Goal: Check status: Check status

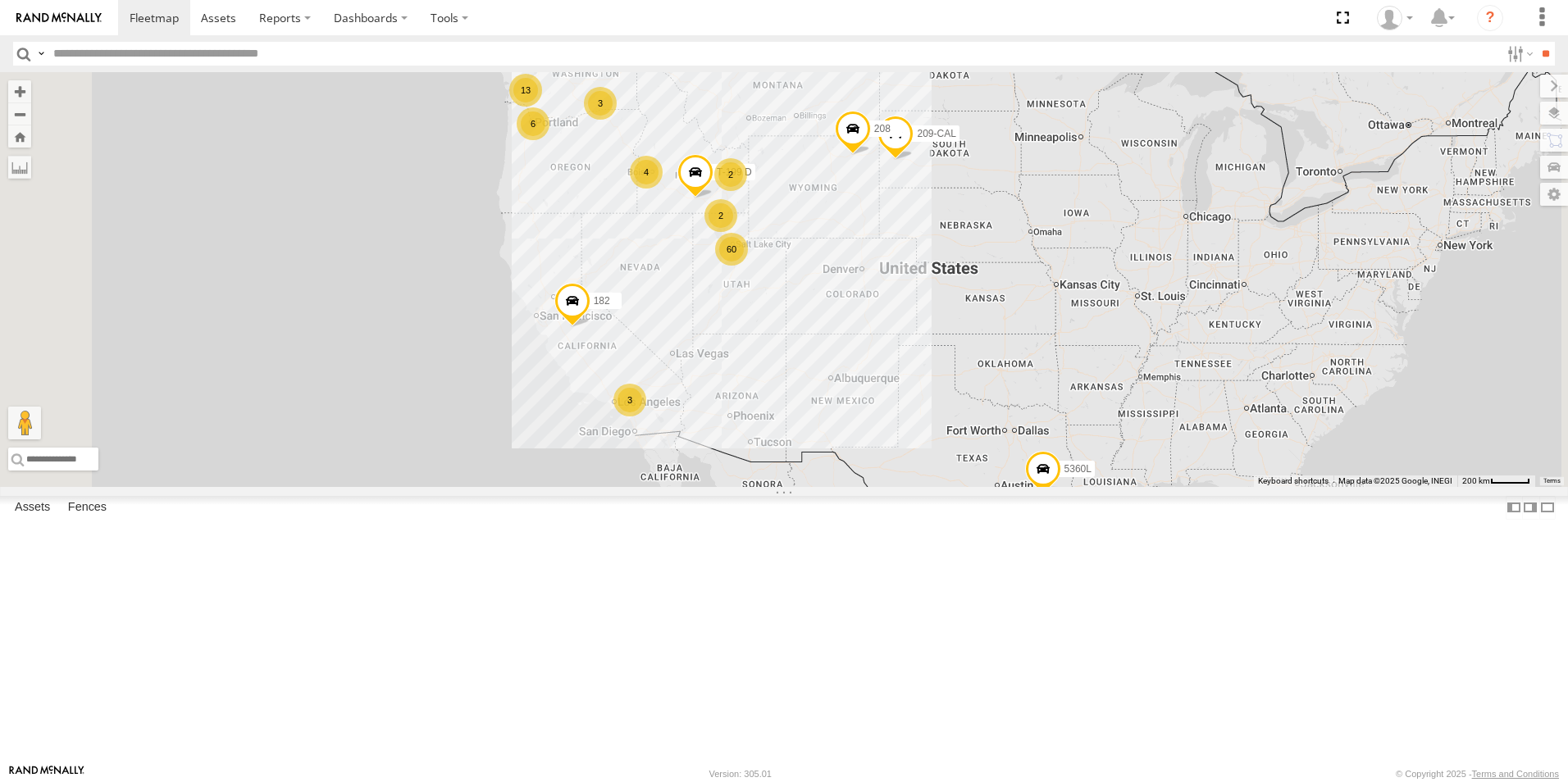
click at [542, 106] on div "13" at bounding box center [525, 90] width 32 height 32
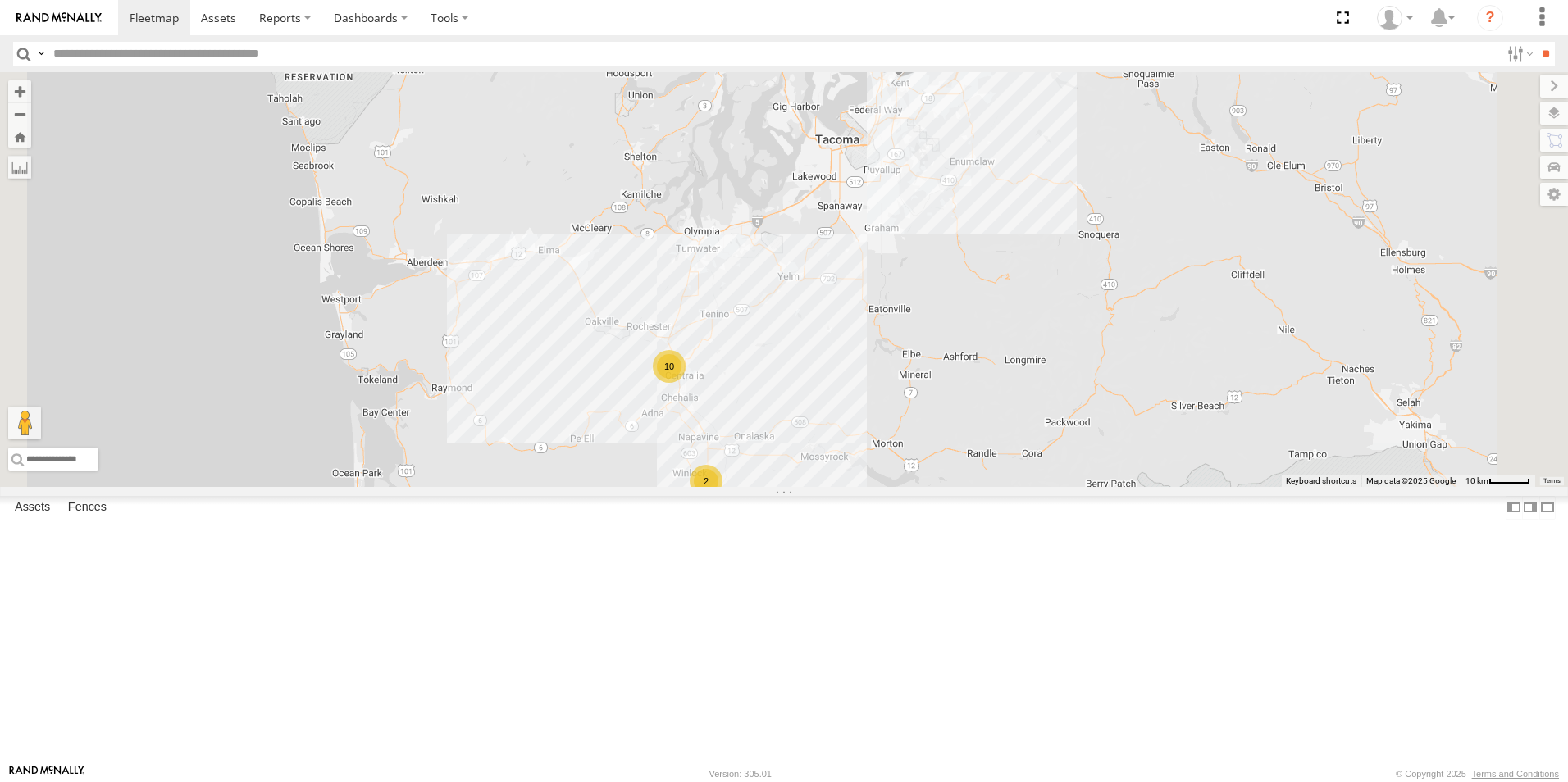
click at [686, 383] on div "10" at bounding box center [668, 366] width 32 height 32
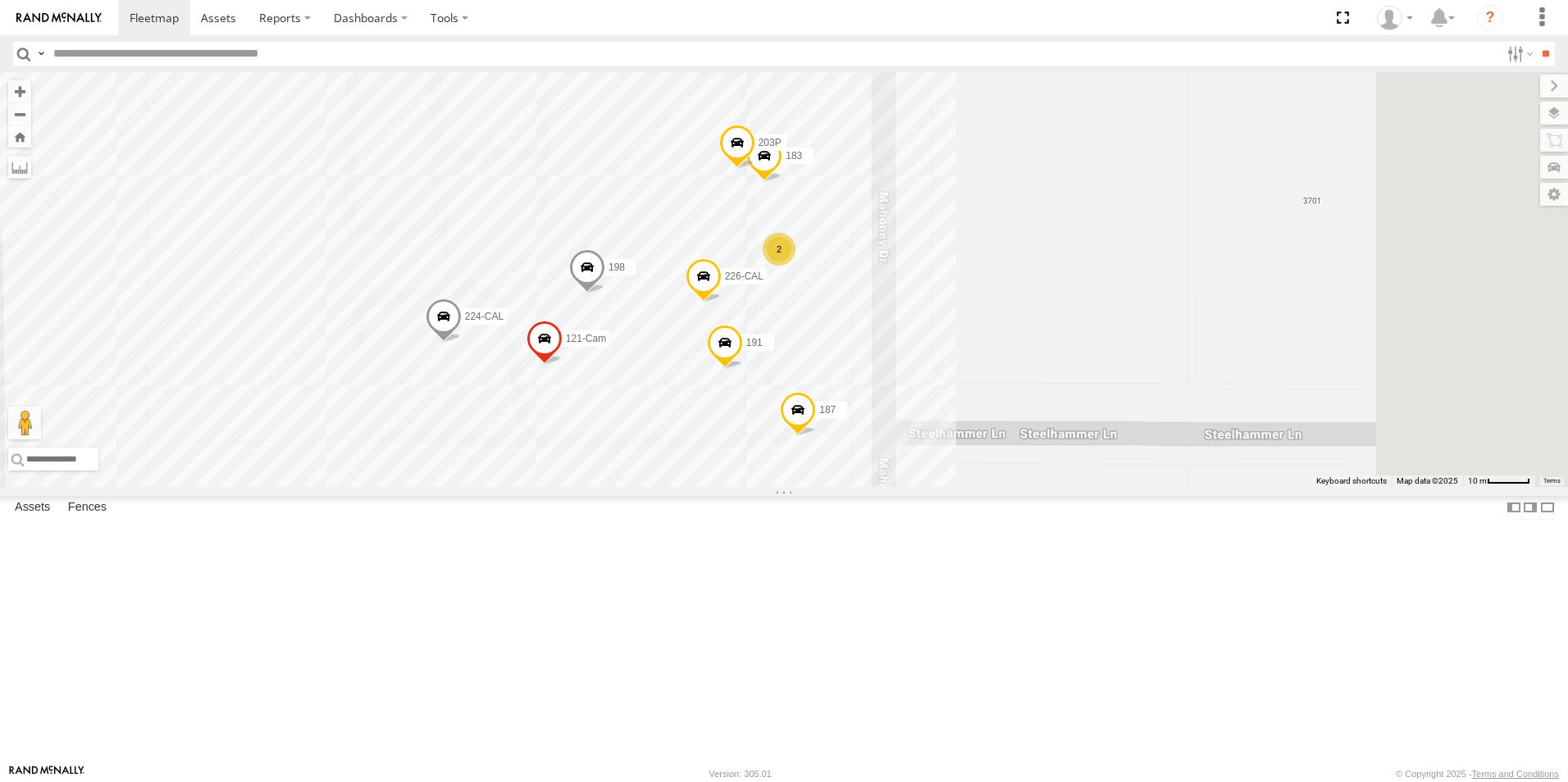
drag, startPoint x: 972, startPoint y: 552, endPoint x: 810, endPoint y: 534, distance: 163.0
click at [798, 487] on div "5360L 208 182 307W 209-CAL T-199 D 156 224-CAL 198 183 203P 226-CAL 121-Cam 187…" at bounding box center [784, 279] width 1568 height 415
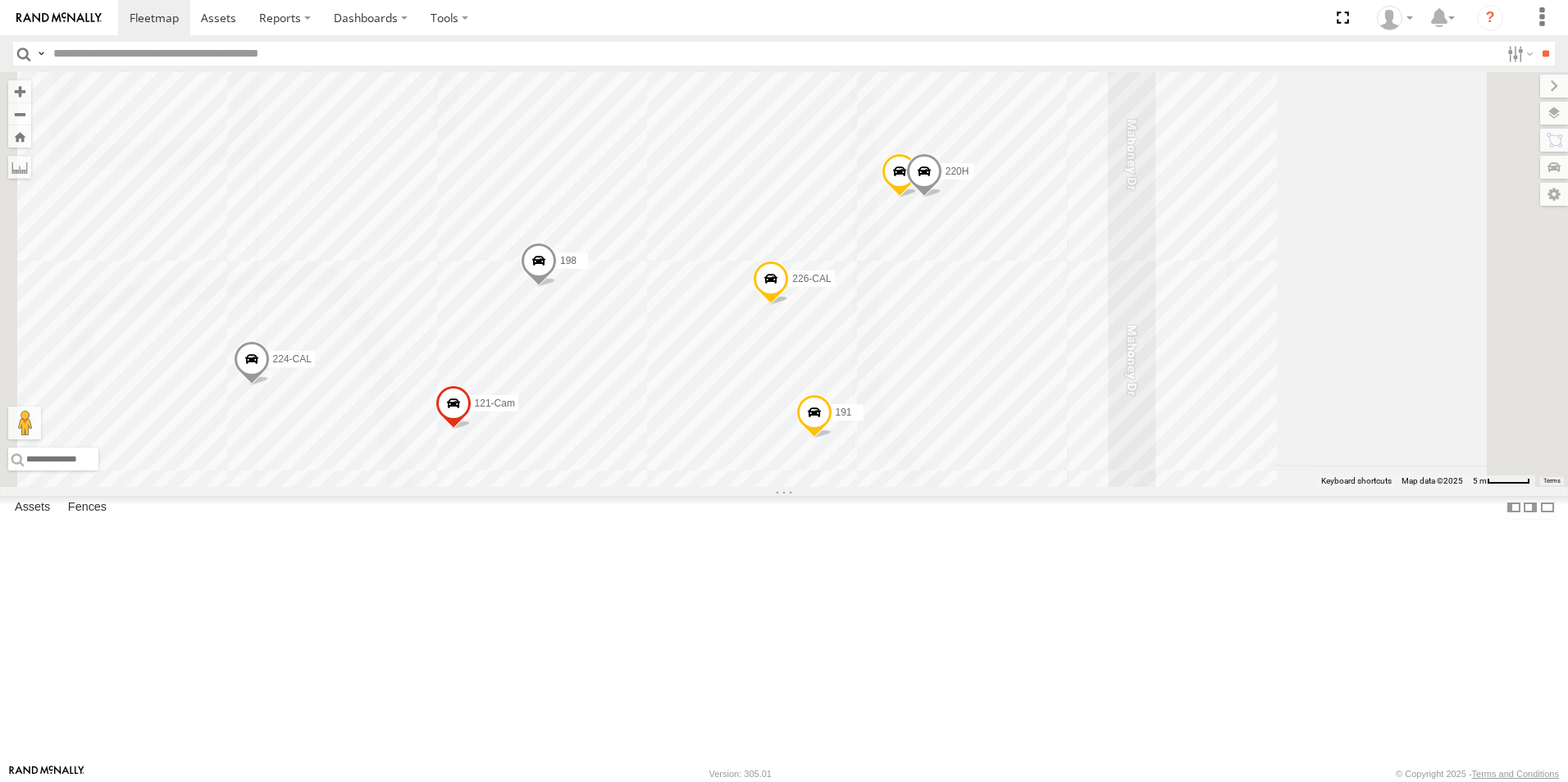
drag, startPoint x: 778, startPoint y: 394, endPoint x: 780, endPoint y: 470, distance: 76.0
click at [780, 470] on div "5360L 208 182 307W 209-CAL T-199 D 156 224-CAL 198 183 203P 226-CAL 121-Cam 187…" at bounding box center [784, 279] width 1568 height 415
click at [918, 199] on span at bounding box center [900, 177] width 36 height 44
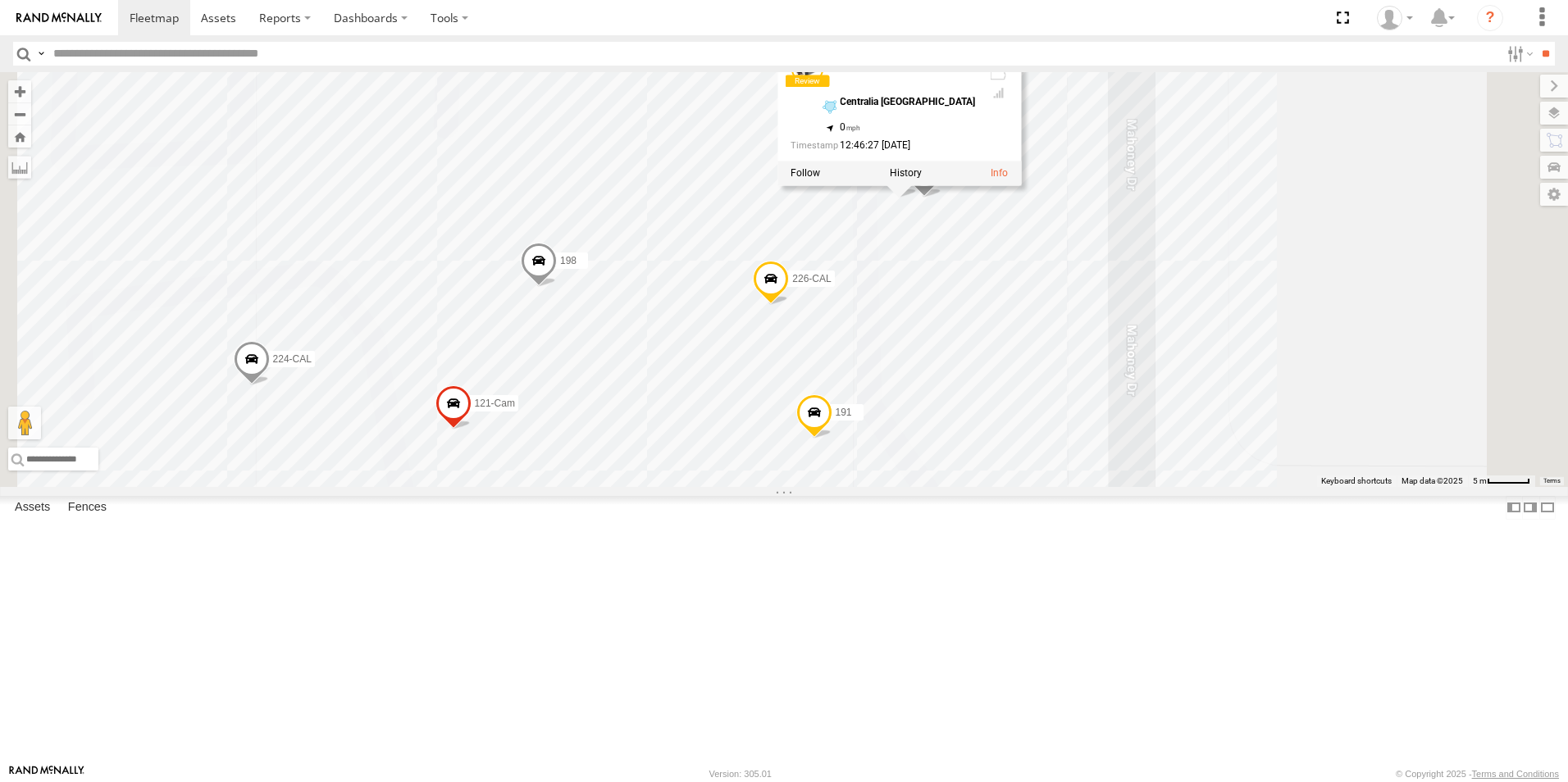
click at [916, 287] on div "5360L 208 182 307W 209-CAL T-199 D 156 224-CAL 198 183 203P 226-CAL 121-Cam 187…" at bounding box center [784, 279] width 1568 height 415
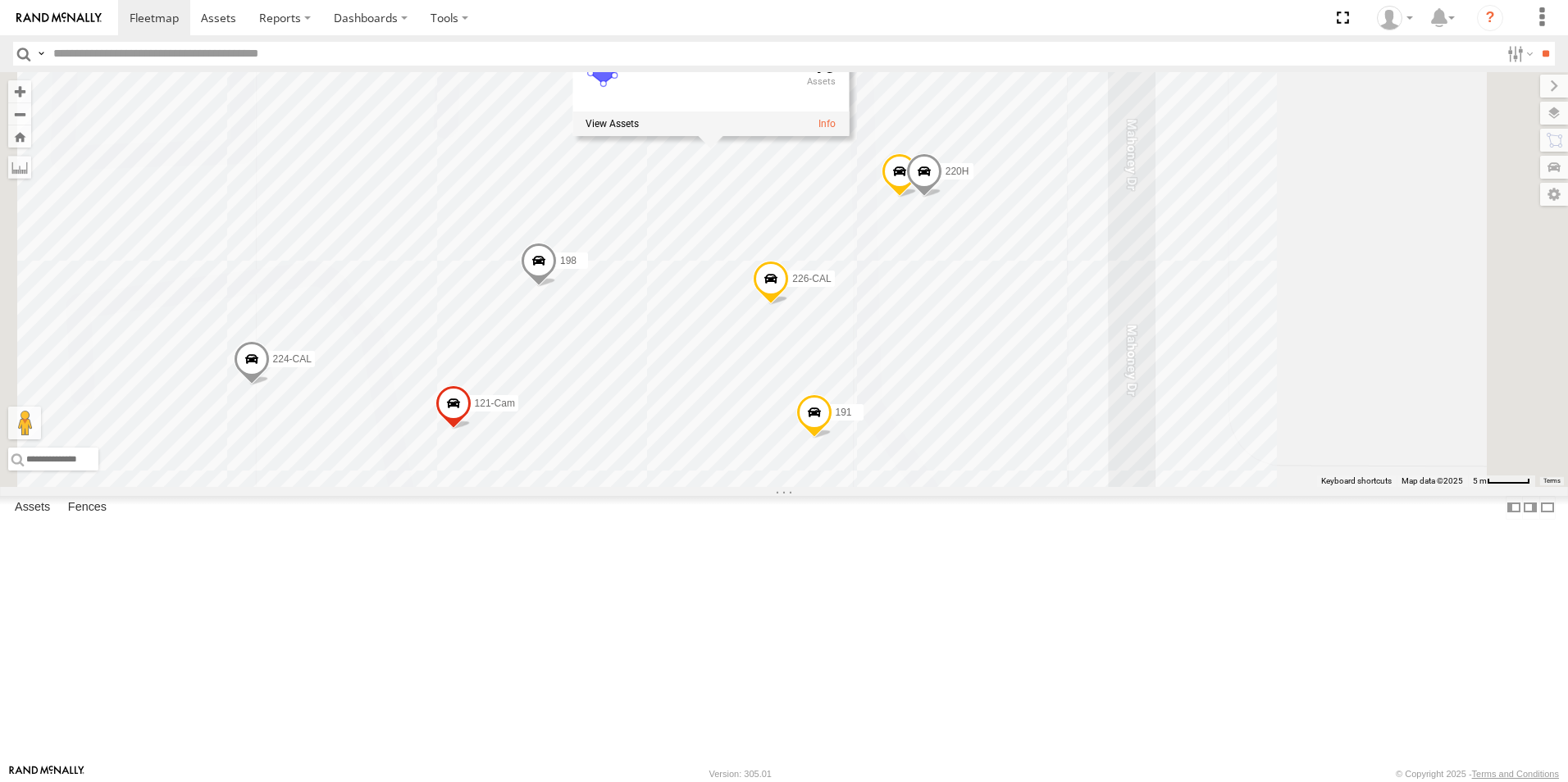
click at [1400, 266] on div "5360L 208 182 307W 209-CAL T-199 D 156 224-CAL 198 183 203P 226-CAL 121-Cam 187…" at bounding box center [784, 279] width 1568 height 415
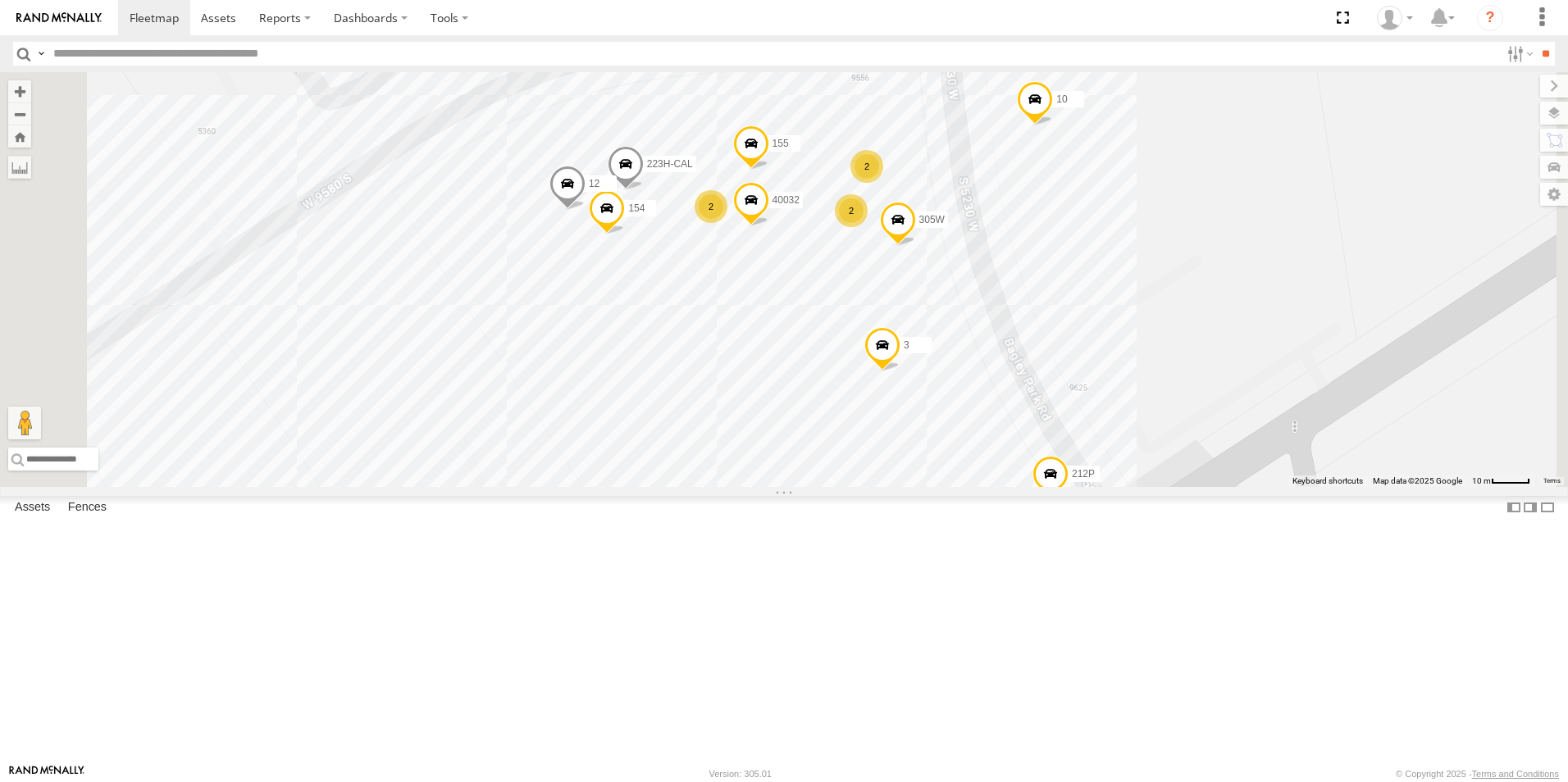
drag, startPoint x: 1091, startPoint y: 315, endPoint x: 985, endPoint y: 574, distance: 279.9
click at [985, 487] on div "301W 5360L 188 8220-CAL 208 224-CAL 198 183 182 180W 203P 195 226-CAL 121-Cam 5…" at bounding box center [784, 279] width 1568 height 415
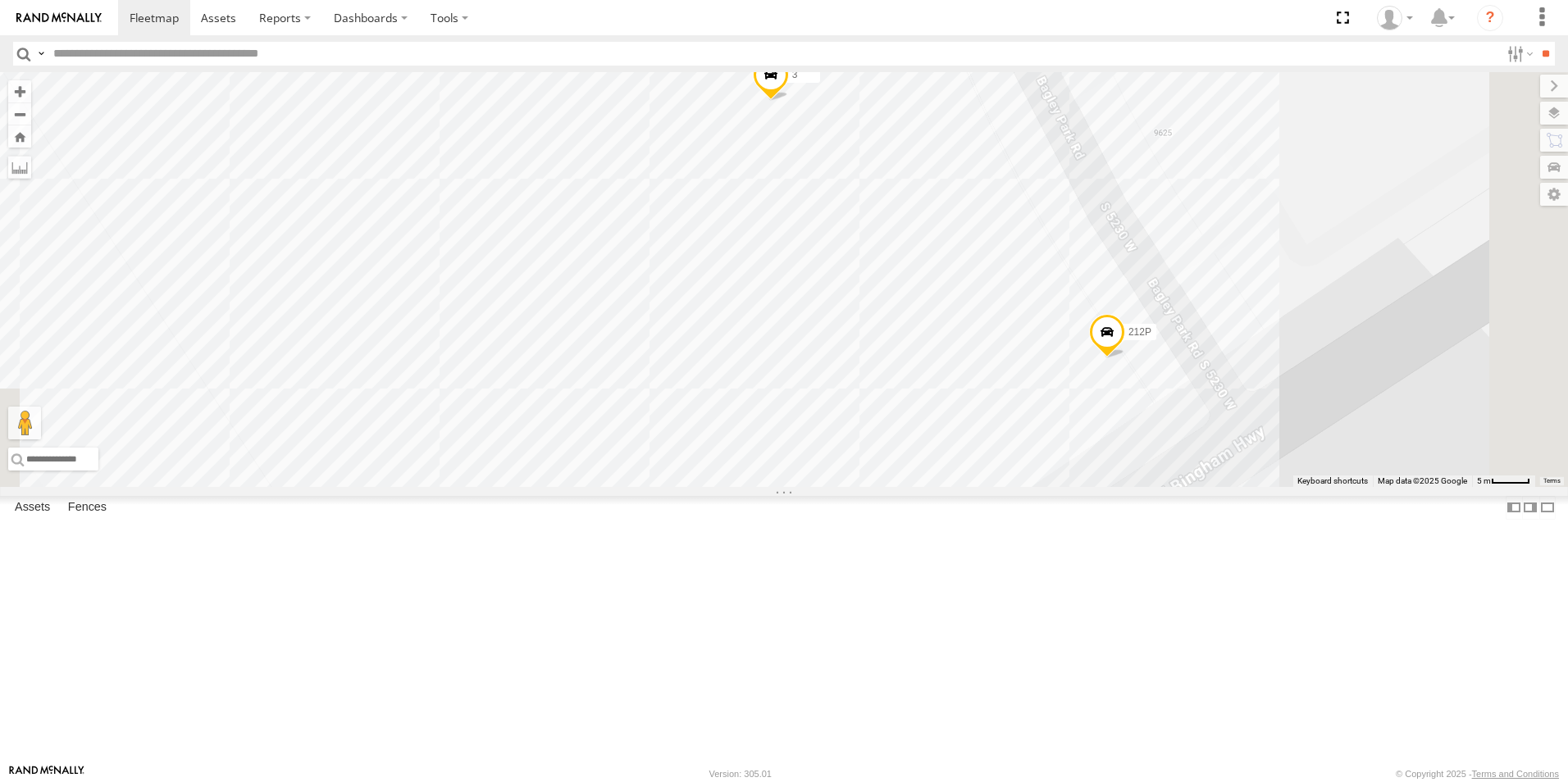
drag, startPoint x: 1064, startPoint y: 393, endPoint x: 803, endPoint y: 18, distance: 456.9
click at [803, 18] on body at bounding box center [784, 391] width 1568 height 782
click at [803, 18] on section at bounding box center [841, 18] width 1446 height 35
drag, startPoint x: 803, startPoint y: 18, endPoint x: 857, endPoint y: 130, distance: 124.3
click at [857, 130] on body at bounding box center [784, 391] width 1568 height 782
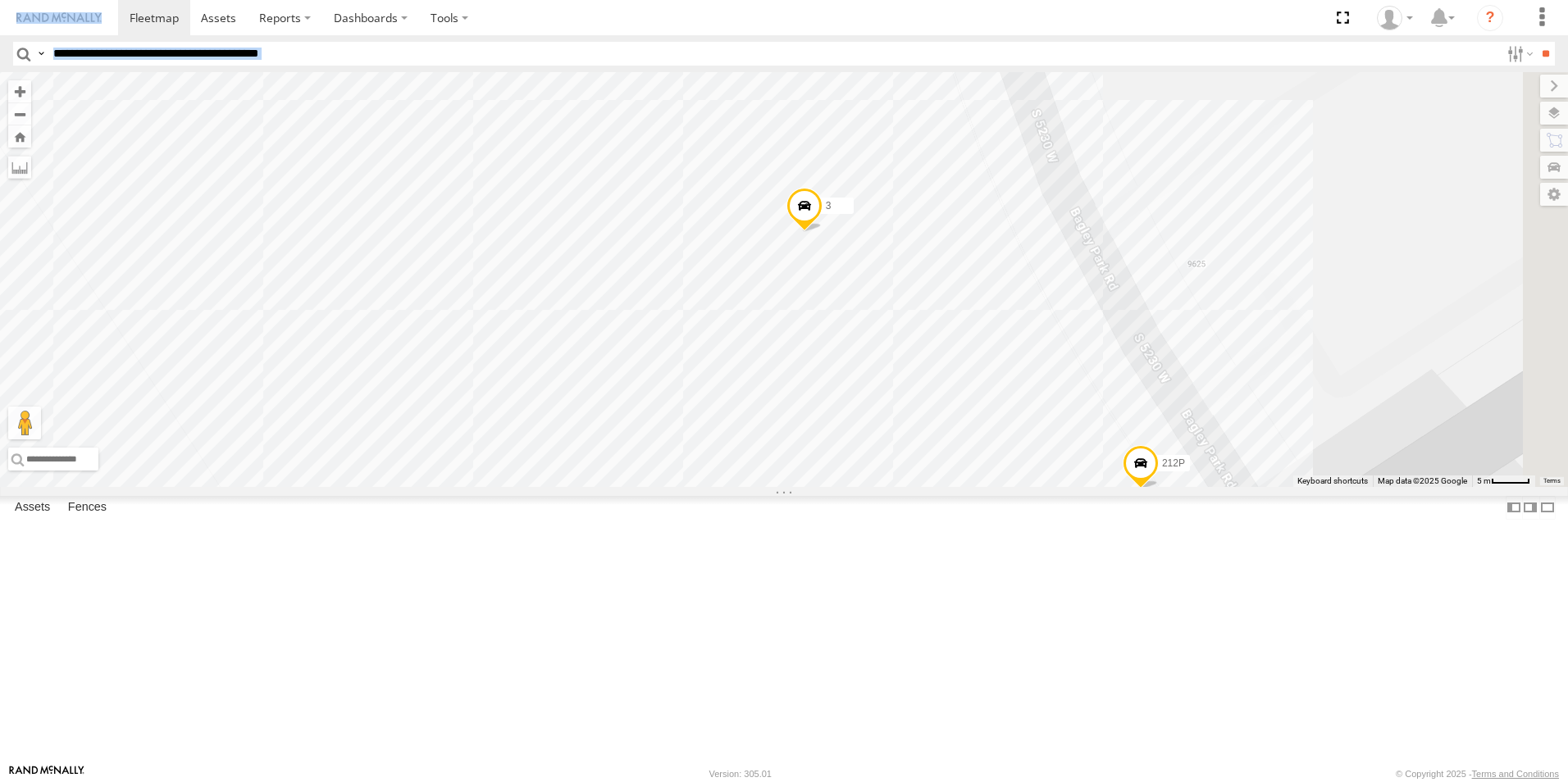
drag, startPoint x: 861, startPoint y: 578, endPoint x: 891, endPoint y: 758, distance: 182.5
click at [891, 487] on div "301W 5360L 188 8220-CAL 208 224-CAL 198 183 182 180W 203P 195 226-CAL 121-Cam 5…" at bounding box center [784, 279] width 1568 height 415
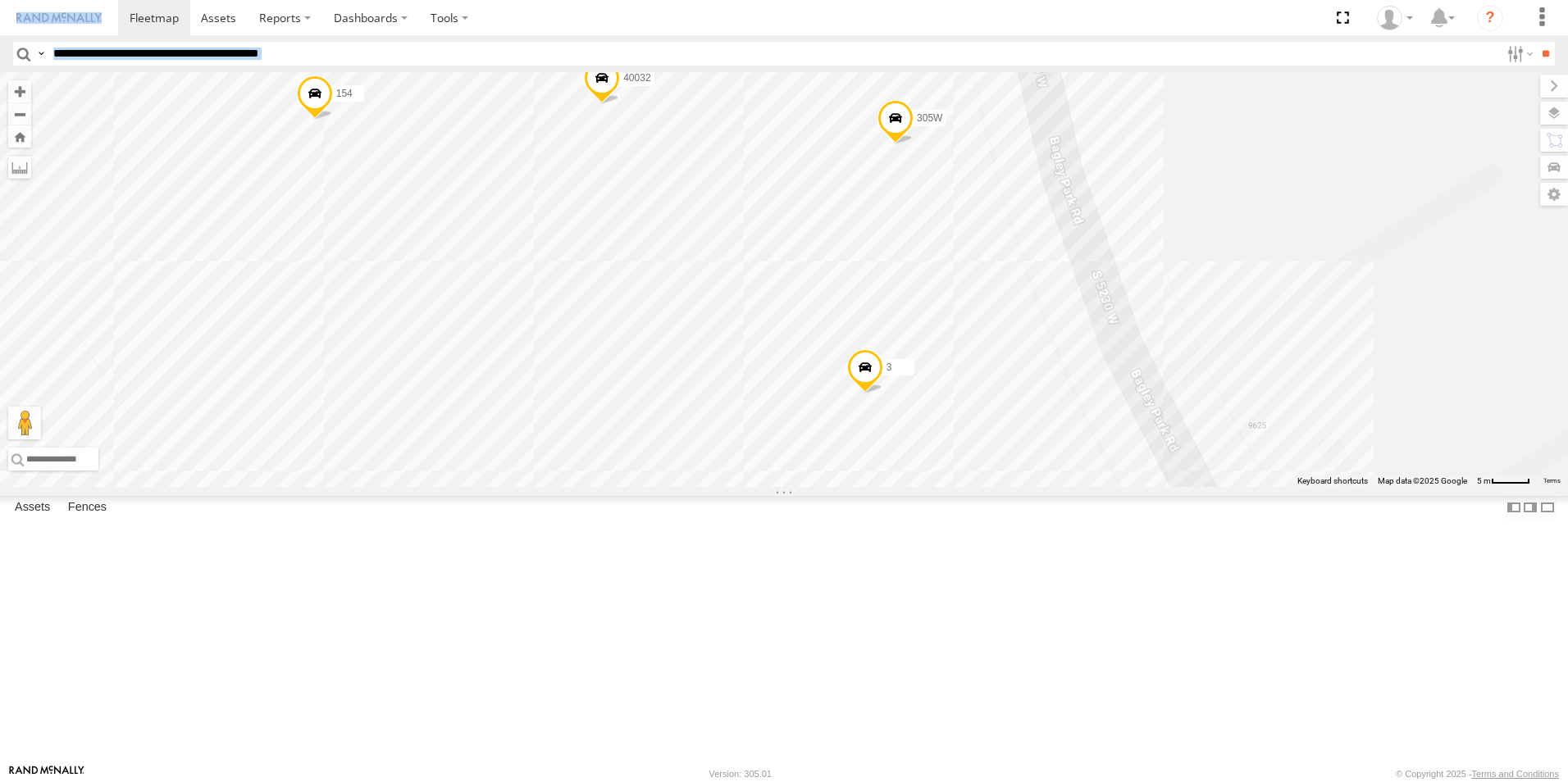
drag, startPoint x: 890, startPoint y: 541, endPoint x: 953, endPoint y: 635, distance: 113.2
click at [953, 487] on div "301W 5360L 188 8220-CAL 208 224-CAL 198 183 182 180W 203P 195 226-CAL 121-Cam 5…" at bounding box center [784, 279] width 1568 height 415
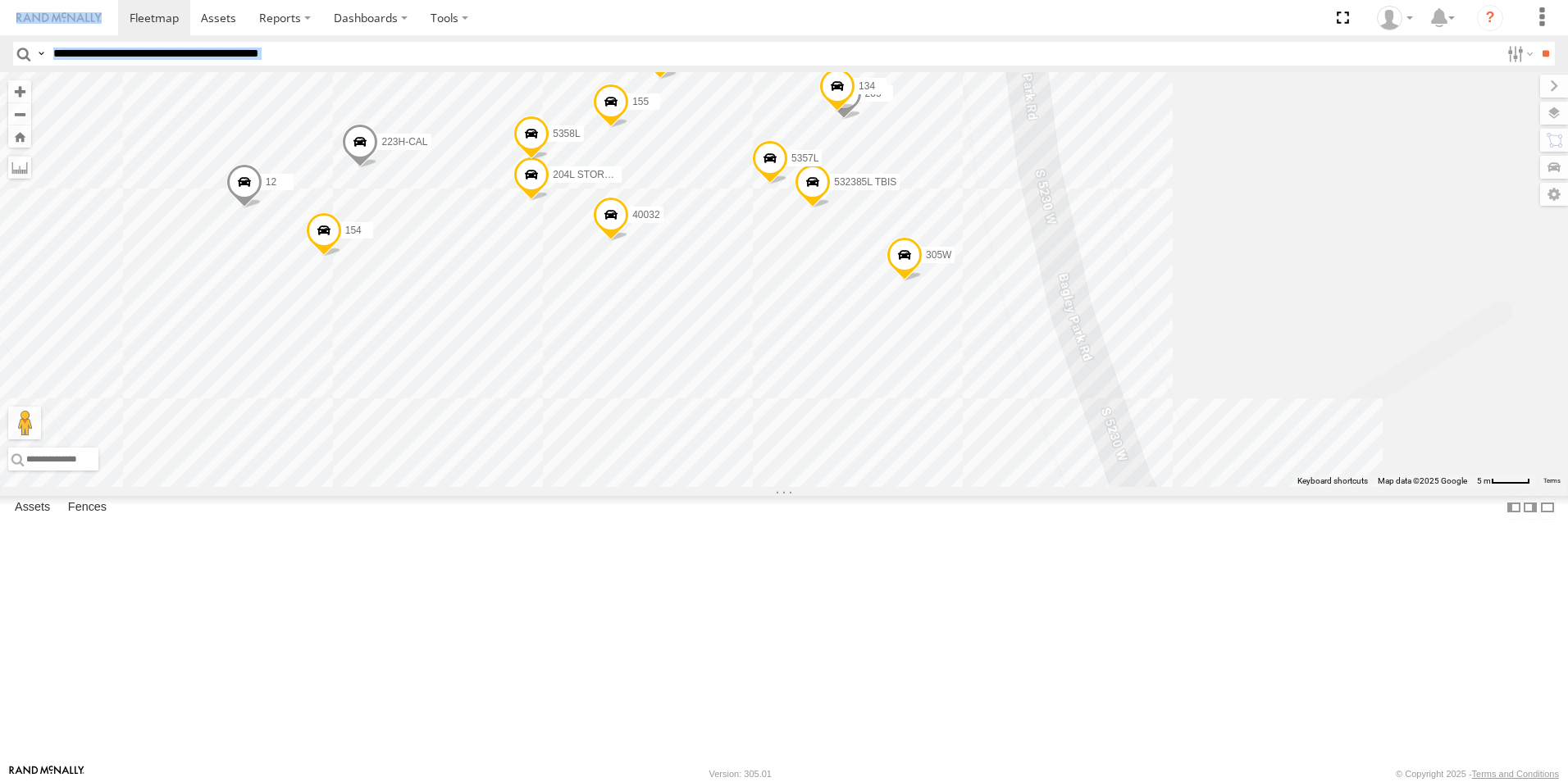
drag, startPoint x: 816, startPoint y: 312, endPoint x: 825, endPoint y: 450, distance: 138.3
click at [825, 450] on div "301W 5360L 188 8220-CAL 208 224-CAL 198 183 182 180W 203P 195 226-CAL 121-Cam 5…" at bounding box center [784, 279] width 1568 height 415
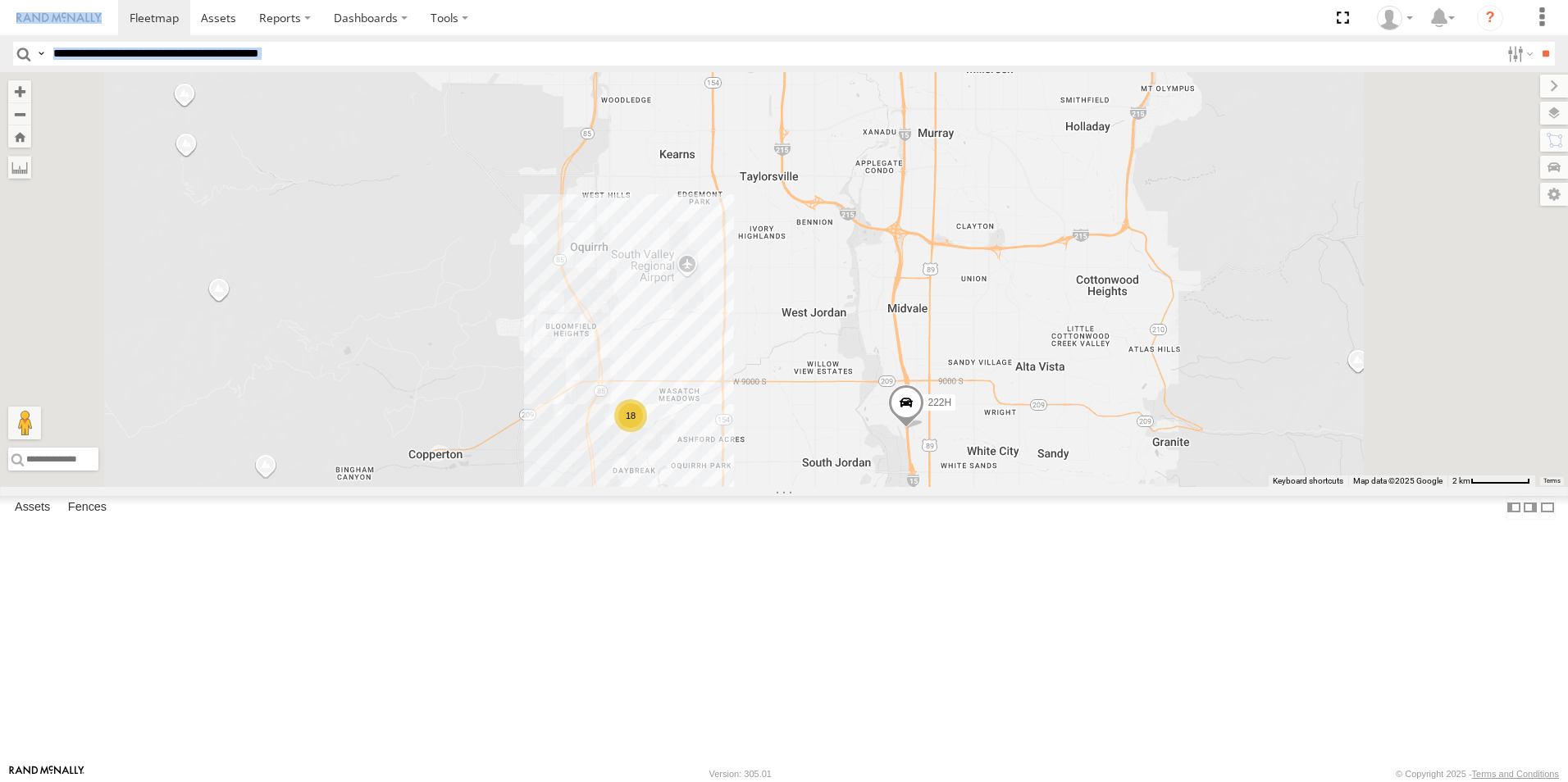
drag, startPoint x: 974, startPoint y: 214, endPoint x: 931, endPoint y: 531, distance: 319.9
click at [926, 487] on div "301W 5360L 188 8220-CAL 208 224-CAL 198 183 182 180W 203P 195 226-CAL 121-Cam 5…" at bounding box center [784, 279] width 1568 height 415
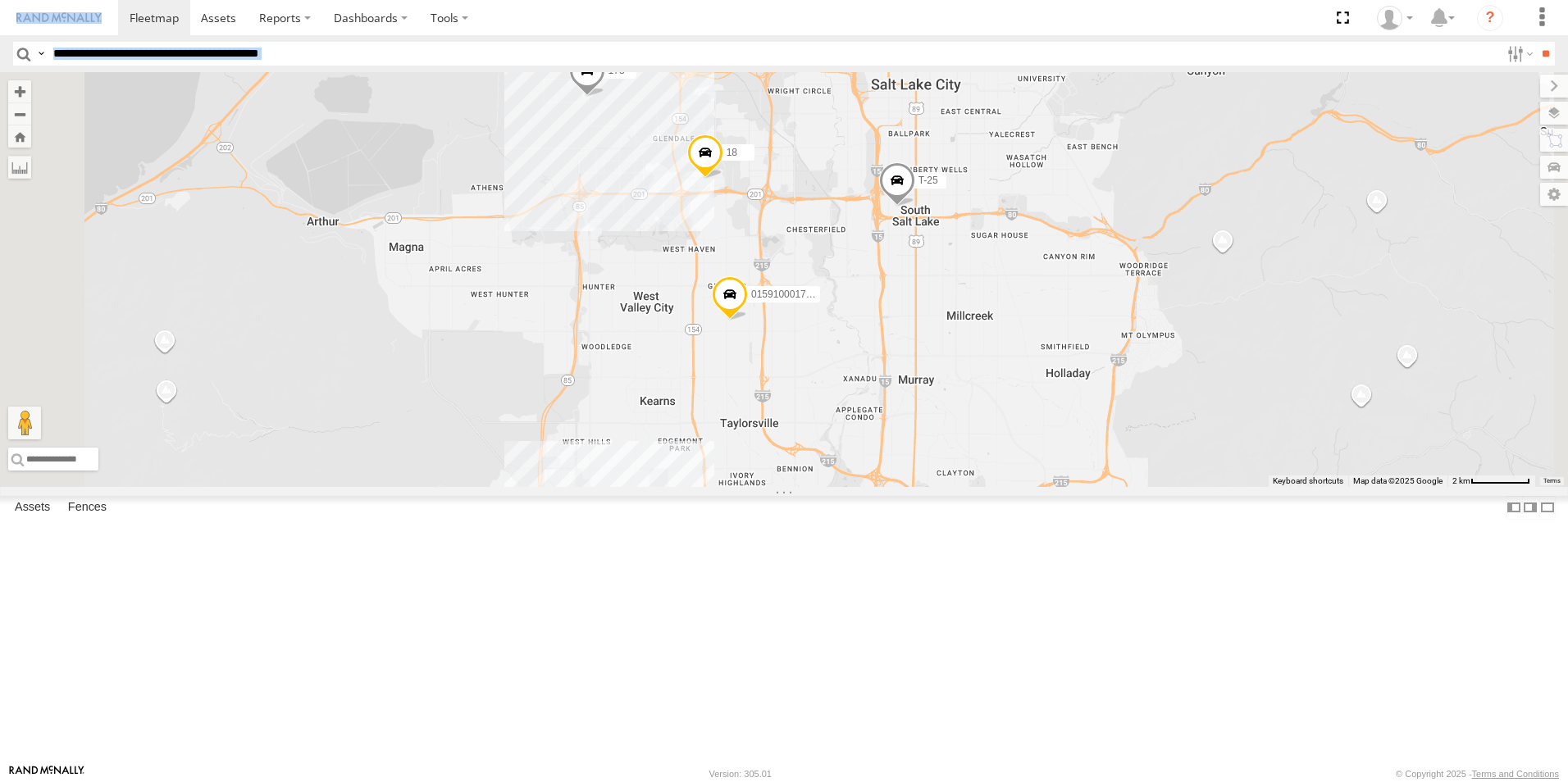
drag, startPoint x: 991, startPoint y: 294, endPoint x: 970, endPoint y: 519, distance: 226.0
click at [970, 487] on div "301W 5360L 188 8220-CAL 208 224-CAL 198 183 182 180W 203P 195 226-CAL 121-Cam 5…" at bounding box center [784, 279] width 1568 height 415
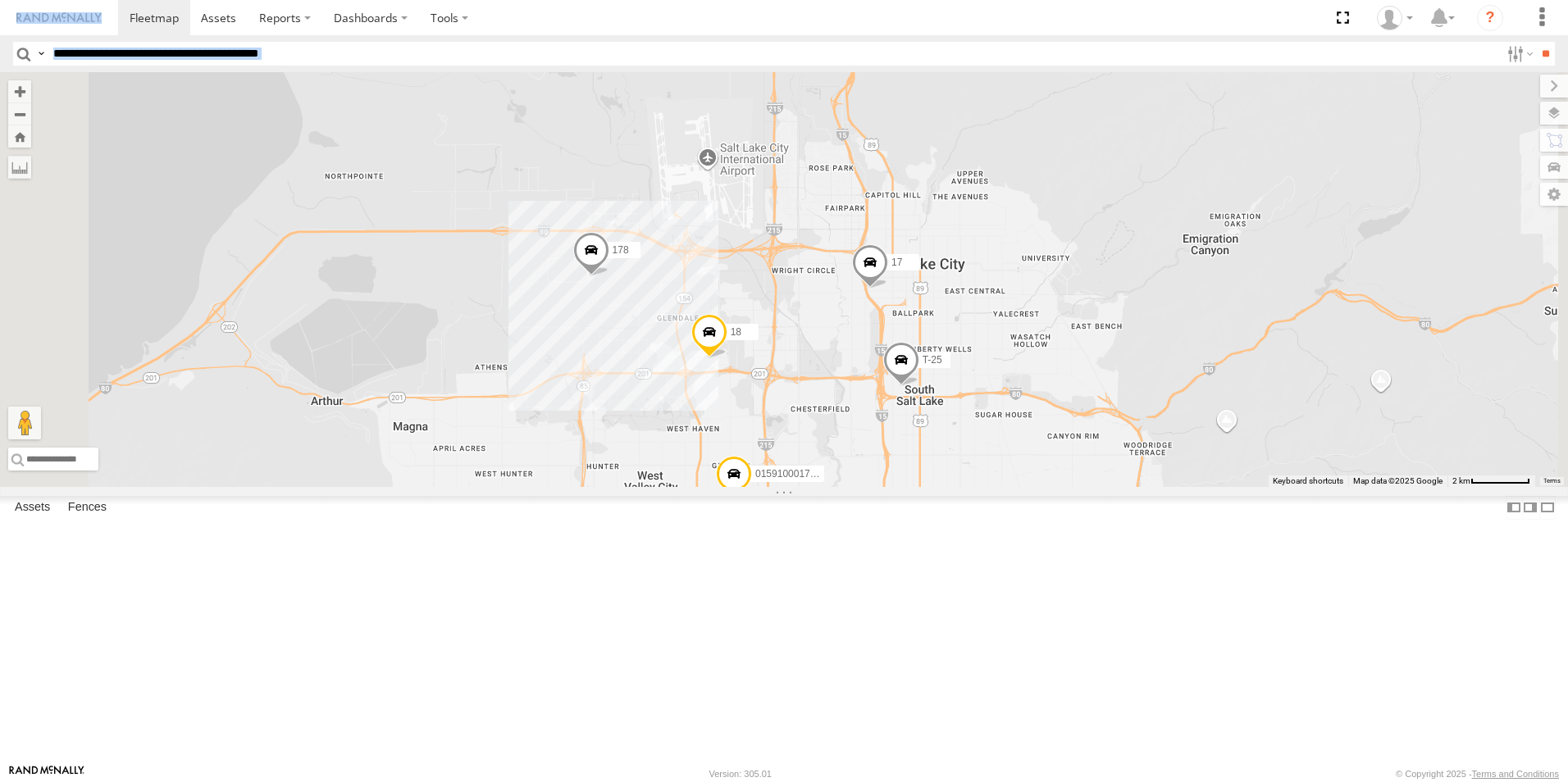
drag, startPoint x: 1023, startPoint y: 310, endPoint x: 1026, endPoint y: 493, distance: 183.0
click at [1026, 487] on div "301W 5360L 188 8220-CAL 208 224-CAL 198 183 182 180W 203P 195 226-CAL 121-Cam 5…" at bounding box center [784, 279] width 1568 height 415
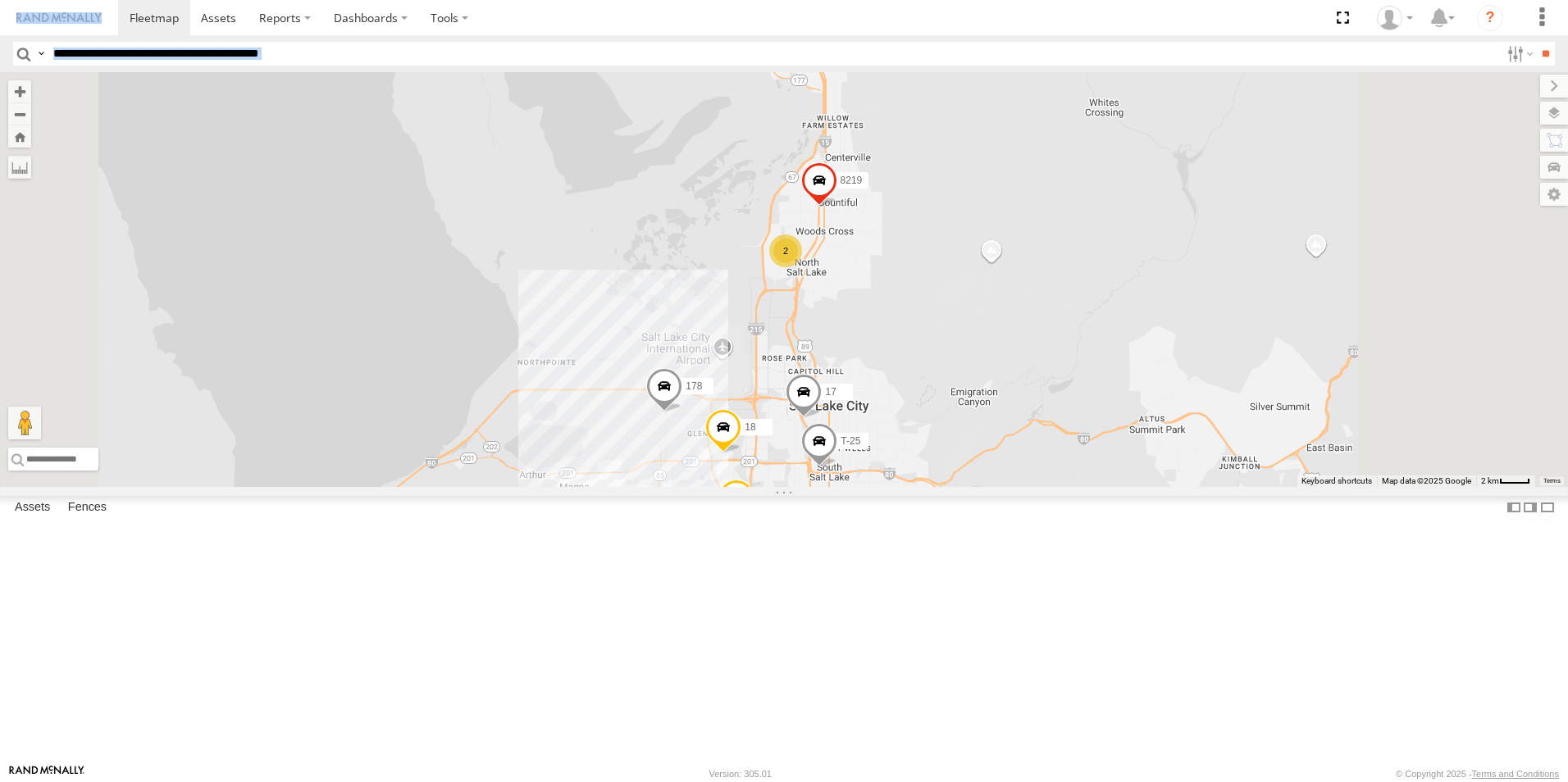
drag, startPoint x: 1004, startPoint y: 237, endPoint x: 988, endPoint y: 432, distance: 195.7
click at [988, 432] on div "301W 5360L 188 8220-CAL 208 224-CAL 198 183 182 180W 203P 195 226-CAL 121-Cam 5…" at bounding box center [784, 279] width 1568 height 415
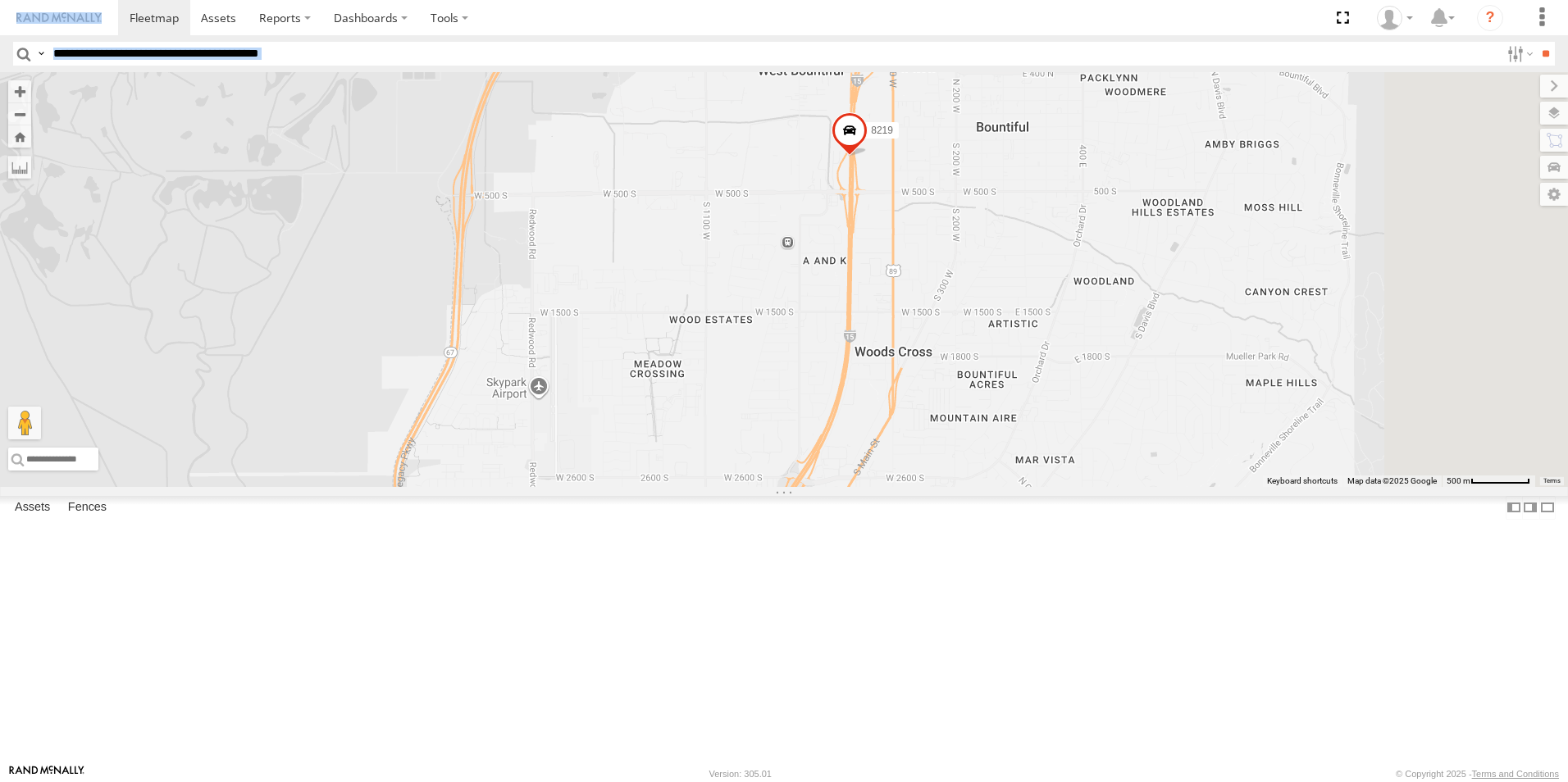
drag, startPoint x: 1071, startPoint y: 263, endPoint x: 764, endPoint y: 545, distance: 416.9
click at [764, 487] on div "301W 5360L 188 8220-CAL 208 224-CAL 198 183 182 180W 203P 195 226-CAL 121-Cam 5…" at bounding box center [784, 279] width 1568 height 415
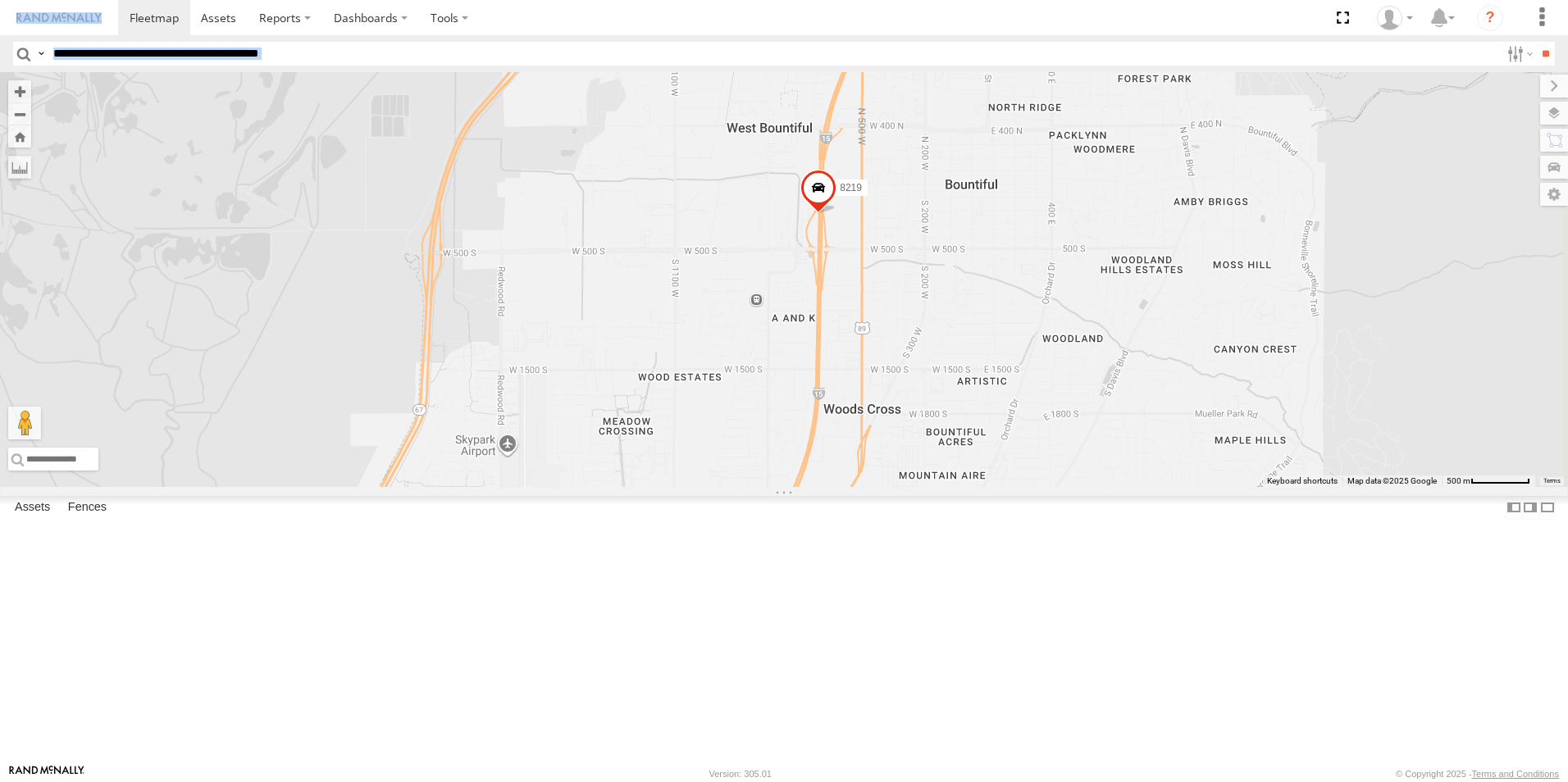
click at [837, 214] on span at bounding box center [818, 192] width 36 height 44
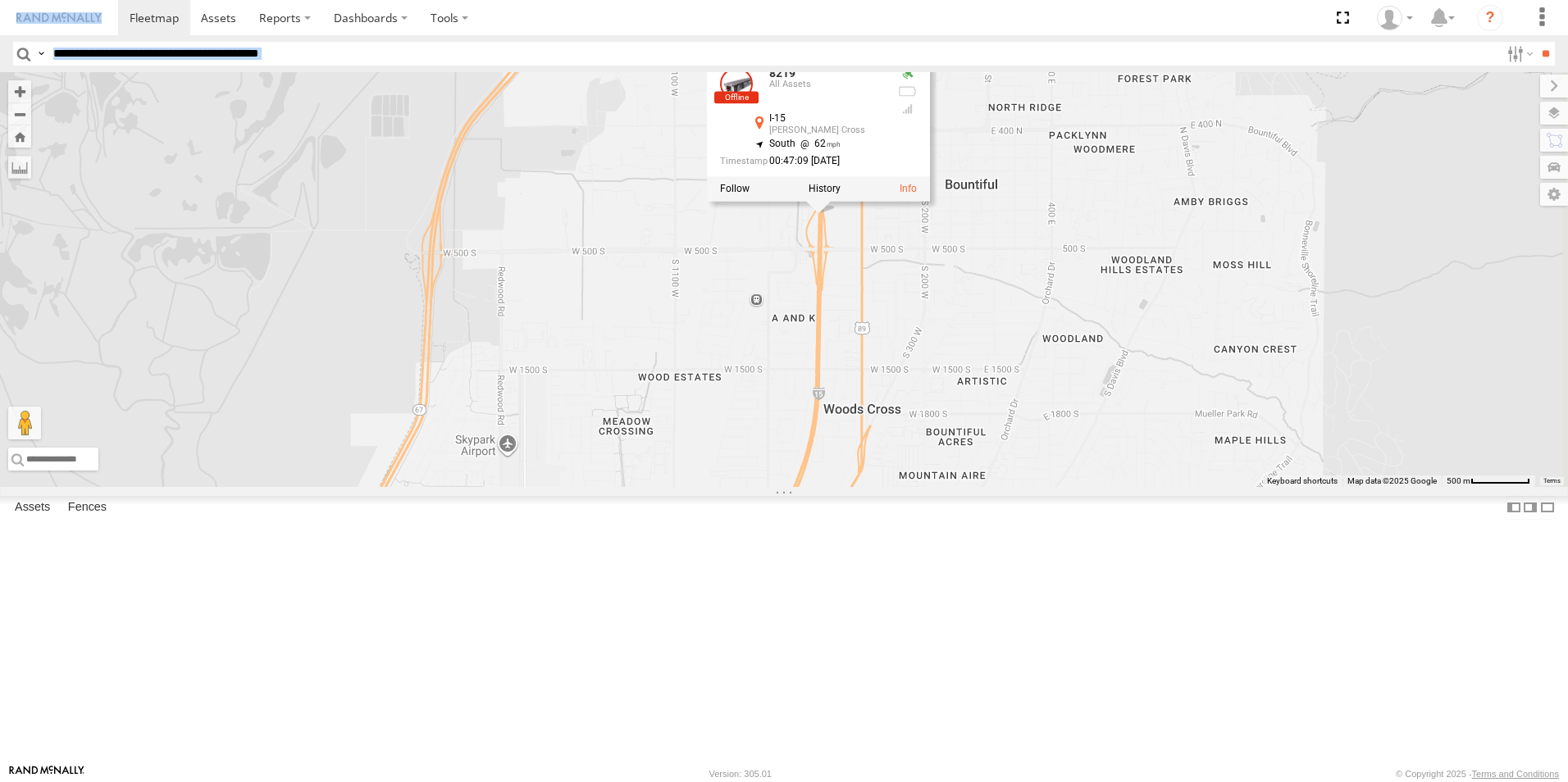
click at [947, 487] on div "301W 5360L 188 8220-CAL 208 224-CAL 198 183 182 180W 203P 195 226-CAL 121-Cam 5…" at bounding box center [784, 279] width 1568 height 415
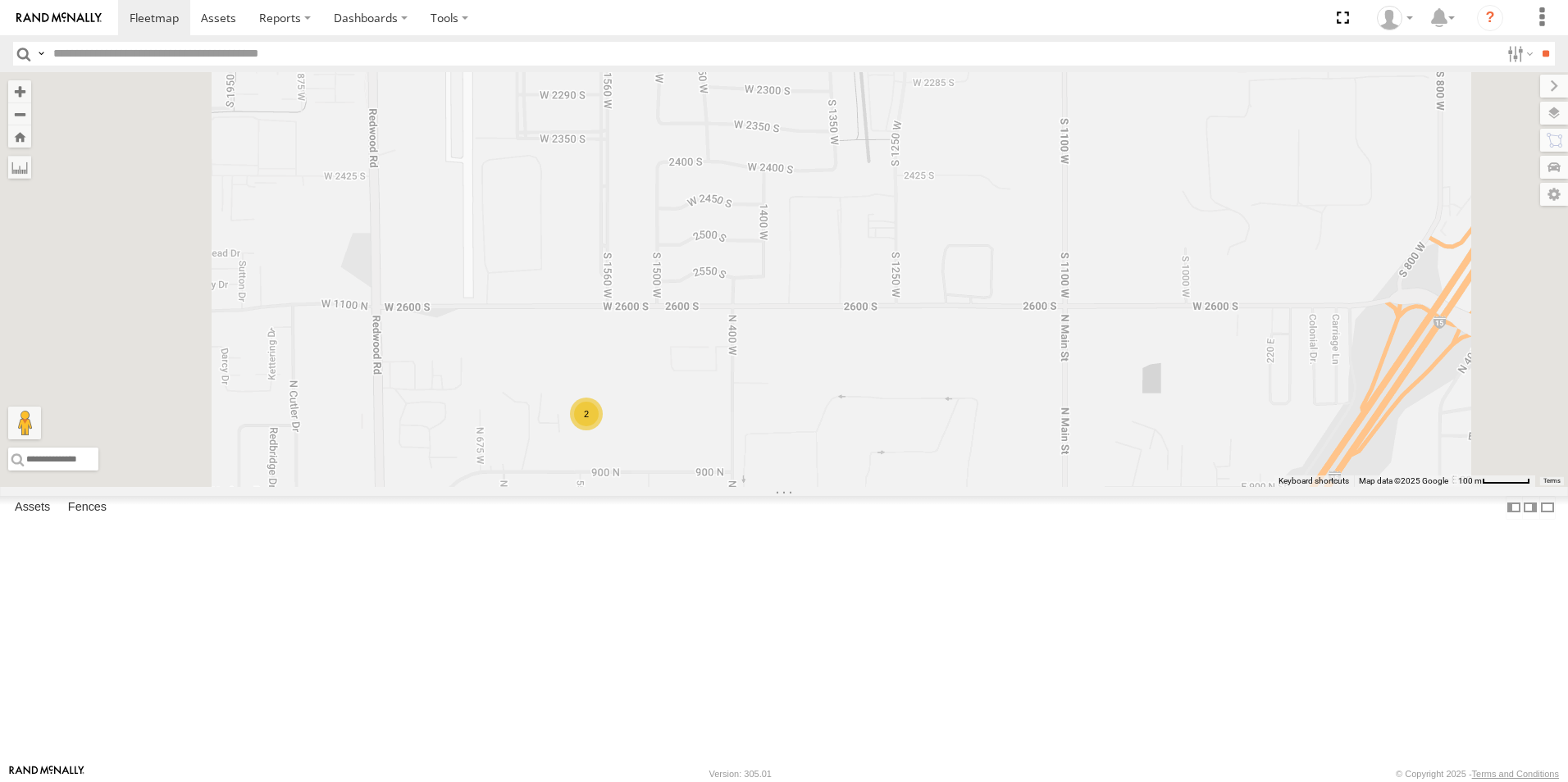
drag, startPoint x: 779, startPoint y: 693, endPoint x: 821, endPoint y: 516, distance: 181.9
click at [821, 487] on div "301W 5360L 188 8220-CAL 208 224-CAL 198 183 182 180W 203P 195 226-CAL 121-Cam 5…" at bounding box center [784, 279] width 1568 height 415
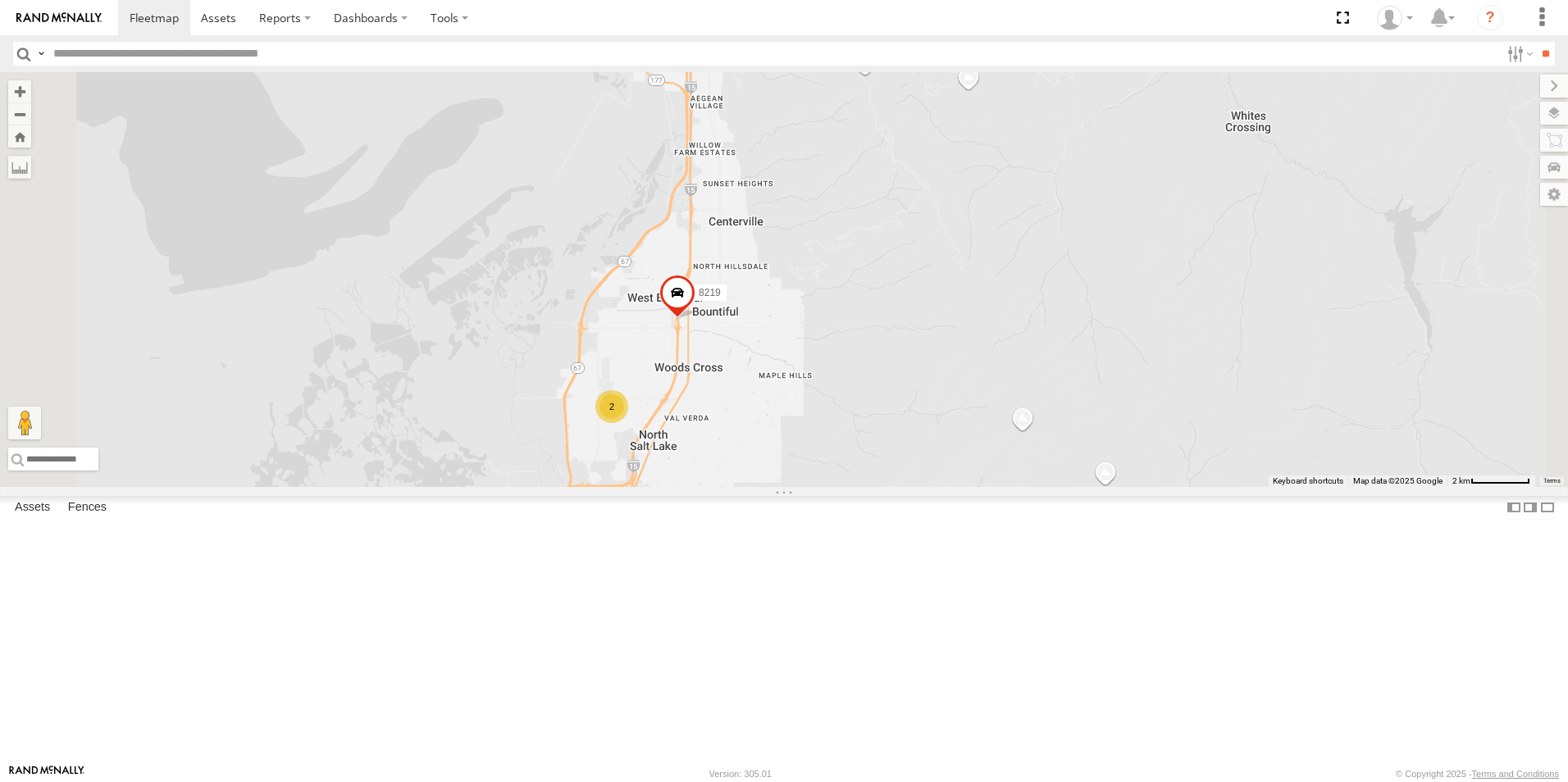
drag, startPoint x: 913, startPoint y: 269, endPoint x: 843, endPoint y: 631, distance: 368.7
click at [695, 319] on span at bounding box center [677, 297] width 36 height 44
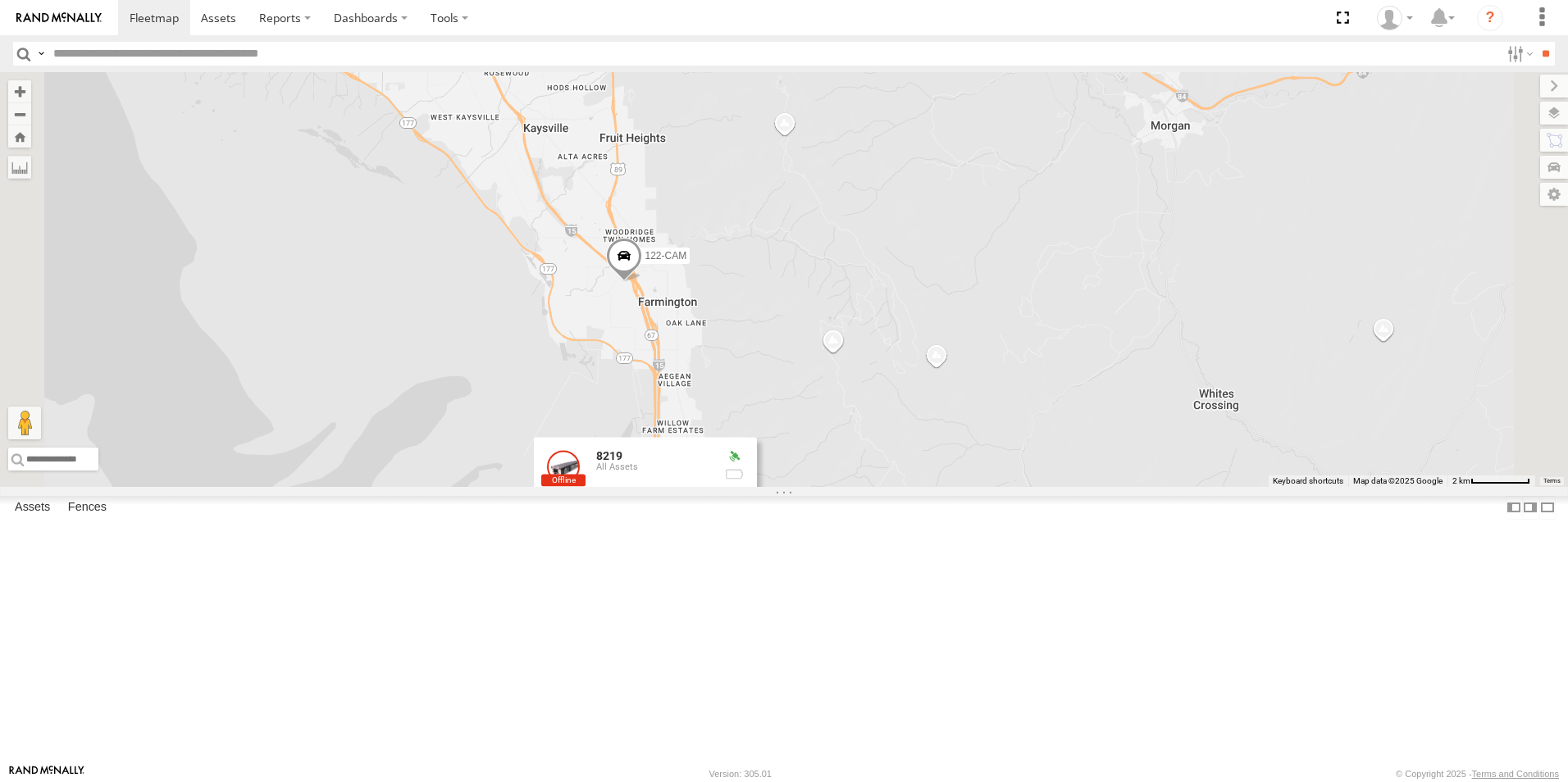
click at [796, 451] on div "301W 5360L 188 8220-CAL 208 224-CAL 198 183 182 180W 203P 195 226-CAL 121-Cam 5…" at bounding box center [784, 279] width 1568 height 415
click at [643, 282] on span at bounding box center [624, 260] width 36 height 44
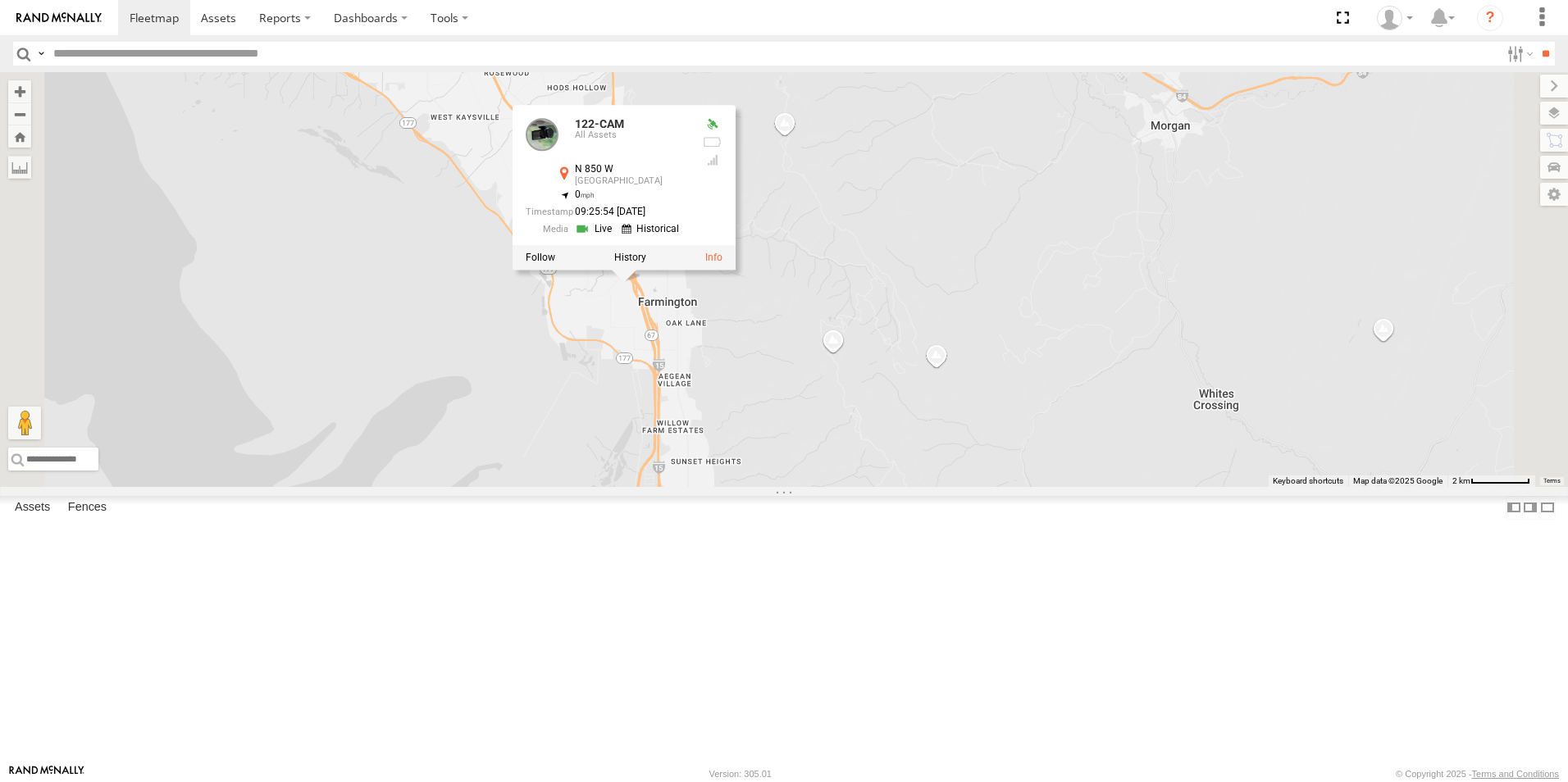
click at [803, 461] on div "301W 5360L 188 8220-CAL 208 224-CAL 198 183 182 180W 203P 195 226-CAL 121-Cam 5…" at bounding box center [784, 279] width 1568 height 415
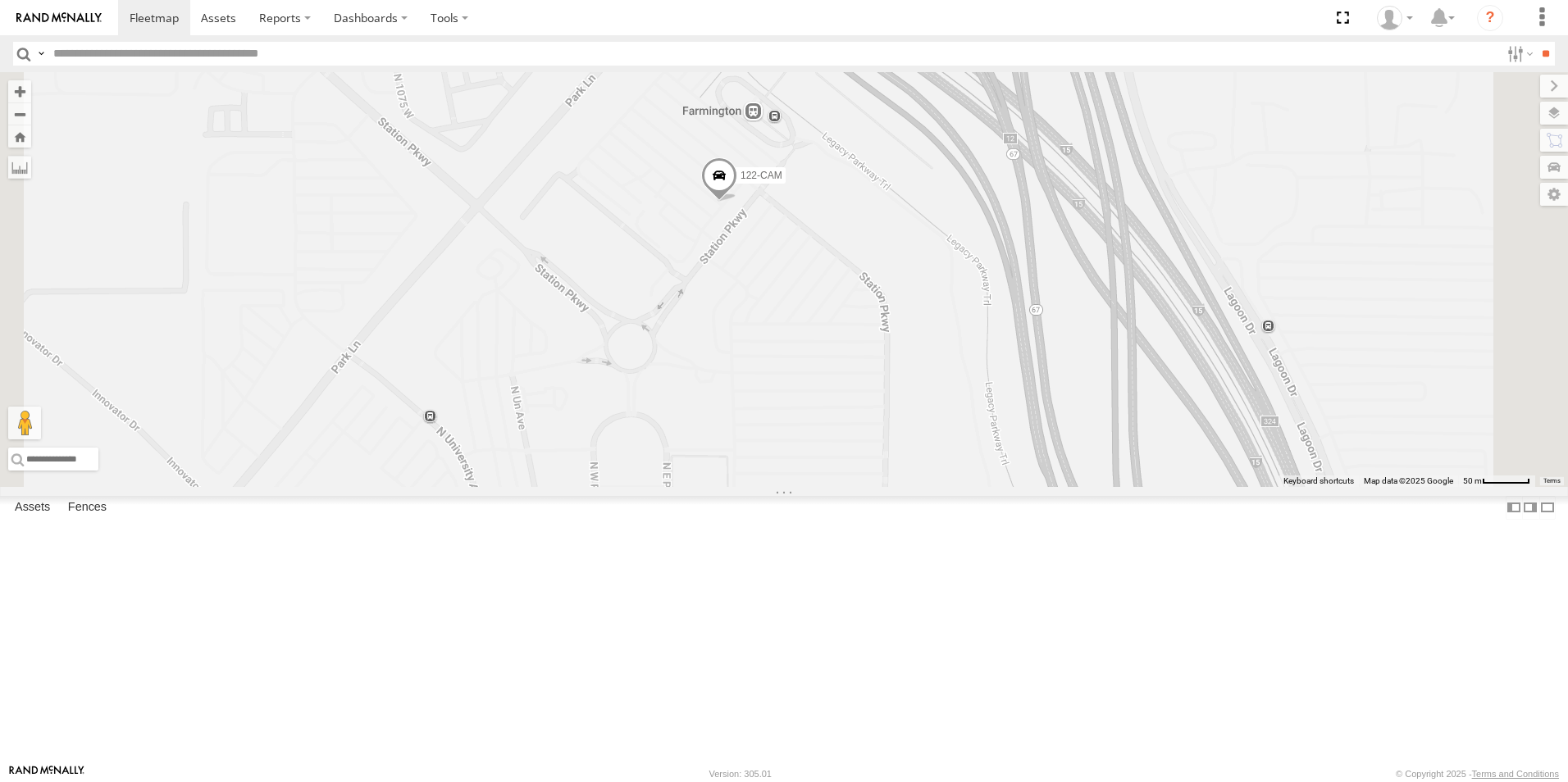
drag, startPoint x: 951, startPoint y: 276, endPoint x: 906, endPoint y: 359, distance: 94.4
click at [906, 359] on div "301W 5360L 188 8220-CAL 208 224-CAL 198 183 182 180W 203P 195 226-CAL 121-Cam 5…" at bounding box center [784, 279] width 1568 height 415
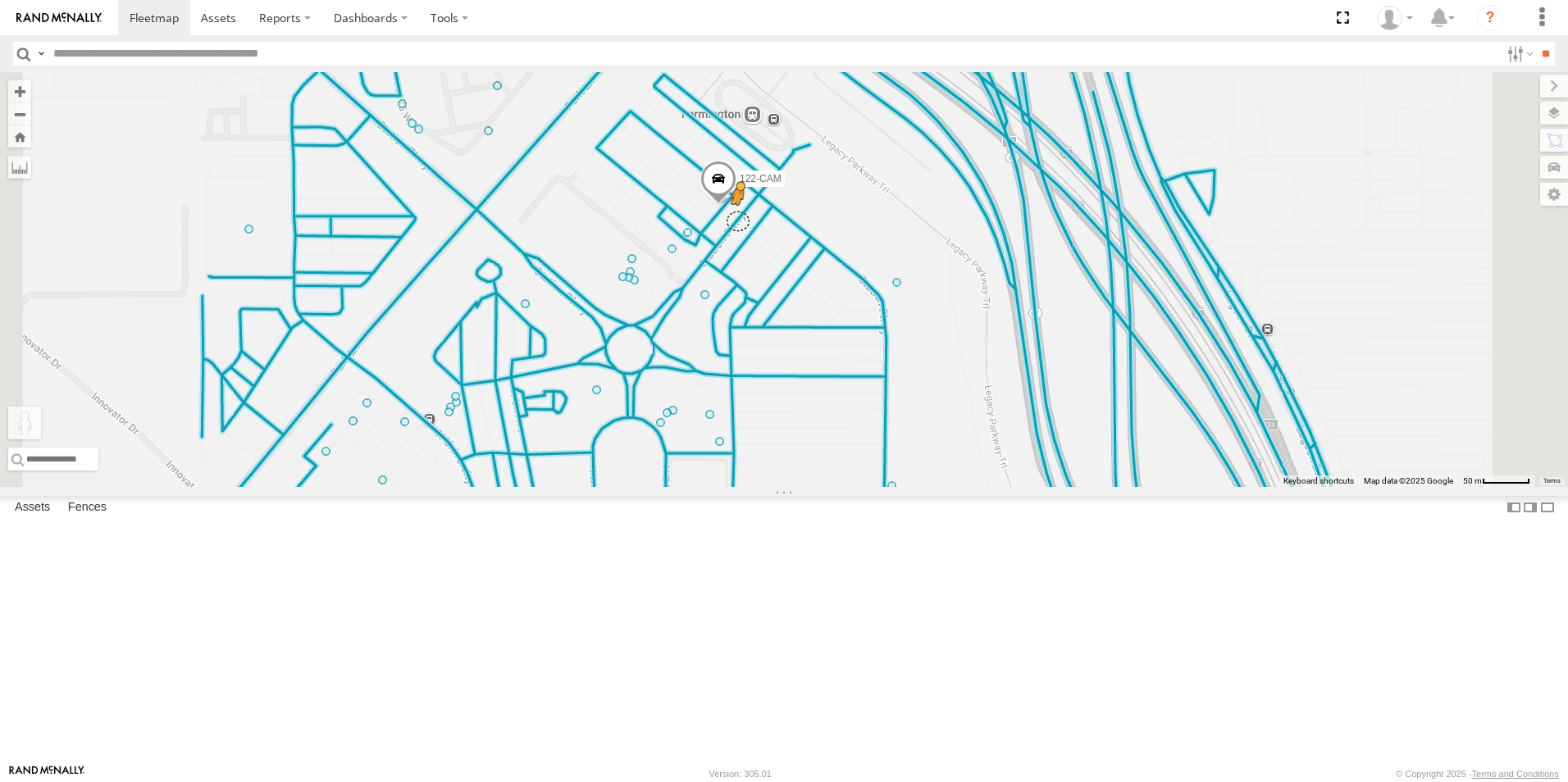
drag, startPoint x: 436, startPoint y: 703, endPoint x: 943, endPoint y: 360, distance: 612.1
click at [943, 360] on div "301W 5360L 188 8220-CAL 208 224-CAL 198 183 182 180W 203P 195 226-CAL 121-Cam 5…" at bounding box center [784, 279] width 1568 height 415
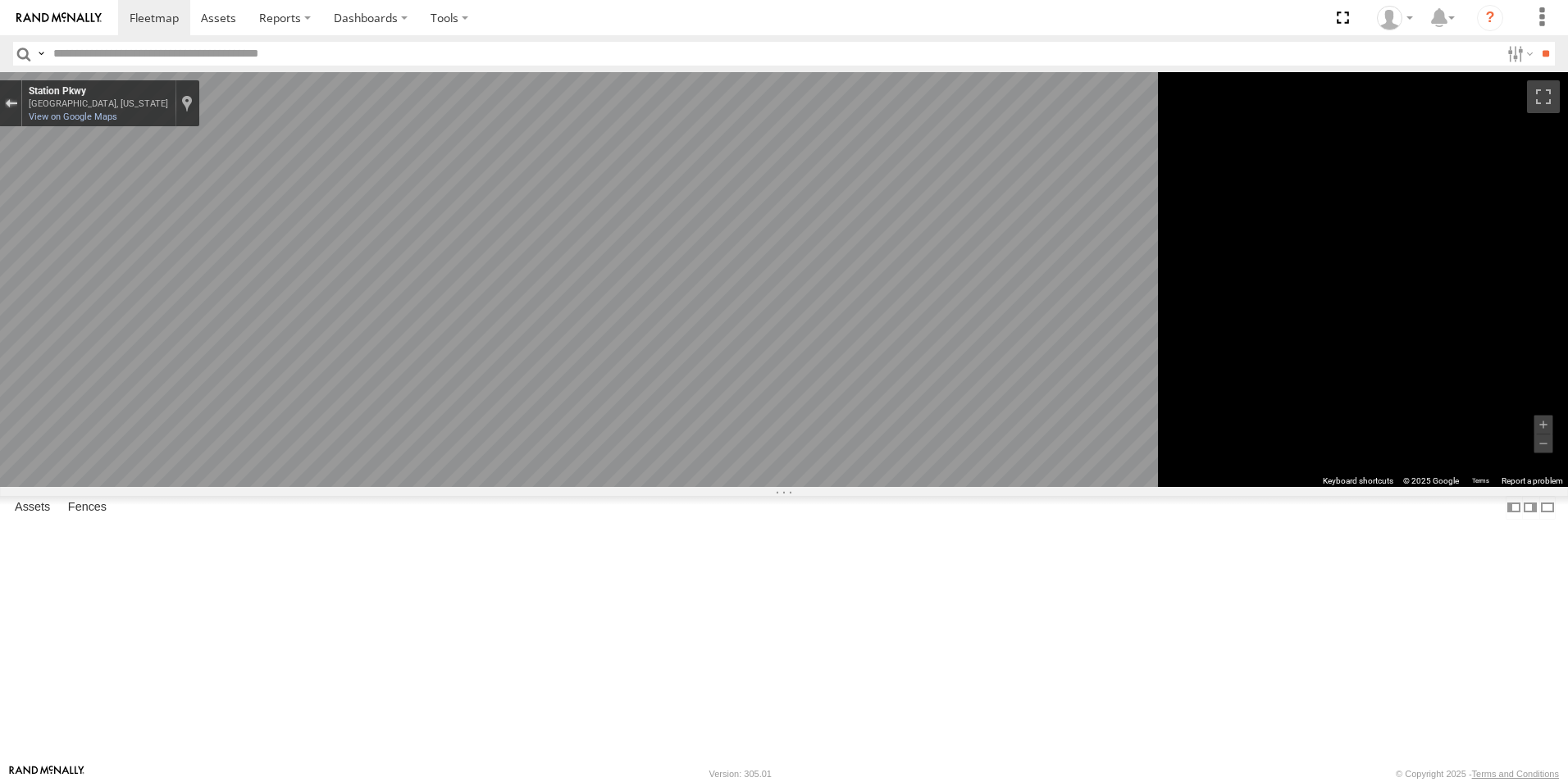
click at [18, 103] on div "Exit the Street View" at bounding box center [10, 103] width 12 height 10
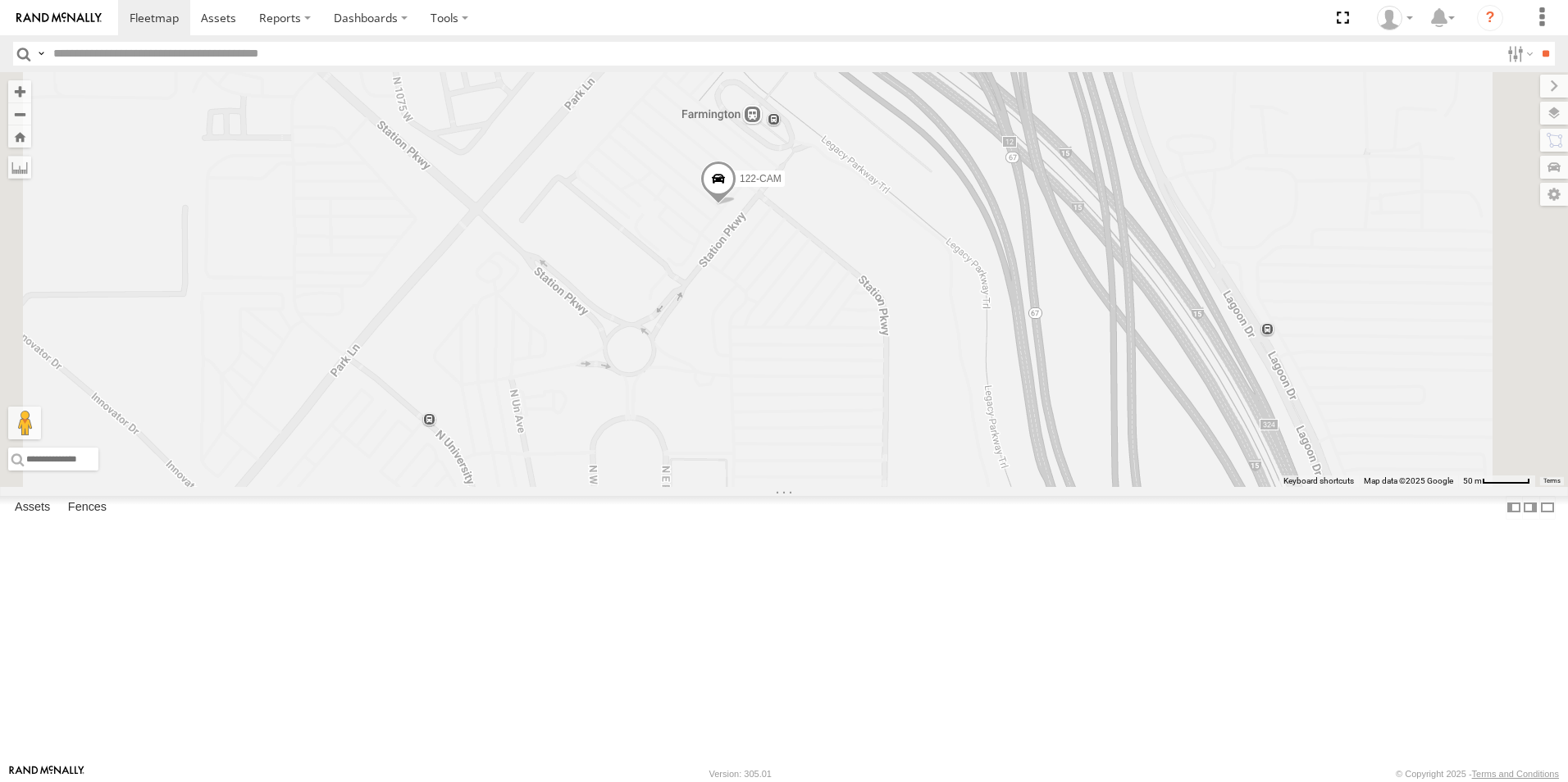
click at [737, 206] on span at bounding box center [718, 184] width 36 height 44
click at [878, 418] on div "301W 5360L 188 8220-CAL 208 224-CAL 198 183 182 180W 203P 195 226-CAL 121-Cam 5…" at bounding box center [784, 279] width 1568 height 415
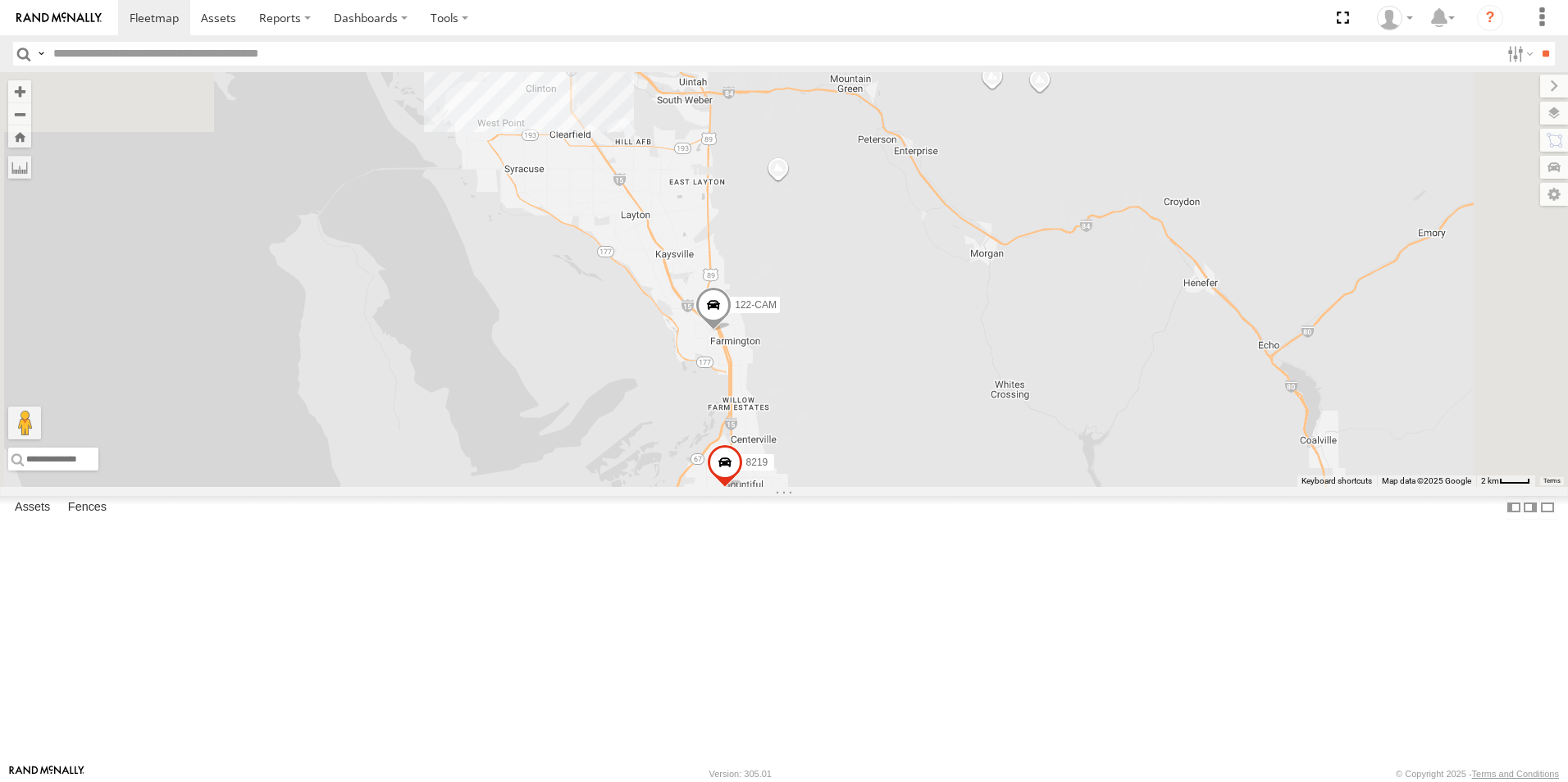
drag, startPoint x: 864, startPoint y: 227, endPoint x: 933, endPoint y: 574, distance: 353.8
click at [731, 331] on span at bounding box center [713, 309] width 36 height 44
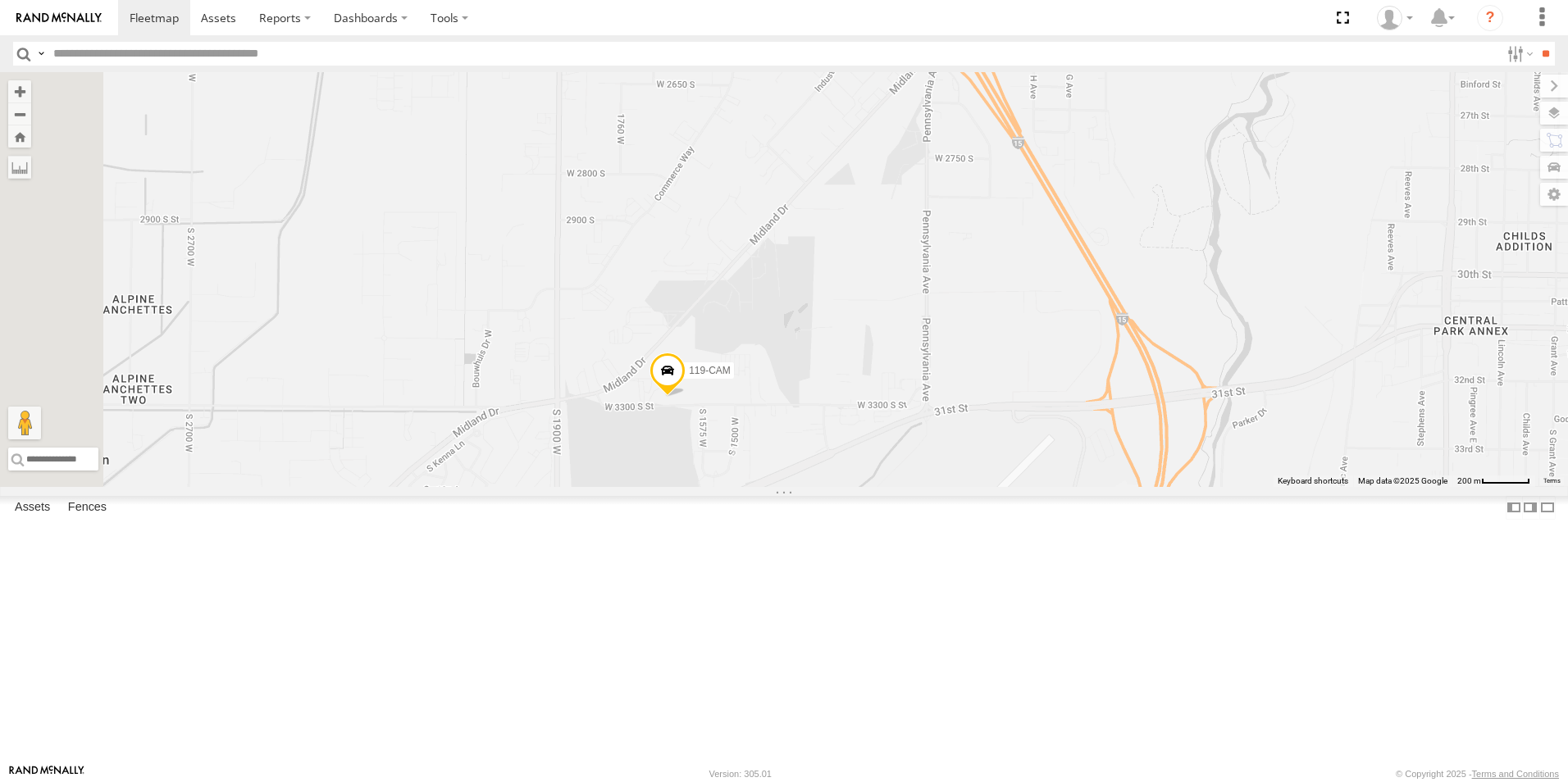
drag, startPoint x: 864, startPoint y: 632, endPoint x: 918, endPoint y: 544, distance: 103.2
click at [918, 487] on div "301W 5360L 188 8220-CAL 208 224-CAL 198 183 182 180W 203P 195 226-CAL 121-Cam 5…" at bounding box center [784, 279] width 1568 height 415
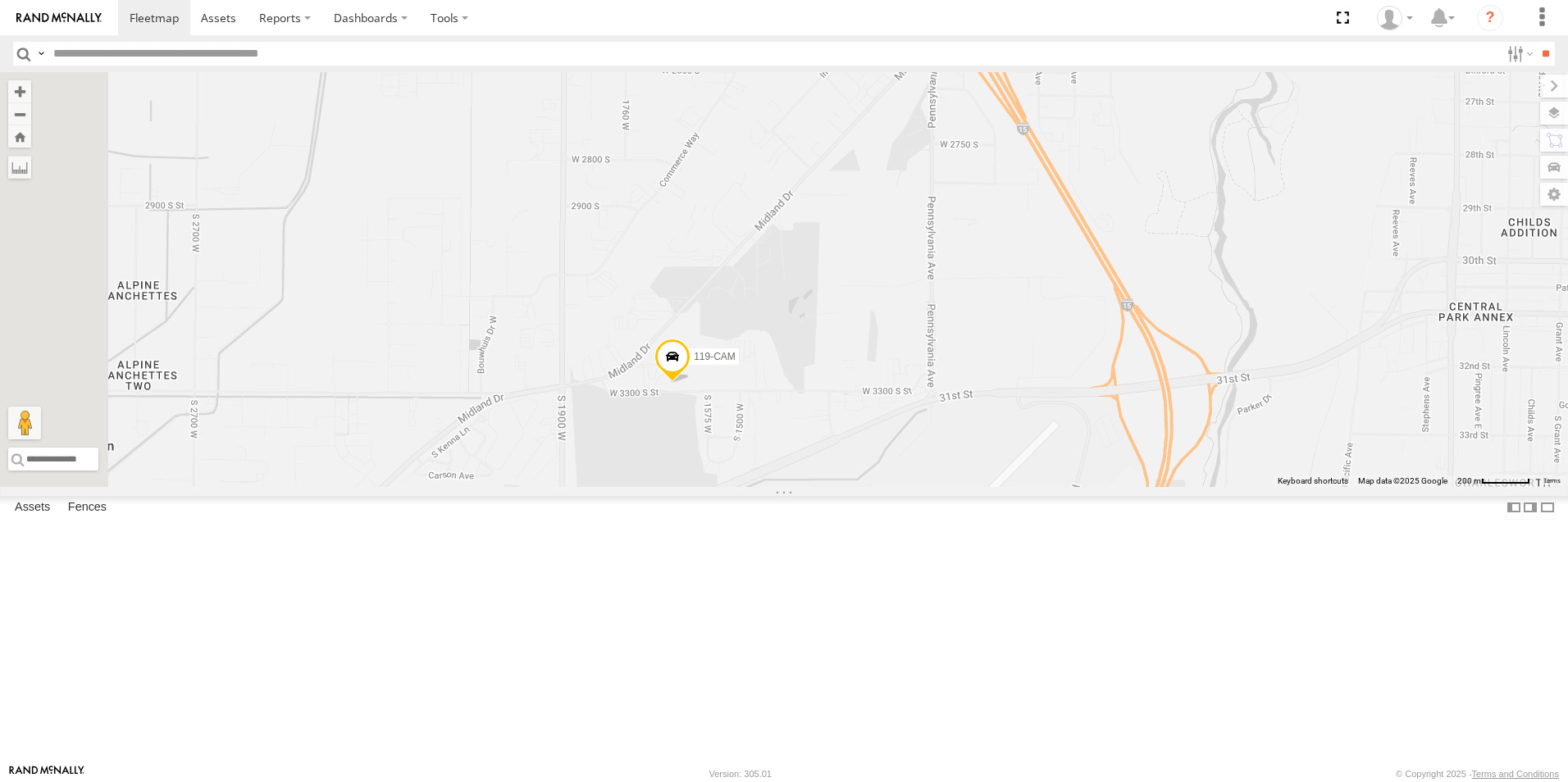
click at [691, 384] on span at bounding box center [672, 361] width 36 height 44
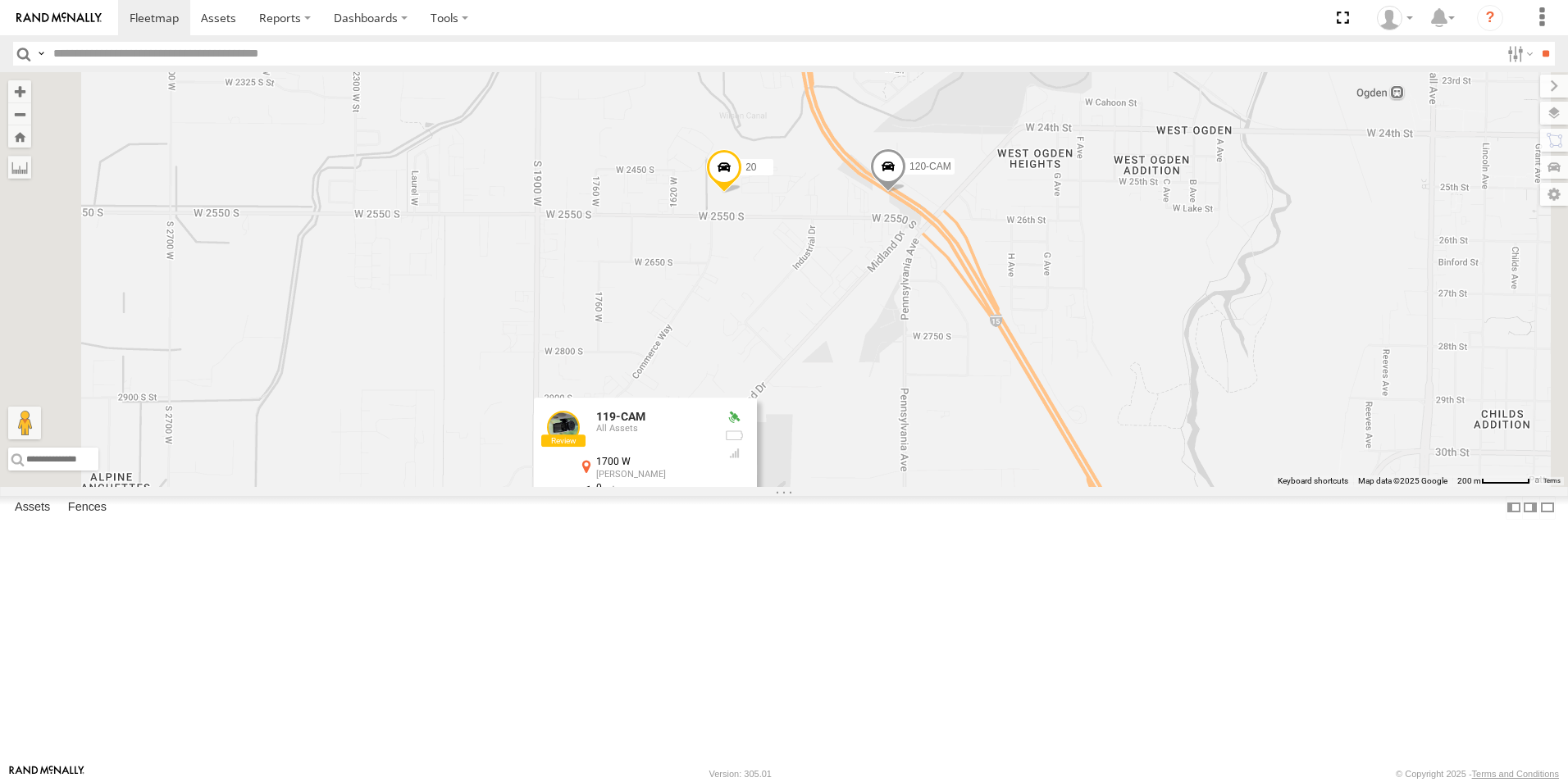
drag, startPoint x: 966, startPoint y: 256, endPoint x: 934, endPoint y: 495, distance: 241.1
click at [934, 487] on div "301W 5360L 188 8220-CAL 208 224-CAL 198 183 182 180W 203P 195 226-CAL 121-Cam 5…" at bounding box center [784, 279] width 1568 height 415
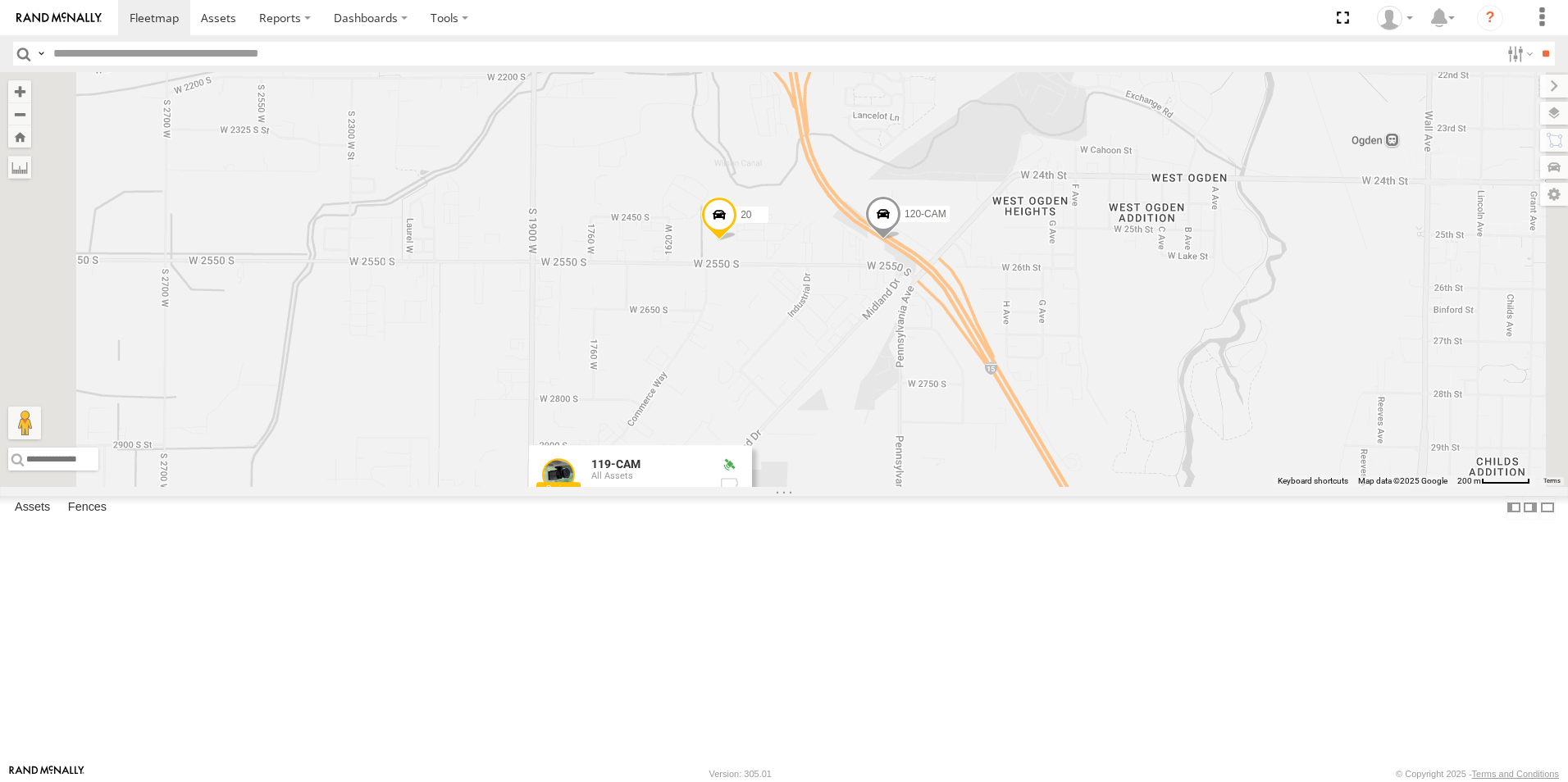
click at [737, 241] on span at bounding box center [718, 219] width 36 height 44
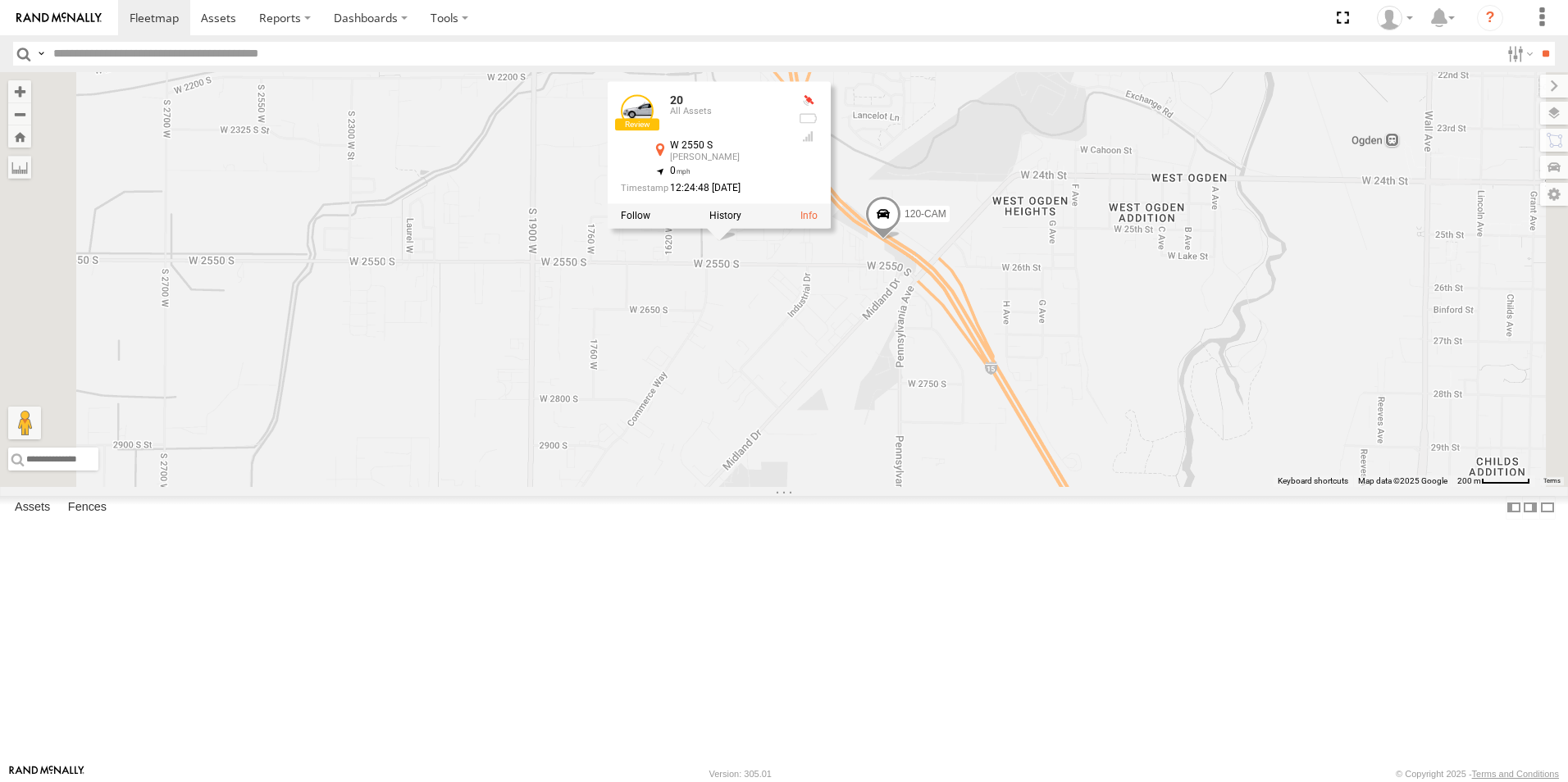
click at [831, 229] on div "20 All Assets W 2550 S [PERSON_NAME] 41.22051 , -112.01591 0 12:24:48 [DATE]" at bounding box center [718, 156] width 223 height 148
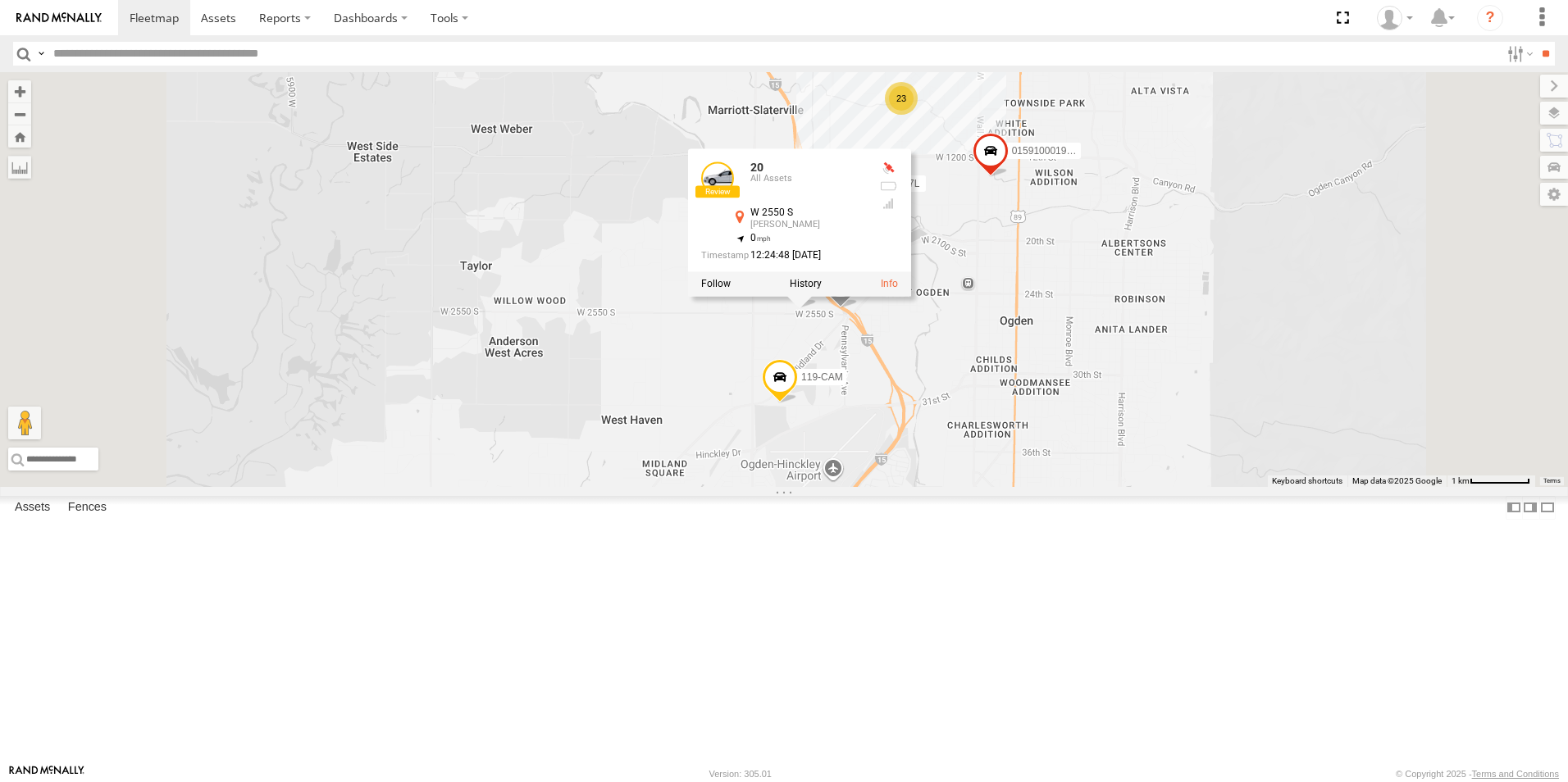
click at [953, 481] on div "301W 5360L 188 8220-CAL 208 224-CAL 198 183 182 180W 203P 195 226-CAL 121-Cam 5…" at bounding box center [784, 279] width 1568 height 415
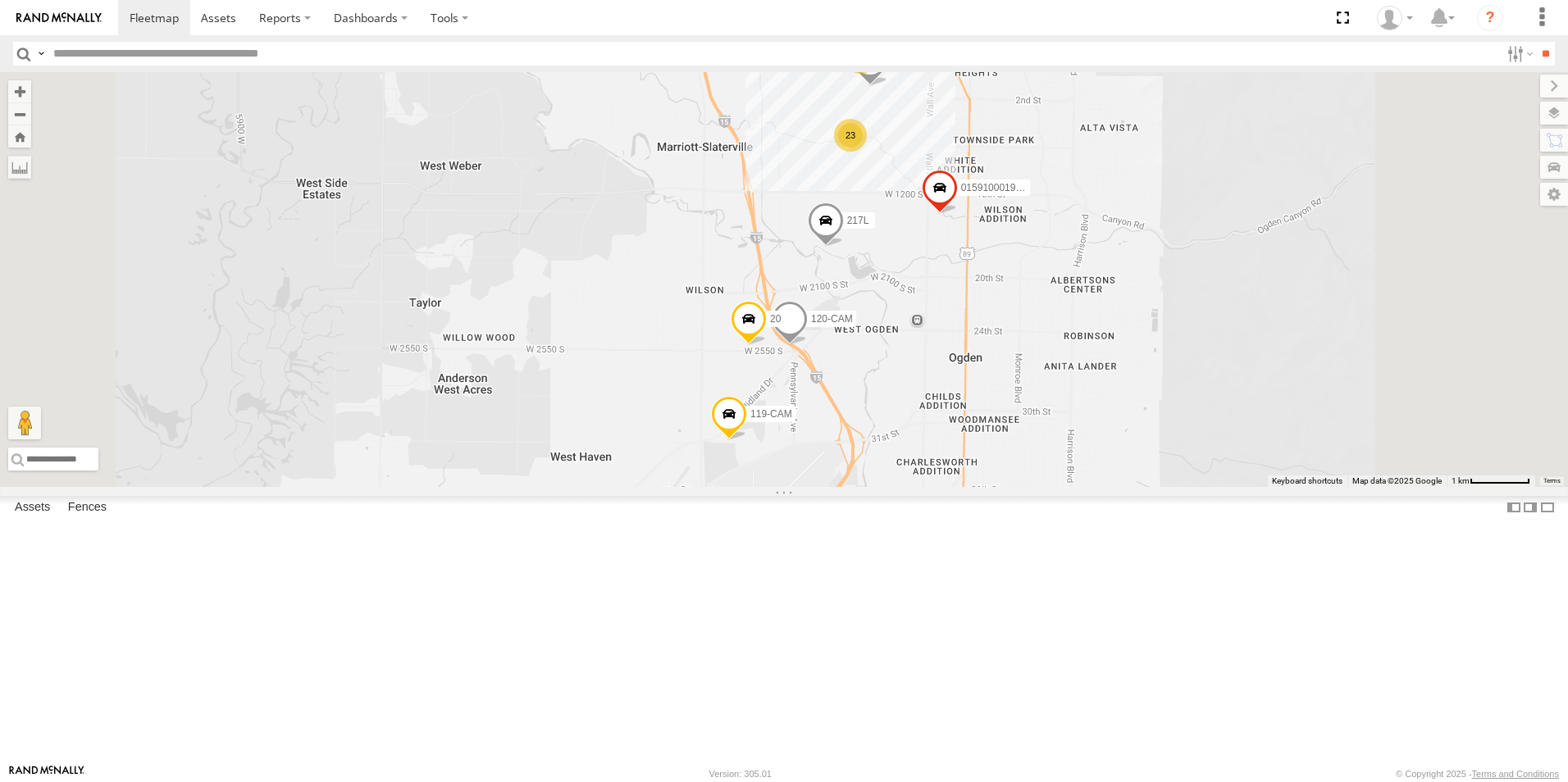
drag, startPoint x: 916, startPoint y: 482, endPoint x: 795, endPoint y: 571, distance: 150.2
click at [795, 487] on div "301W 5360L 188 8220-CAL 208 224-CAL 198 183 182 180W 203P 195 226-CAL 121-Cam 5…" at bounding box center [784, 279] width 1568 height 415
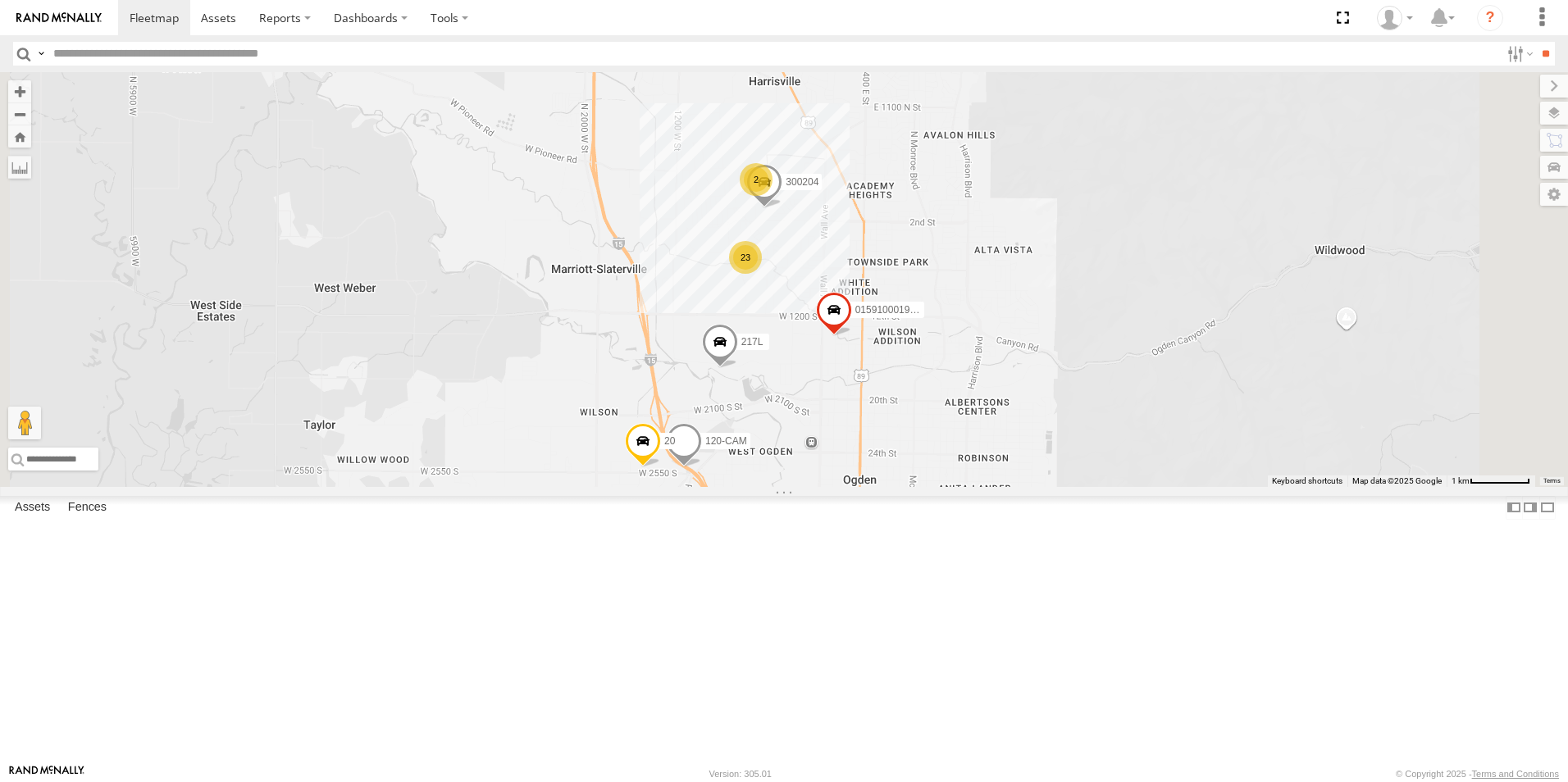
drag, startPoint x: 900, startPoint y: 450, endPoint x: 868, endPoint y: 519, distance: 76.1
click at [868, 487] on div "301W 5360L 188 8220-CAL 208 224-CAL 198 183 182 180W 203P 195 226-CAL 121-Cam 5…" at bounding box center [784, 279] width 1568 height 415
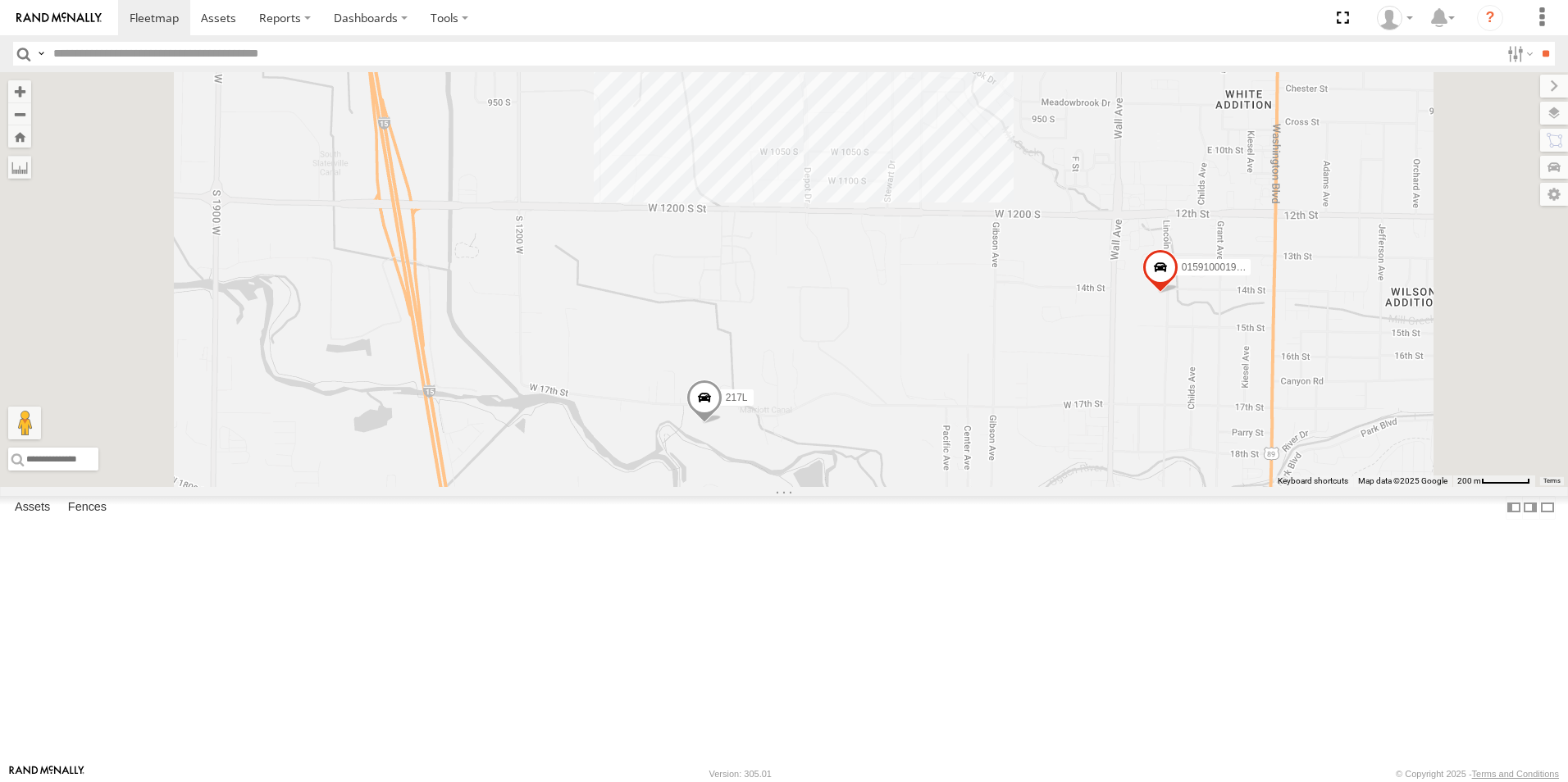
click at [723, 424] on span at bounding box center [704, 402] width 36 height 44
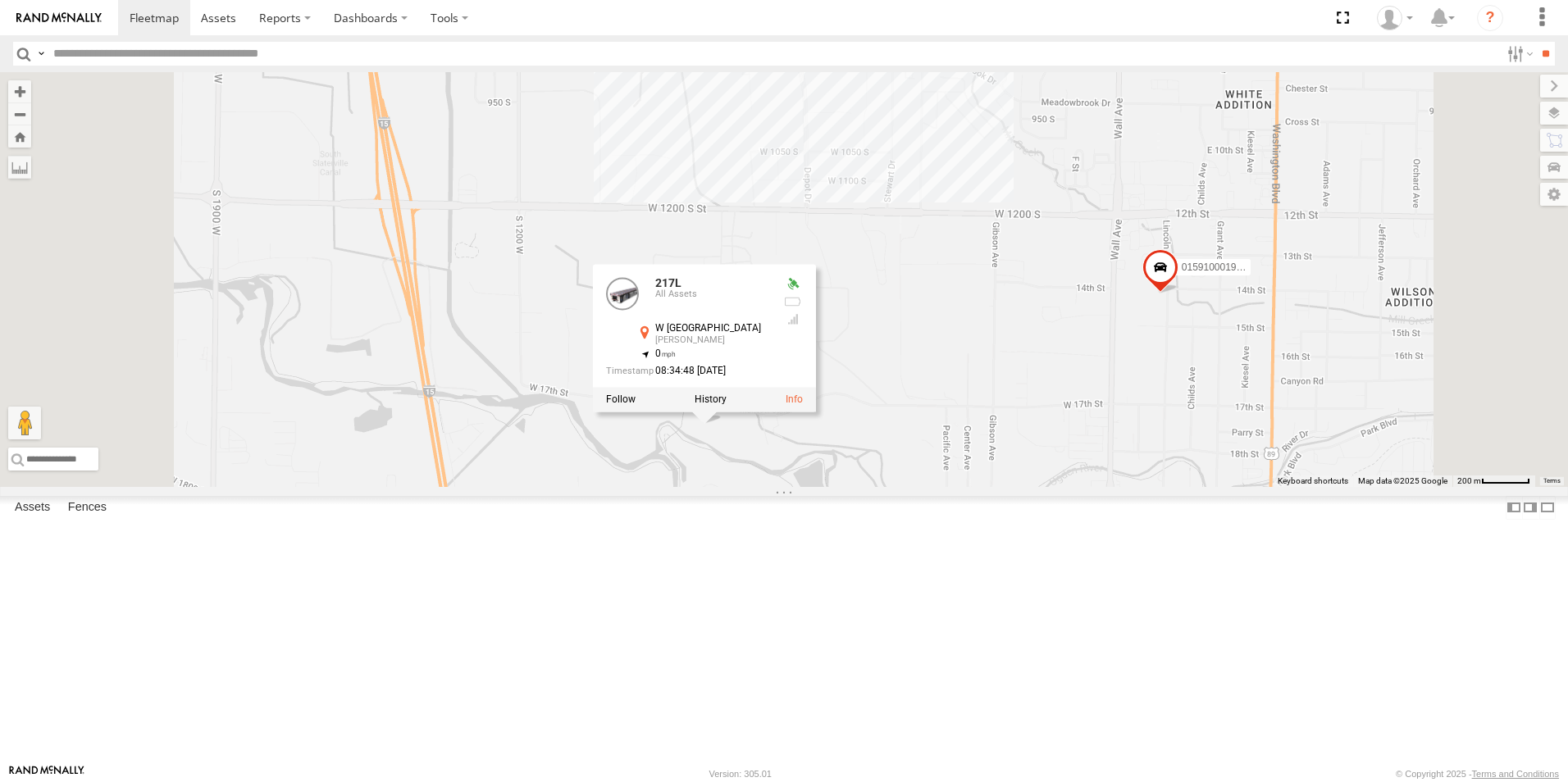
click at [816, 412] on div "217L All Assets W [GEOGRAPHIC_DATA][PERSON_NAME] 41.23606 , -111.99983 0 08:34:…" at bounding box center [704, 339] width 223 height 148
click at [816, 487] on div "301W 5360L 188 8220-CAL 208 224-CAL 198 183 182 180W 203P 195 226-CAL 121-Cam 5…" at bounding box center [784, 279] width 1568 height 415
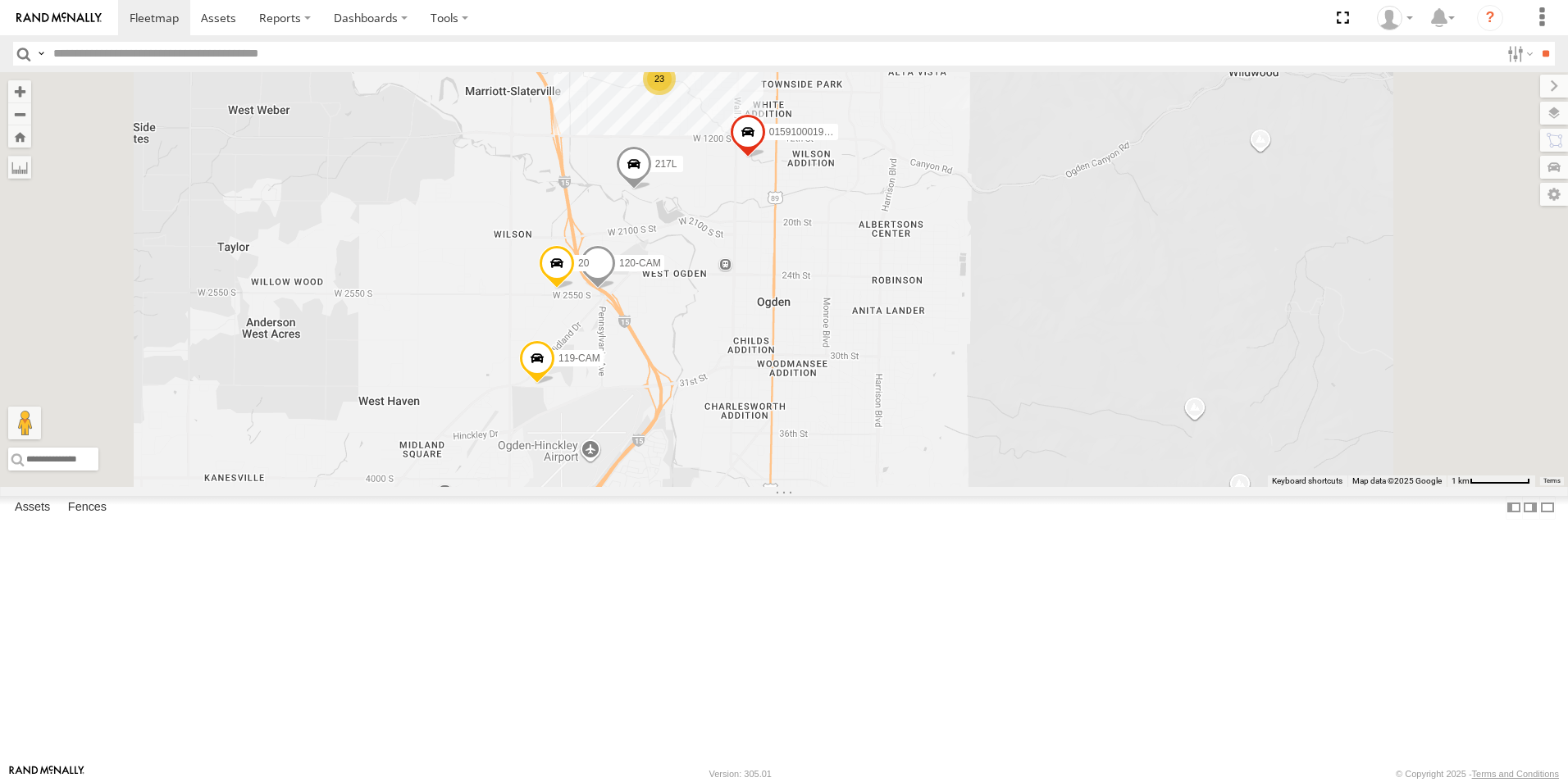
drag, startPoint x: 1057, startPoint y: 657, endPoint x: 1049, endPoint y: 280, distance: 377.1
click at [1049, 313] on div "301W 5360L 188 8220-CAL 208 224-CAL 198 183 182 180W 203P 195 226-CAL 121-Cam 5…" at bounding box center [784, 279] width 1568 height 415
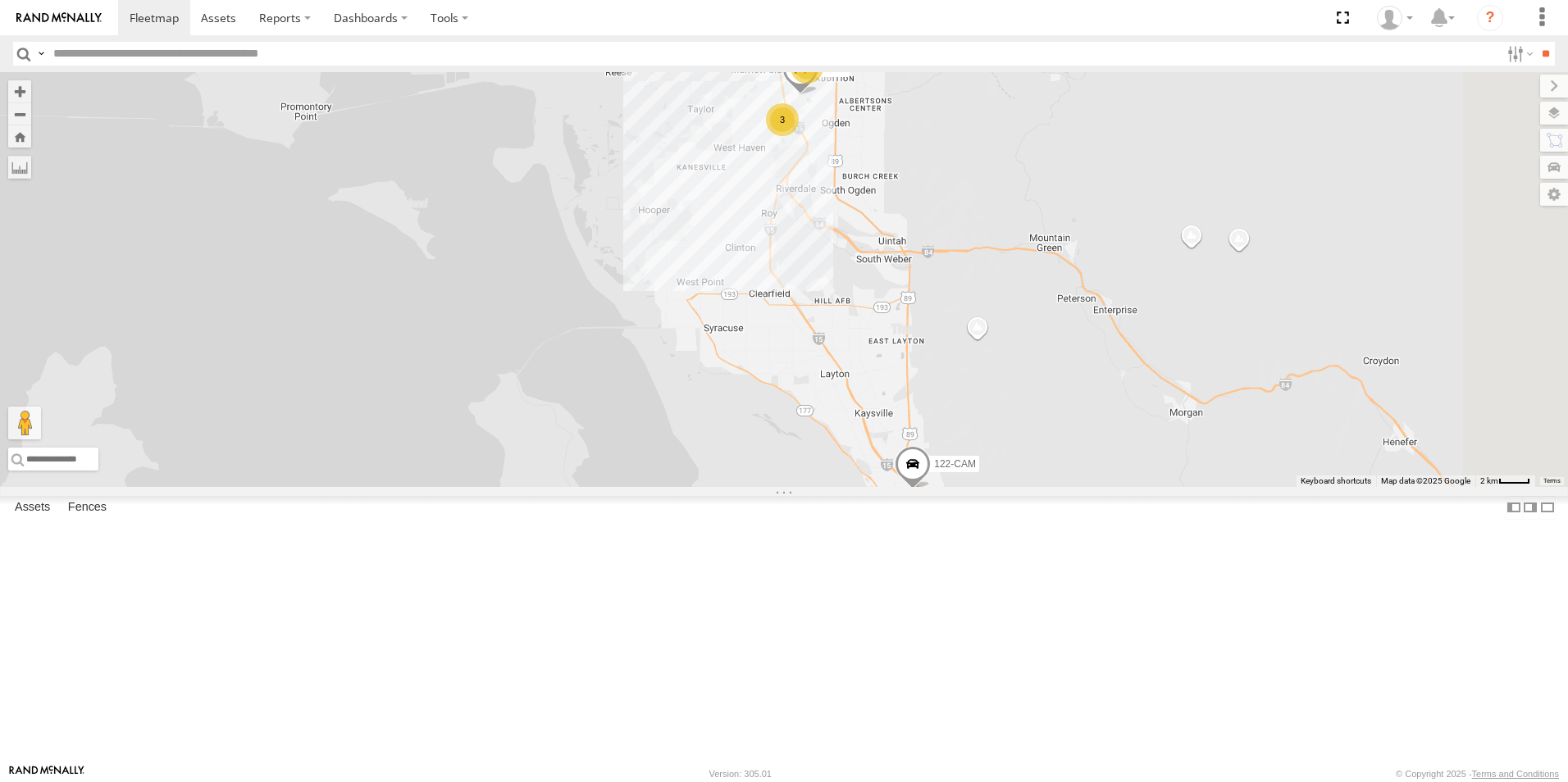
drag, startPoint x: 1071, startPoint y: 596, endPoint x: 986, endPoint y: 376, distance: 235.8
click at [997, 403] on div "301W 5360L 188 8220-CAL 208 224-CAL 198 183 182 180W 203P 195 226-CAL 121-Cam 5…" at bounding box center [784, 279] width 1568 height 415
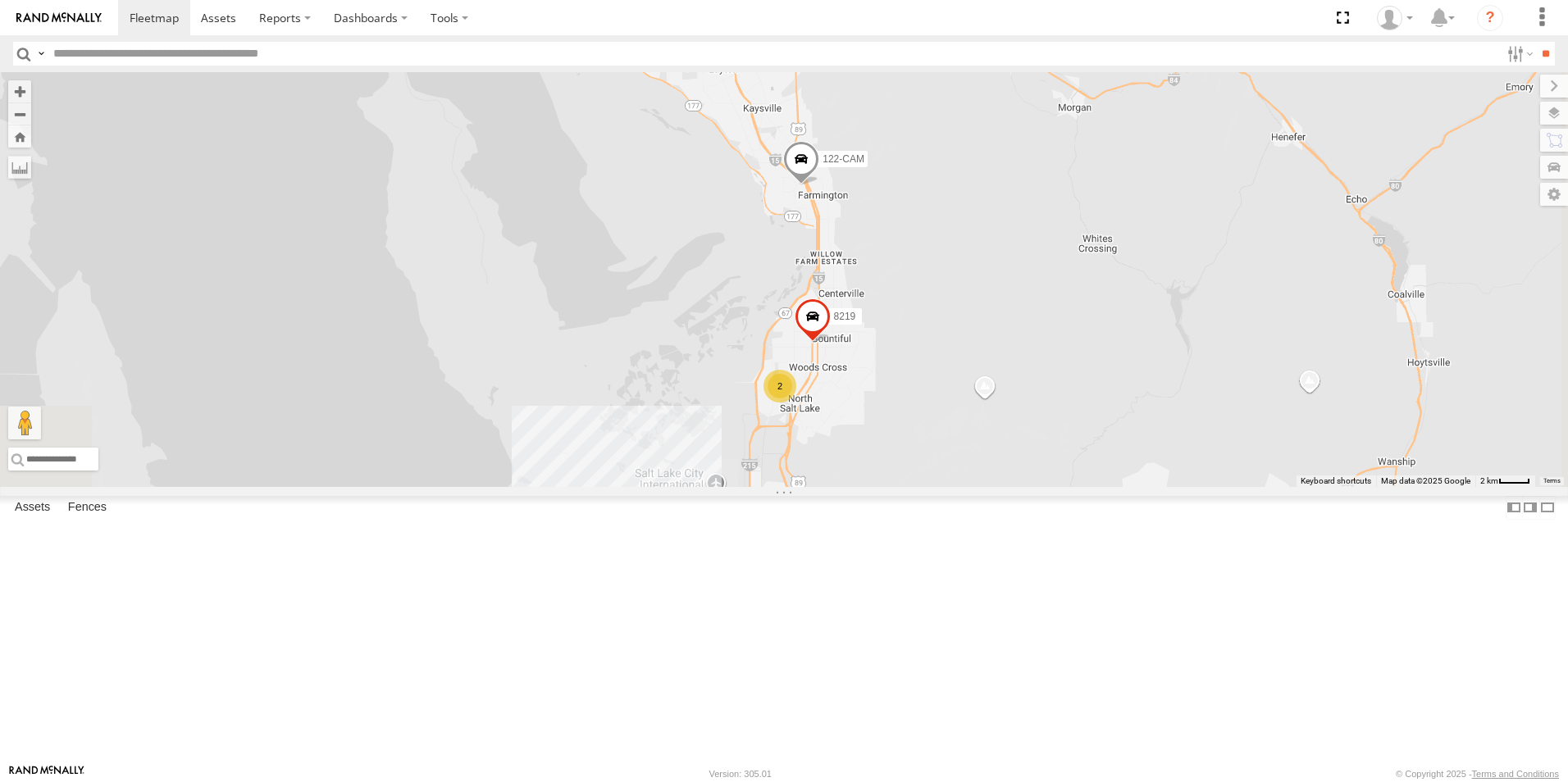
drag, startPoint x: 1056, startPoint y: 617, endPoint x: 919, endPoint y: 186, distance: 452.2
click at [958, 228] on div "301W 5360L 188 8220-CAL 208 224-CAL 198 183 182 180W 203P 195 226-CAL 121-Cam 5…" at bounding box center [784, 279] width 1568 height 415
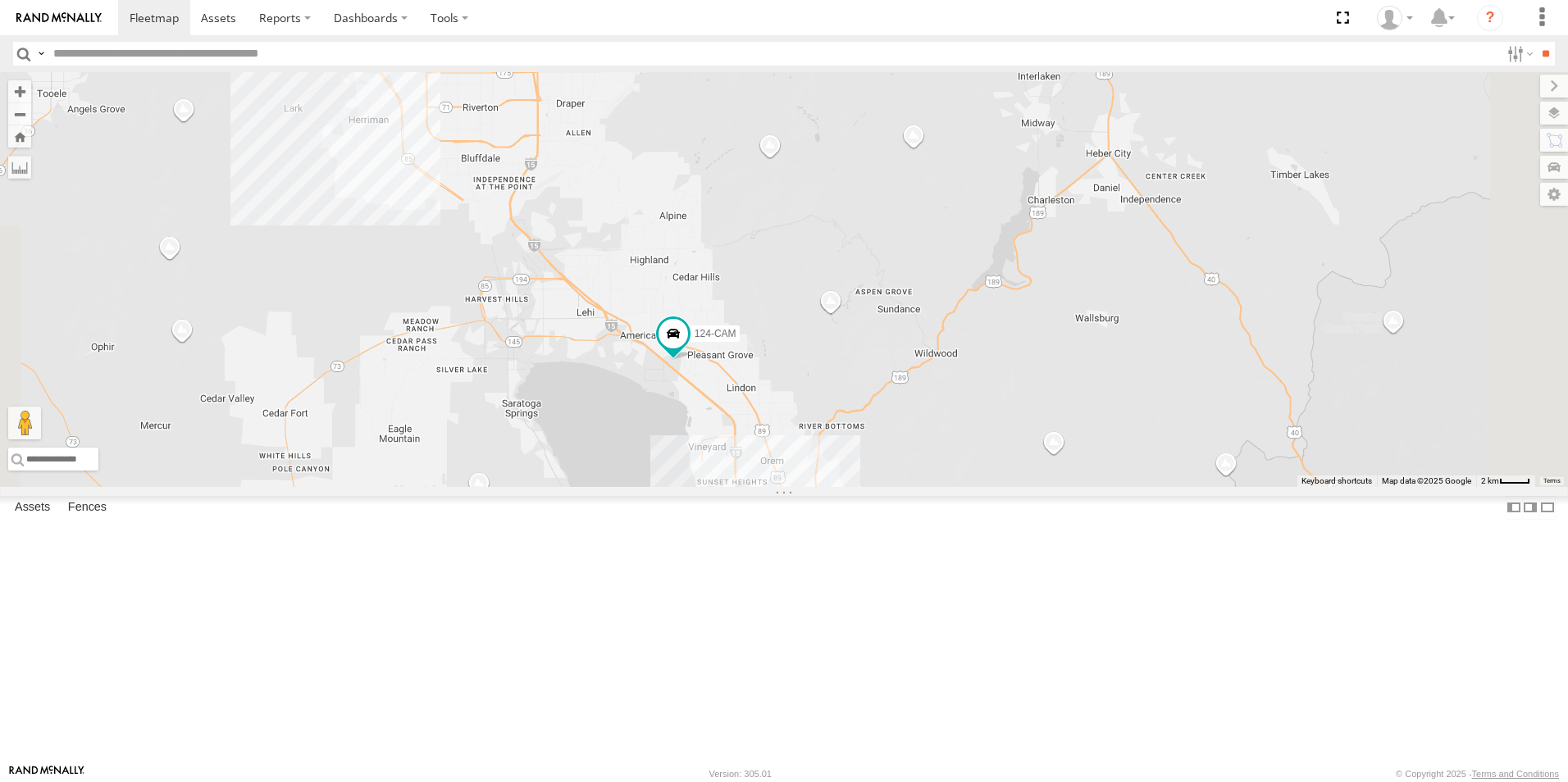
drag, startPoint x: 949, startPoint y: 584, endPoint x: 994, endPoint y: 781, distance: 202.1
click at [970, 487] on div "301W 5360L 188 8220-CAL 208 224-CAL 198 183 182 180W 203P 195 226-CAL 121-Cam 5…" at bounding box center [784, 279] width 1568 height 415
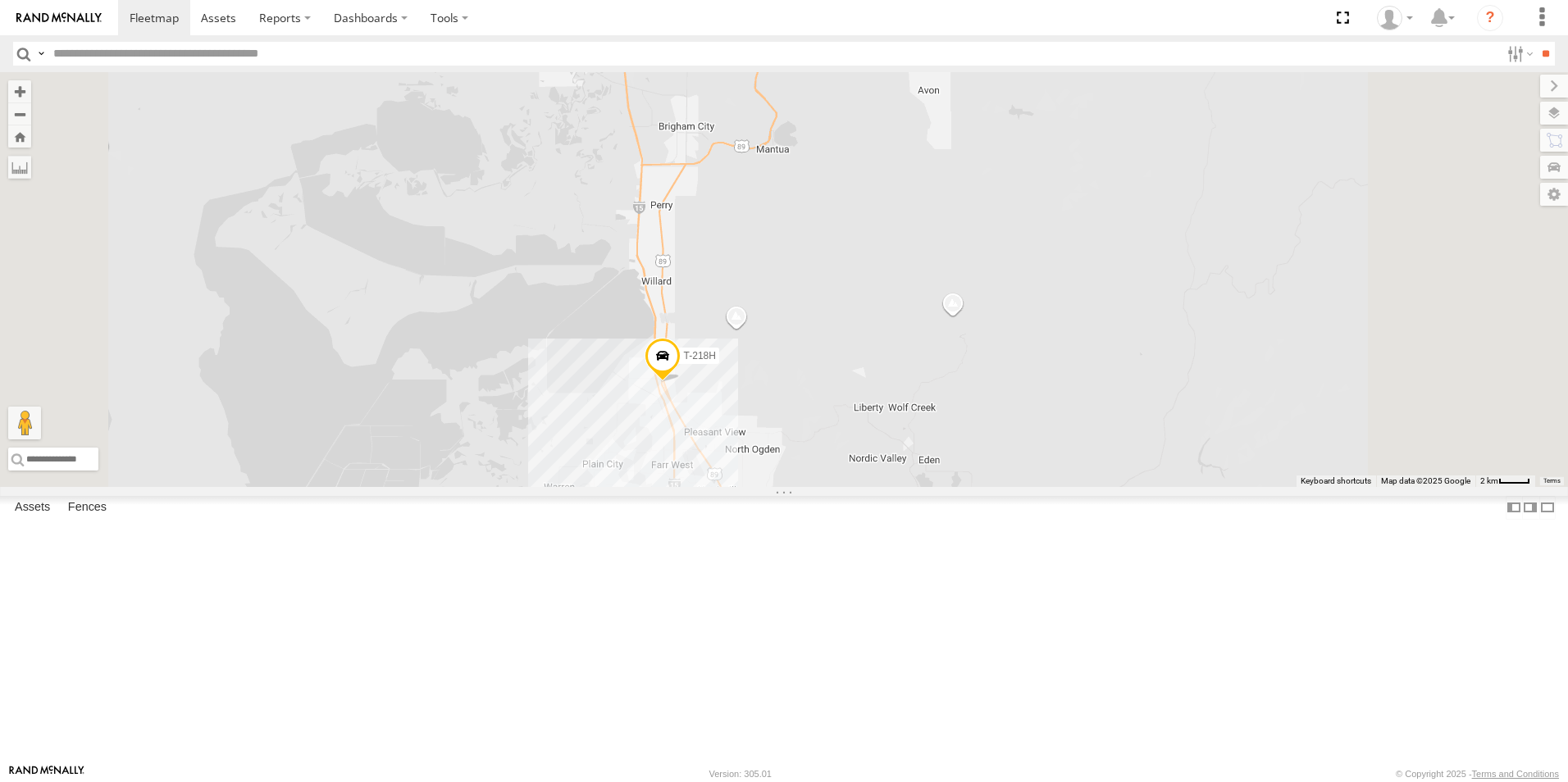
drag, startPoint x: 1008, startPoint y: 388, endPoint x: 969, endPoint y: 665, distance: 279.7
click at [972, 487] on div "301W 5360L 188 8220-CAL 208 224-CAL 198 183 182 180W 203P 195 226-CAL 121-Cam 5…" at bounding box center [784, 279] width 1568 height 415
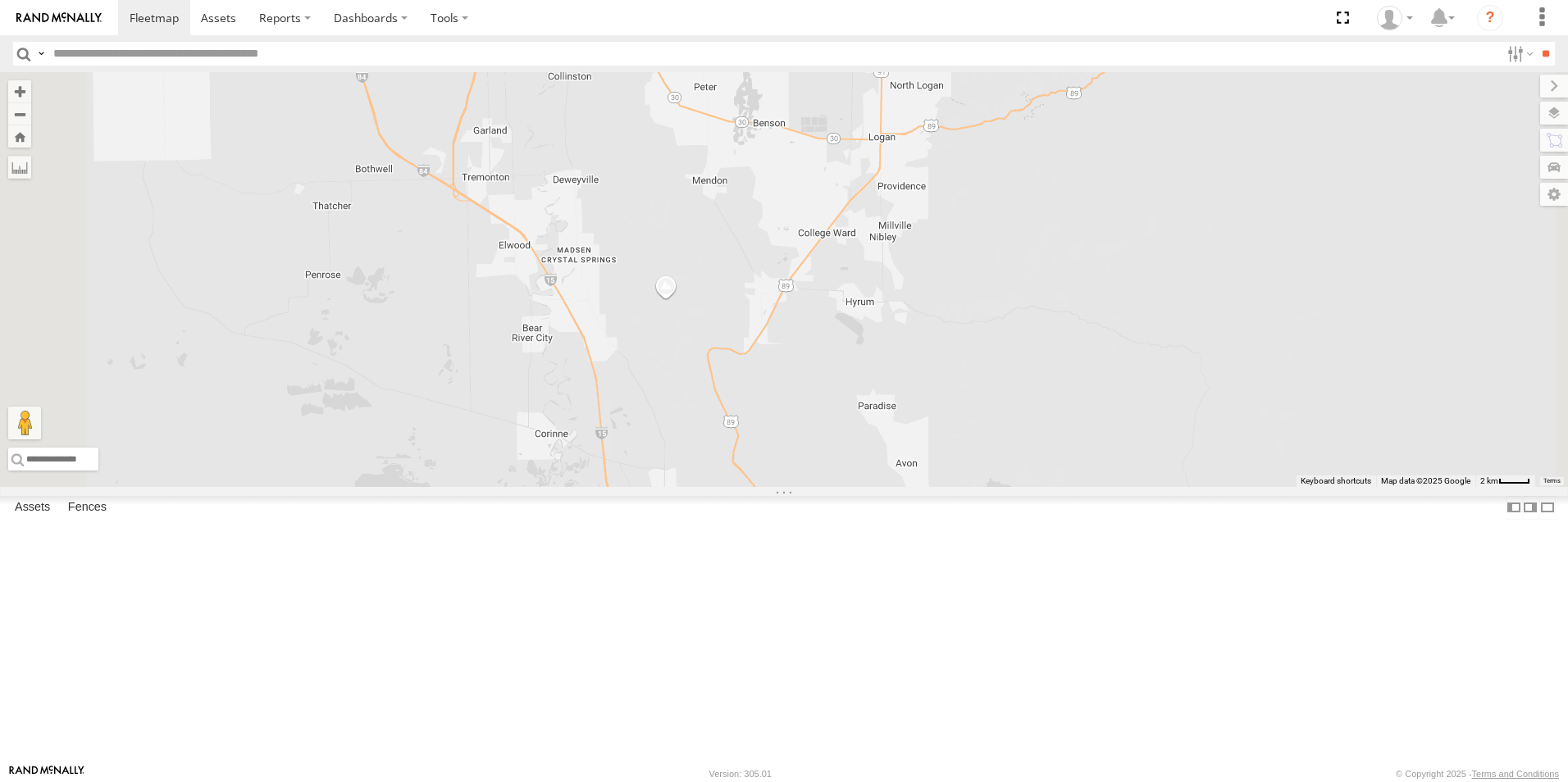
drag, startPoint x: 926, startPoint y: 419, endPoint x: 918, endPoint y: 316, distance: 103.3
click at [923, 374] on div "301W 5360L 188 8220-CAL 208 224-CAL 198 183 182 180W 203P 195 226-CAL 121-Cam 5…" at bounding box center [784, 279] width 1568 height 415
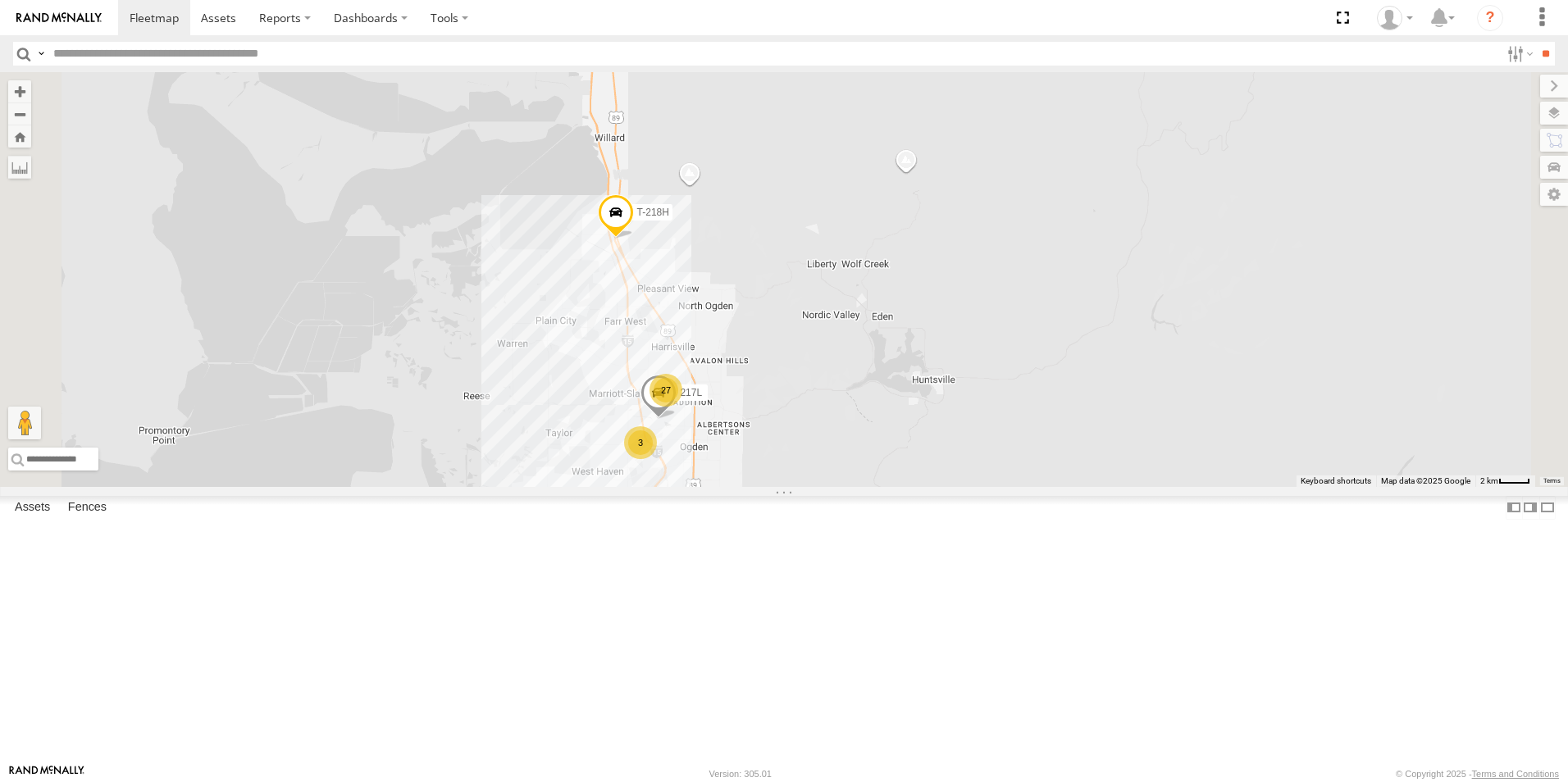
drag, startPoint x: 926, startPoint y: 505, endPoint x: 894, endPoint y: 324, distance: 183.8
click at [894, 336] on div "301W 5360L 188 8220-CAL 208 224-CAL 198 183 182 180W 203P 195 226-CAL 121-Cam 5…" at bounding box center [784, 279] width 1568 height 415
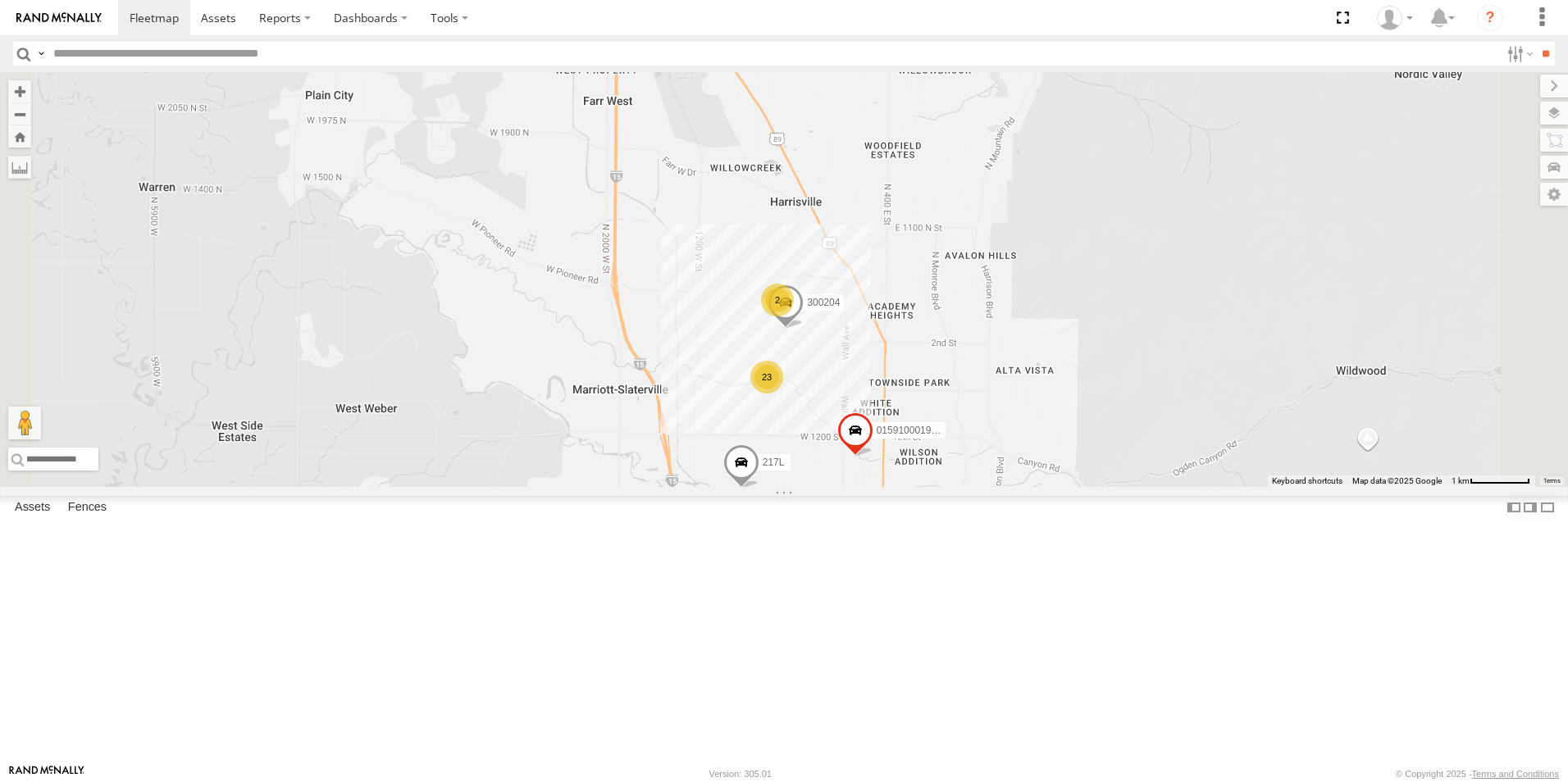
drag, startPoint x: 887, startPoint y: 396, endPoint x: 876, endPoint y: 482, distance: 86.7
click at [876, 482] on div "301W 5360L 188 8220-CAL 208 224-CAL 198 183 182 180W 203P 195 226-CAL 121-Cam 5…" at bounding box center [784, 279] width 1568 height 415
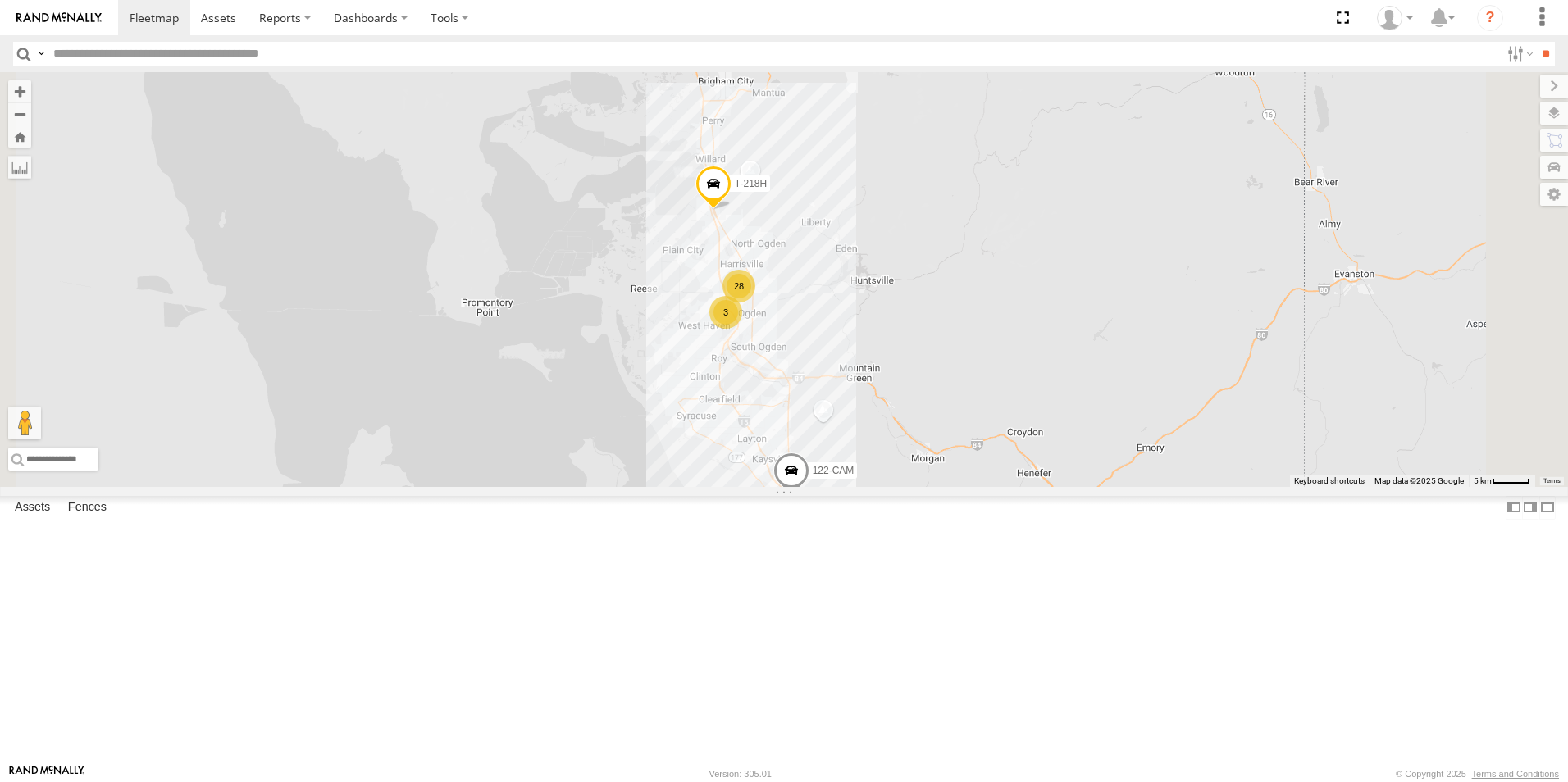
drag, startPoint x: 901, startPoint y: 313, endPoint x: 904, endPoint y: 527, distance: 214.0
click at [901, 487] on div "301W 5360L 188 8220-CAL 208 224-CAL 198 183 182 180W 203P 195 226-CAL 121-Cam 5…" at bounding box center [784, 279] width 1568 height 415
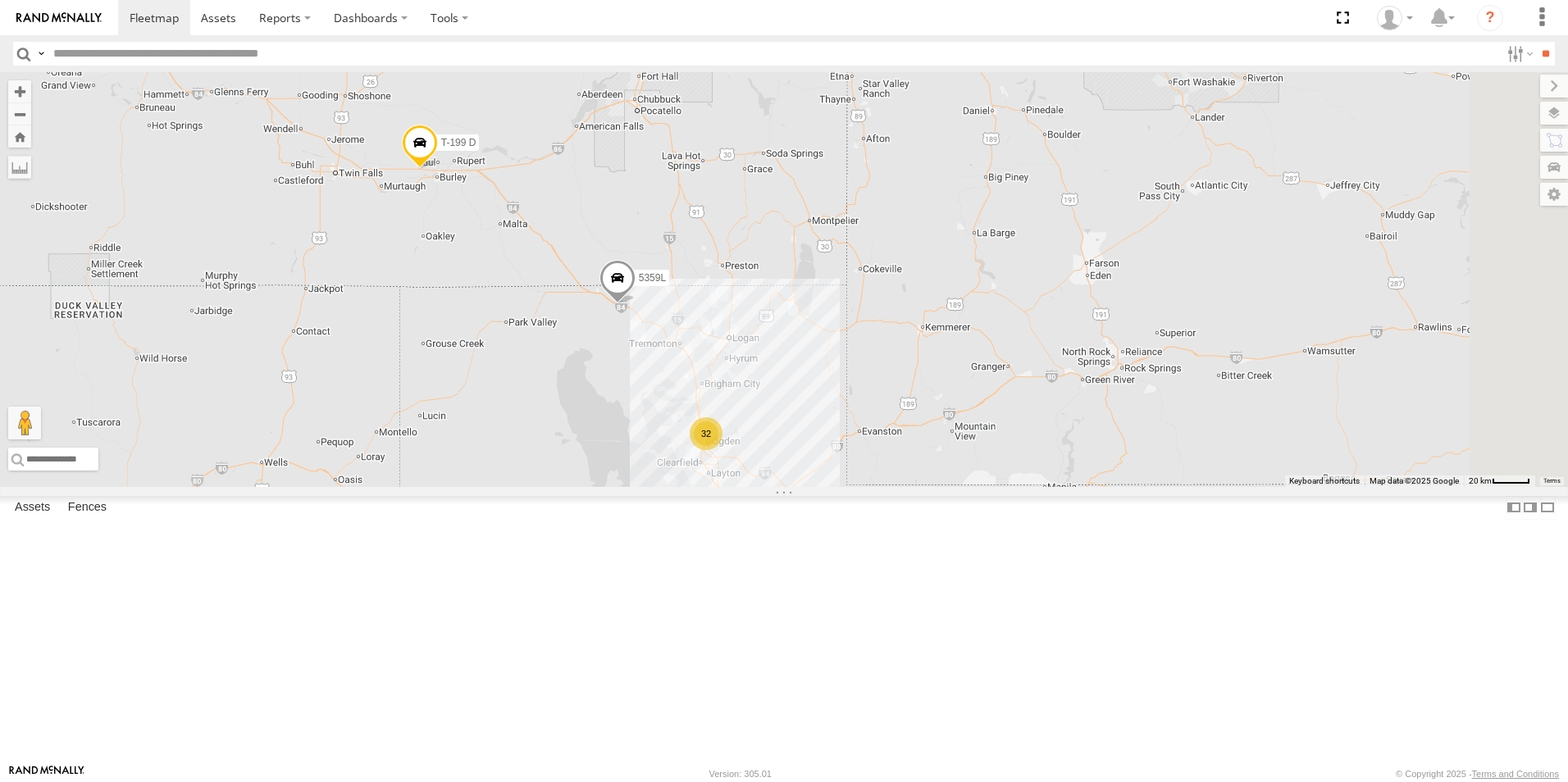
click at [635, 305] on span at bounding box center [617, 283] width 36 height 44
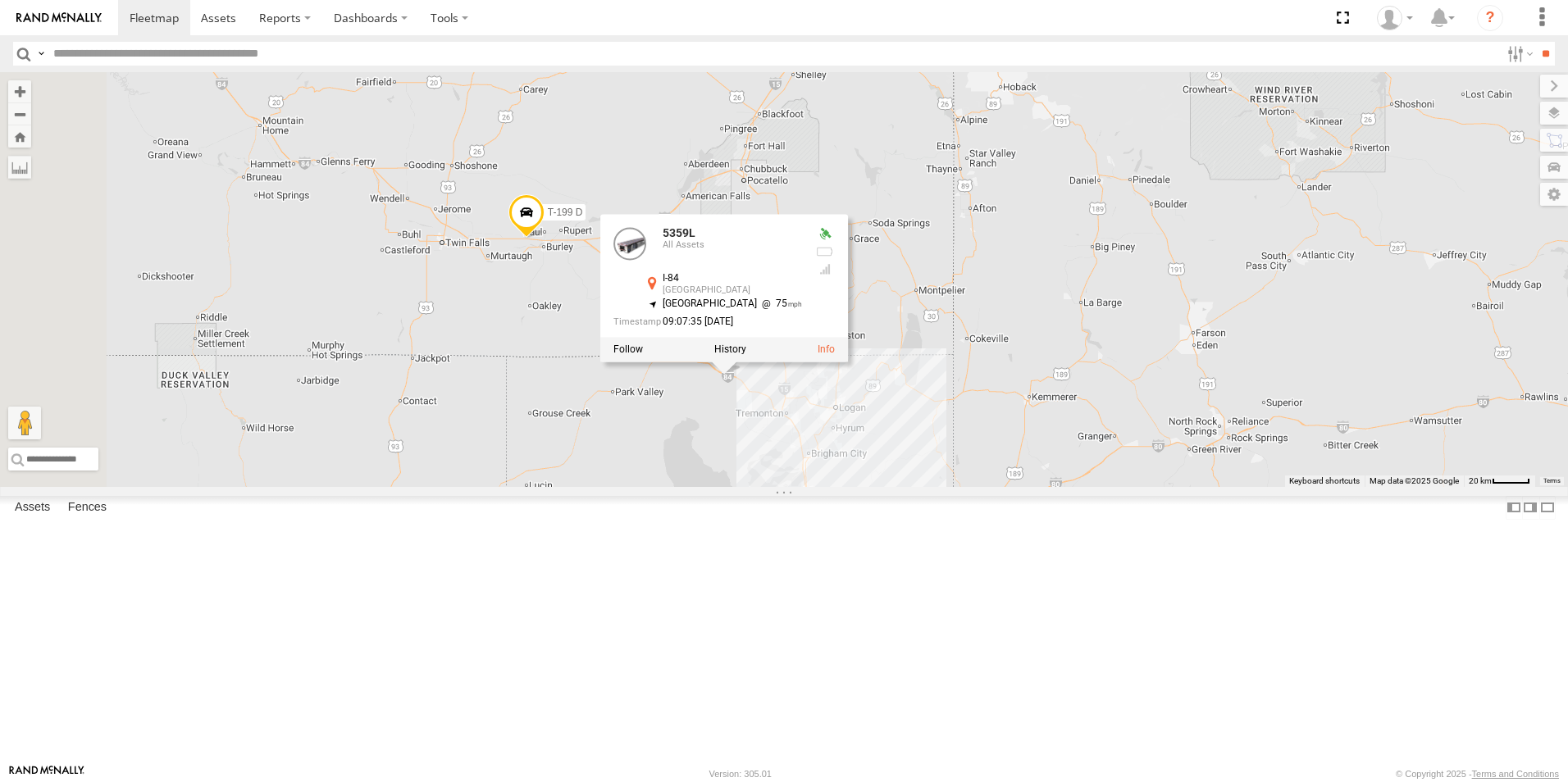
drag, startPoint x: 803, startPoint y: 481, endPoint x: 911, endPoint y: 555, distance: 130.9
click at [911, 487] on div "301W 5360L 188 8220-CAL 208 224-CAL 198 183 182 180W 203P 195 226-CAL 121-Cam 5…" at bounding box center [784, 279] width 1568 height 415
click at [545, 239] on span at bounding box center [526, 217] width 36 height 44
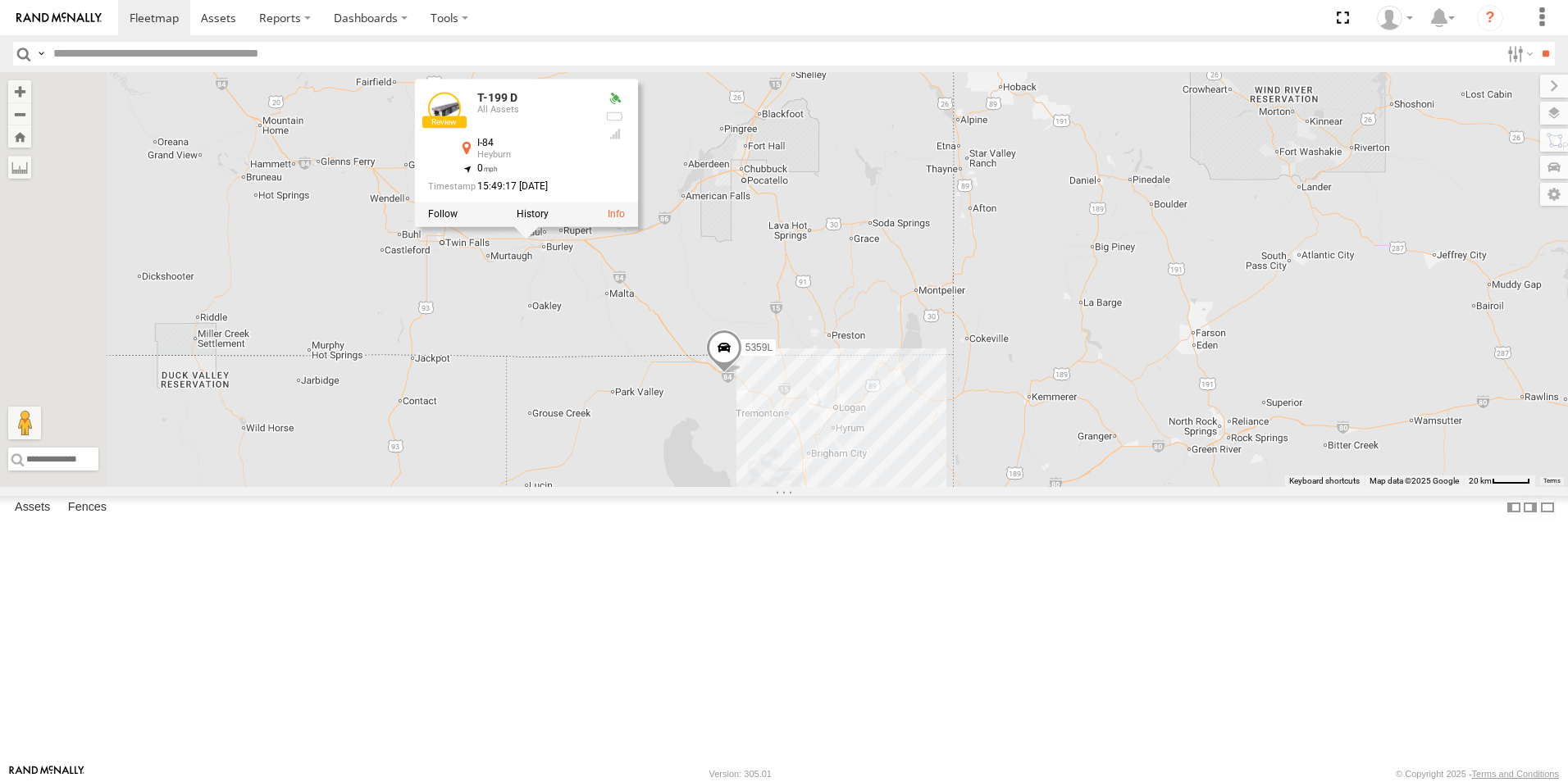
click at [237, 57] on input "text" at bounding box center [774, 54] width 1453 height 24
type input "***"
click at [1537, 42] on input "**" at bounding box center [1546, 54] width 18 height 24
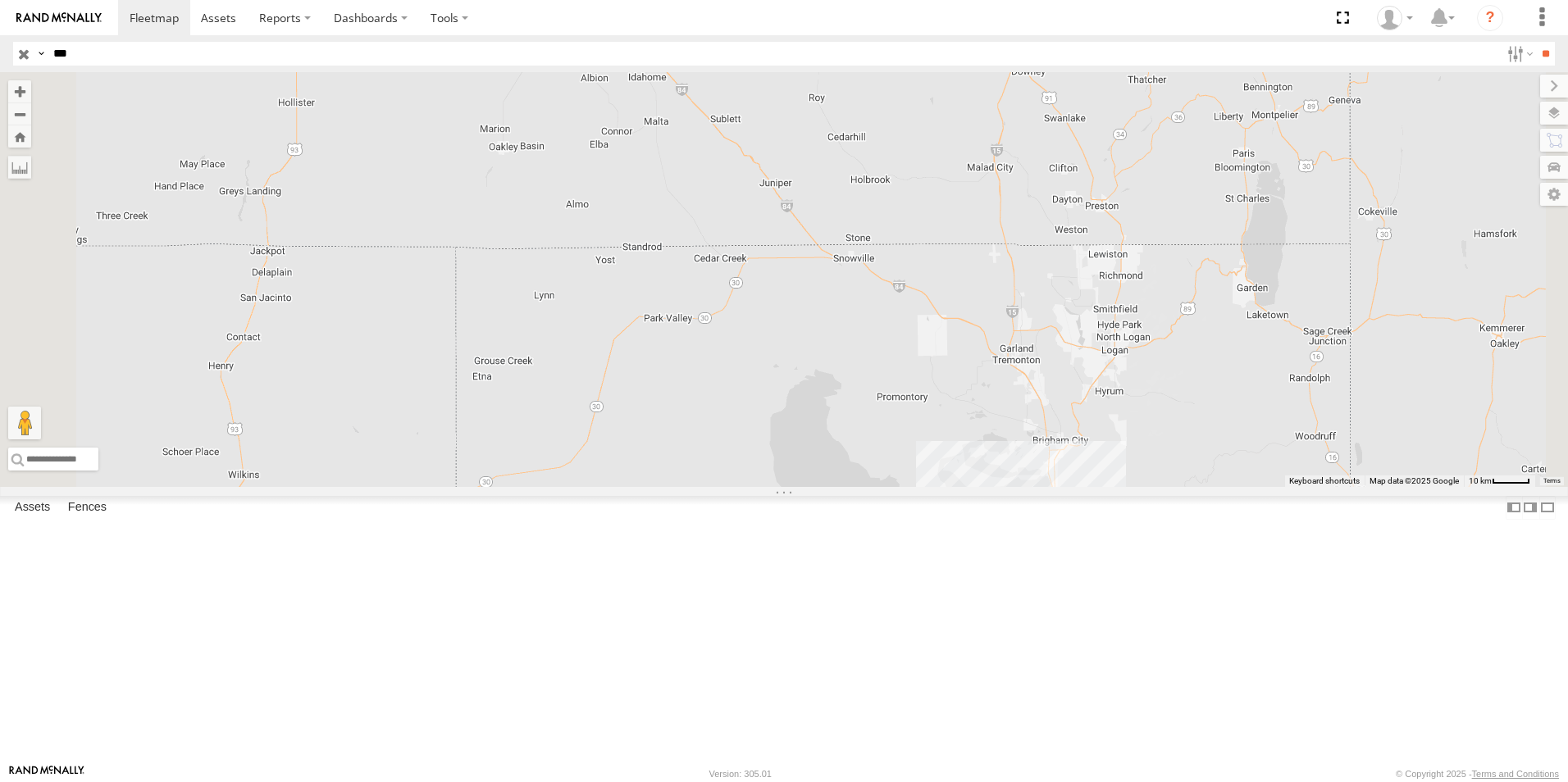
click at [0, 0] on div "All Assets" at bounding box center [0, 0] width 0 height 0
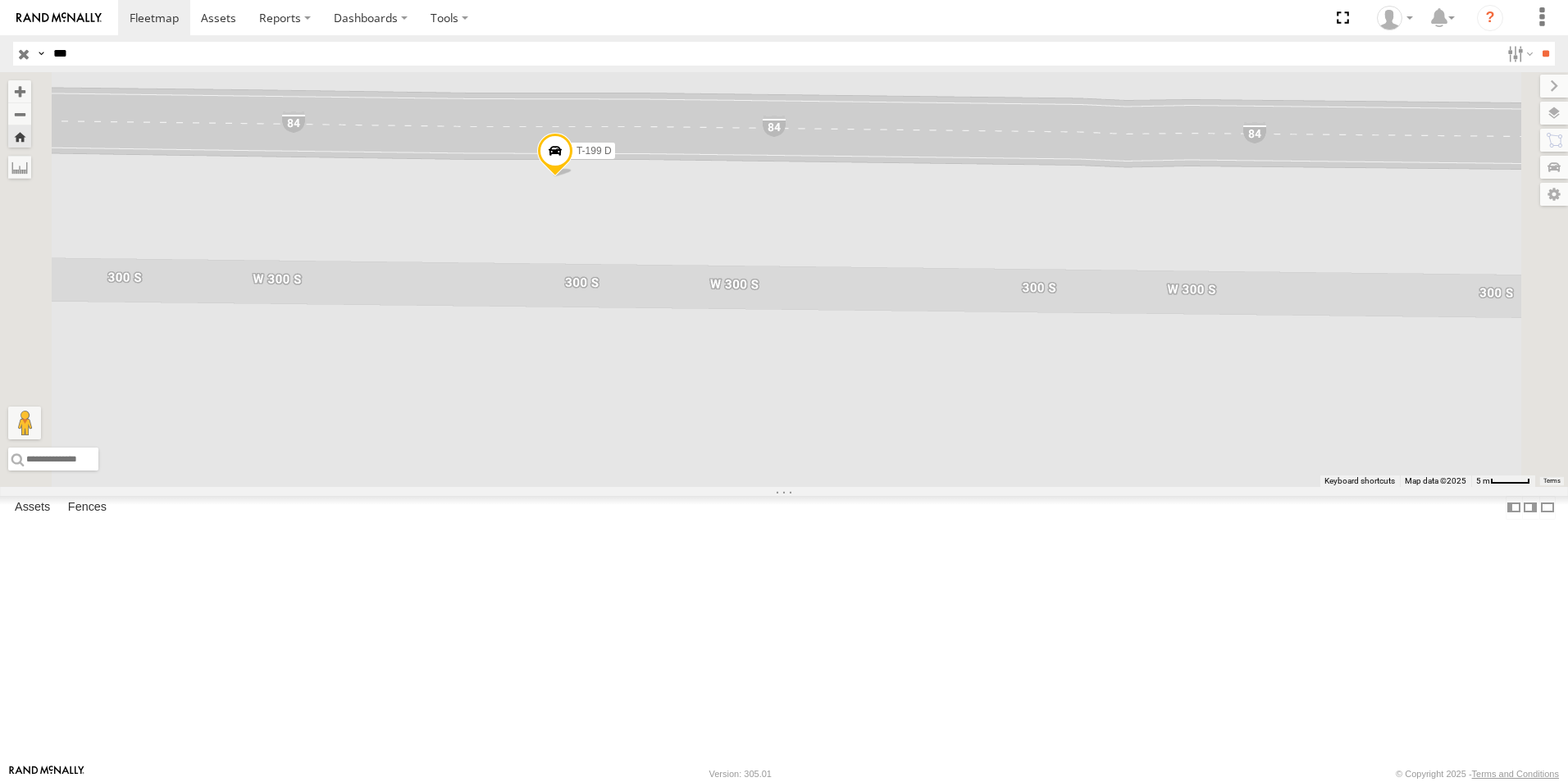
click at [573, 177] on span at bounding box center [555, 155] width 36 height 44
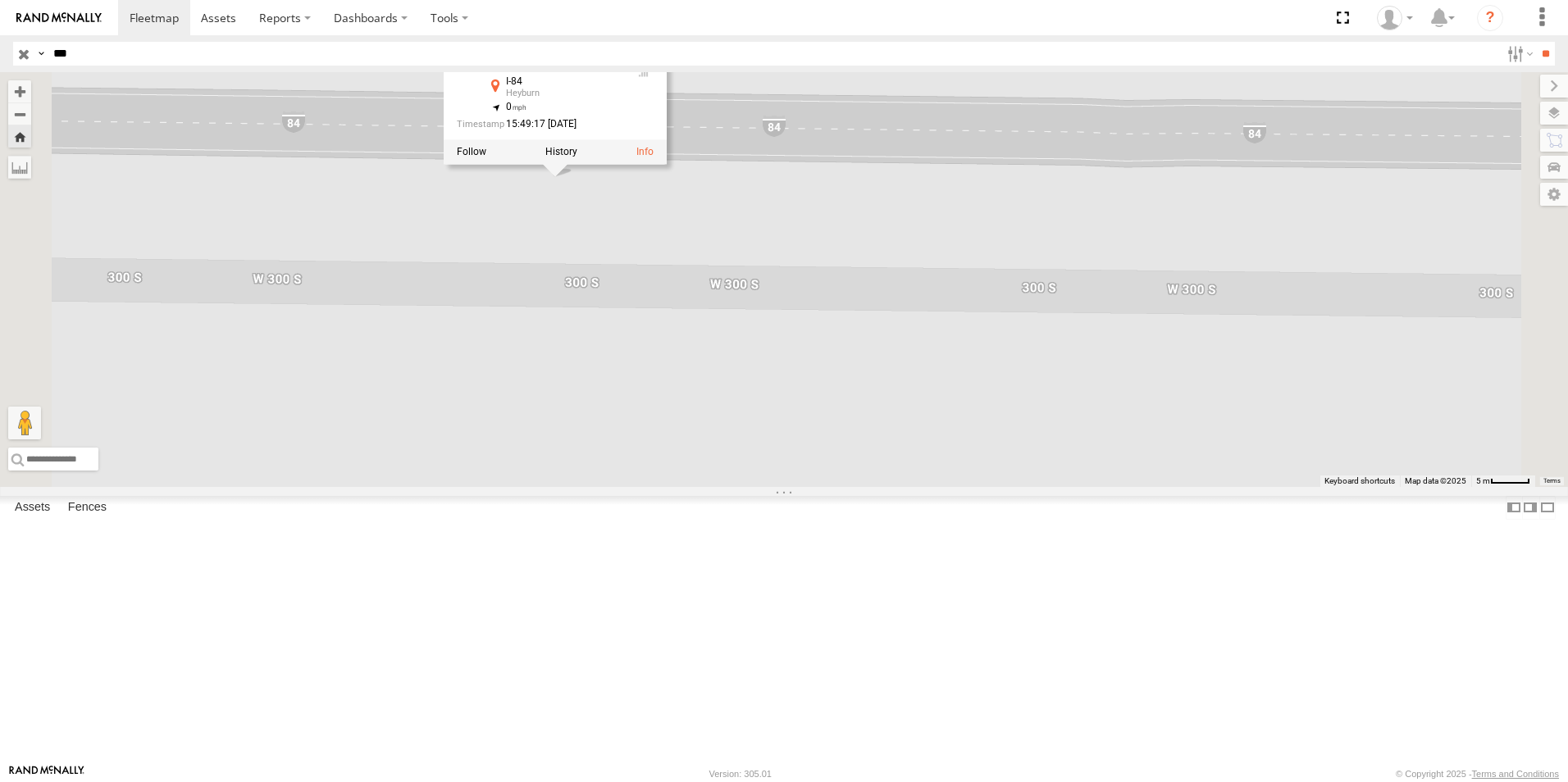
click at [774, 381] on div "T-199 D T-199 D All Assets I-84 Heyburn 42.57642 , -113.90783 0 15:49:17 [DATE]…" at bounding box center [784, 279] width 1568 height 415
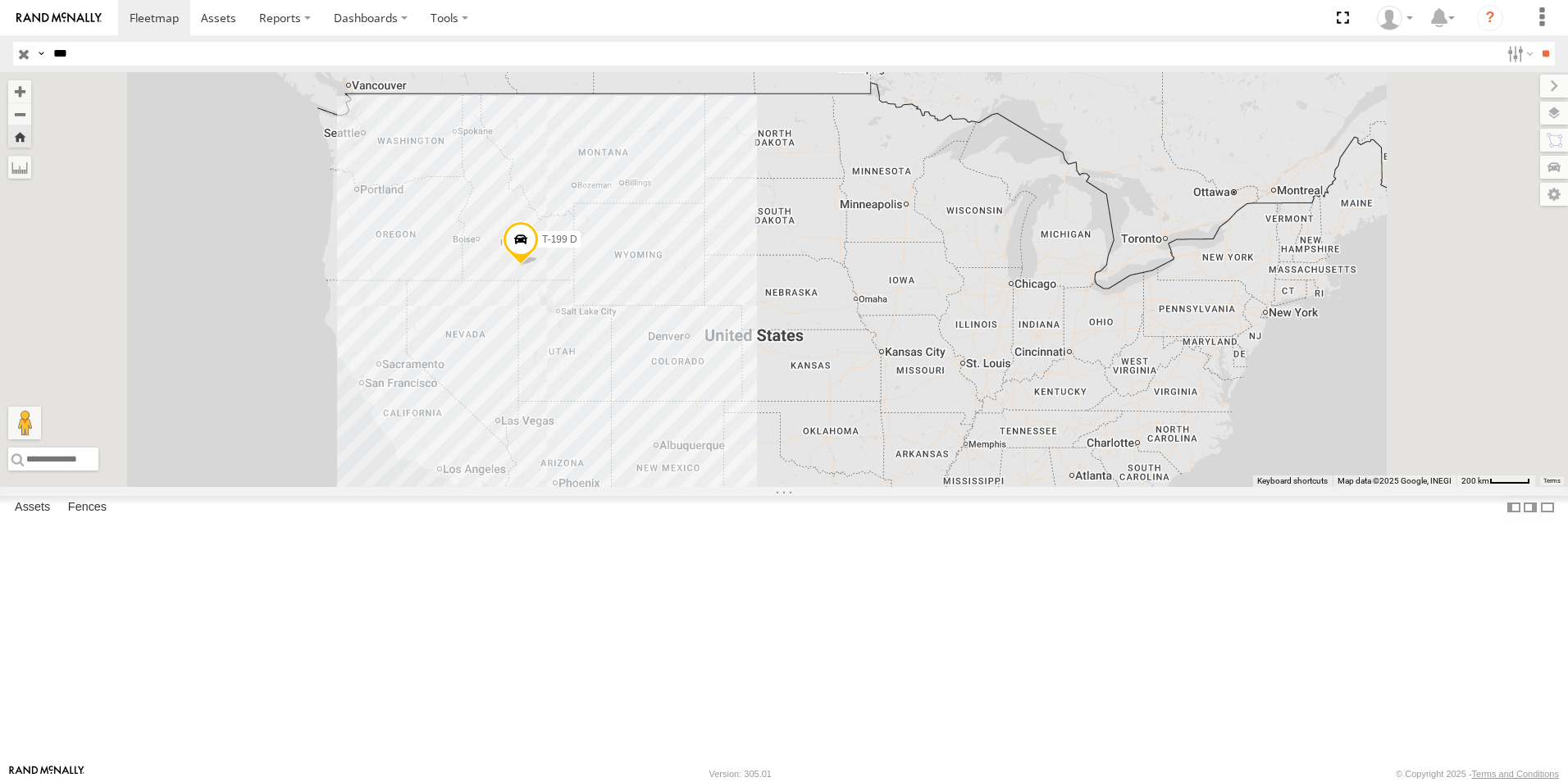
click at [18, 52] on input "button" at bounding box center [23, 54] width 21 height 24
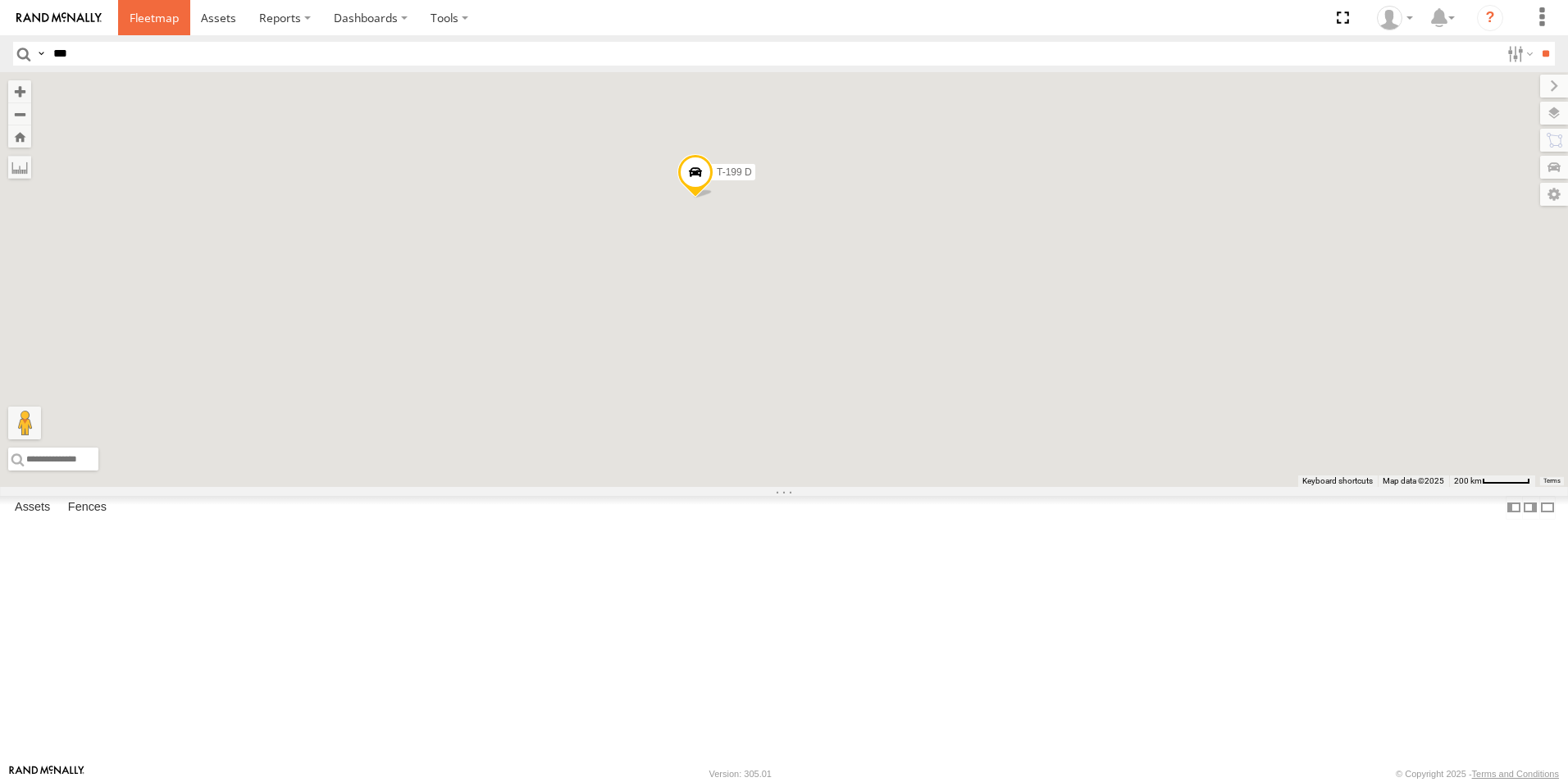
click at [151, 13] on span at bounding box center [153, 18] width 49 height 16
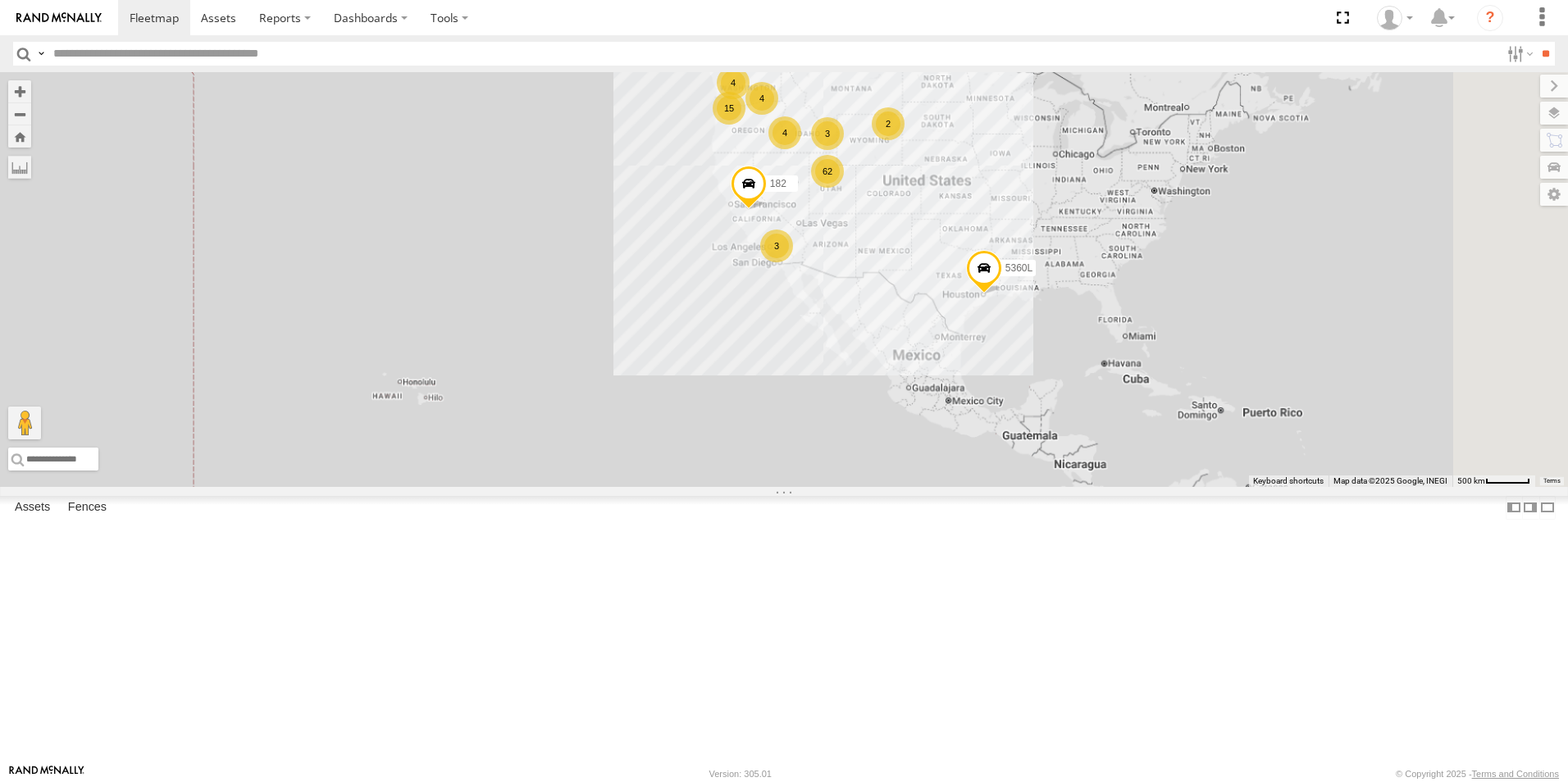
drag, startPoint x: 1186, startPoint y: 431, endPoint x: 1116, endPoint y: 364, distance: 96.9
click at [1116, 364] on div "5360L 182 62 3 4 15 2 4 3 4" at bounding box center [784, 279] width 1568 height 415
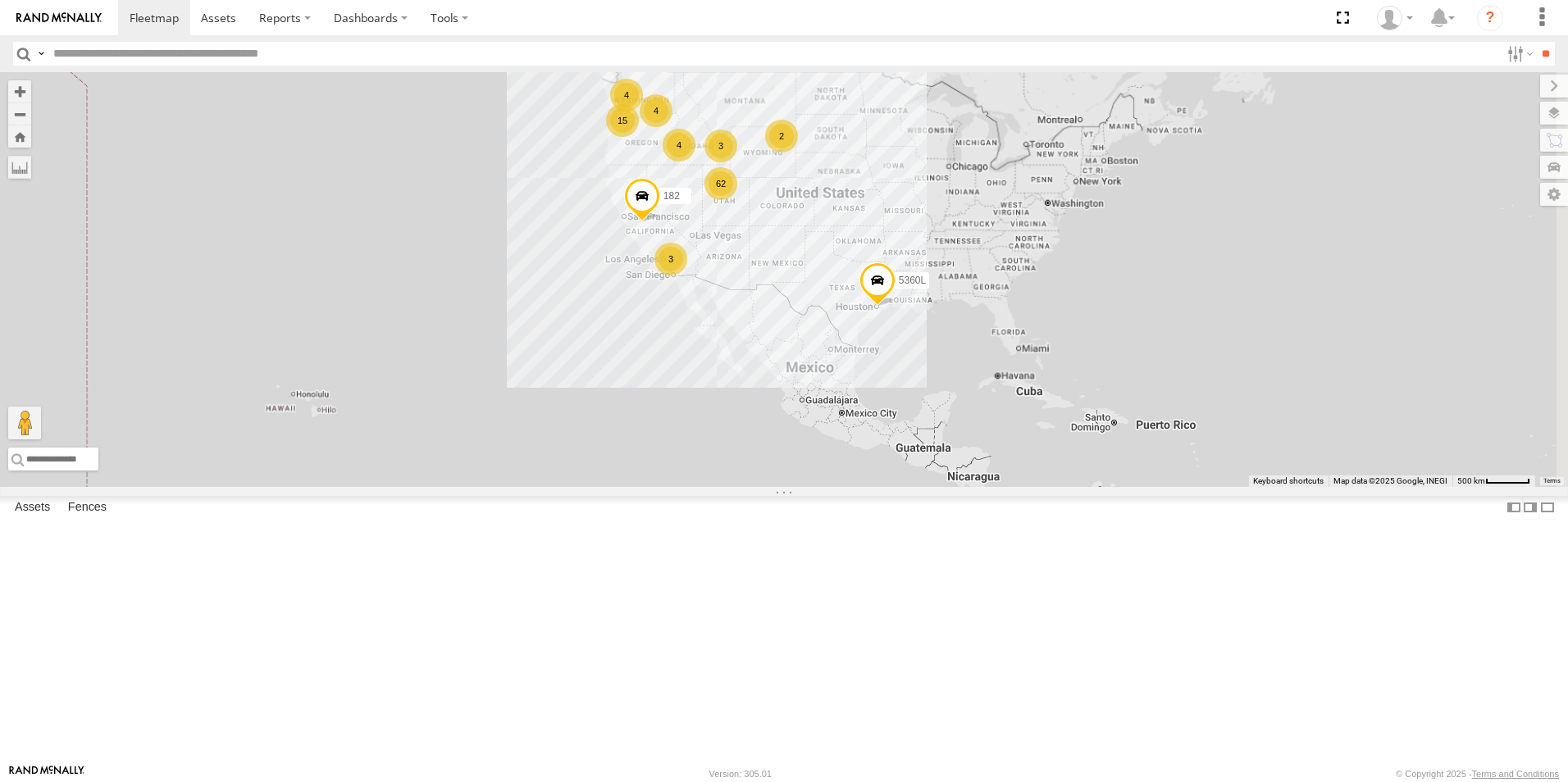
drag, startPoint x: 1131, startPoint y: 348, endPoint x: 1020, endPoint y: 361, distance: 111.8
click at [1020, 361] on div "5360L 182 62 3 4 15 2 4 3 4" at bounding box center [784, 279] width 1568 height 415
